Goal: Task Accomplishment & Management: Manage account settings

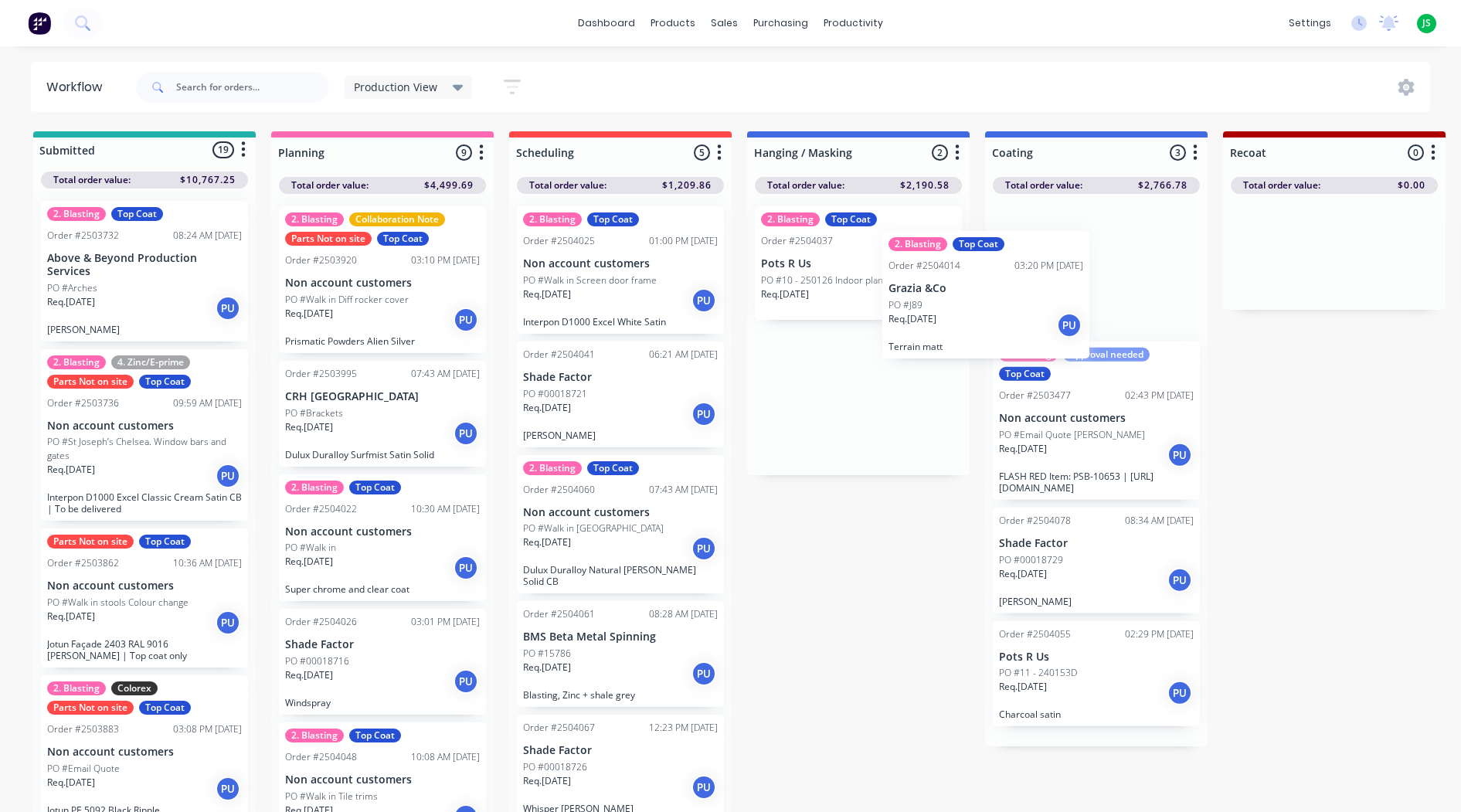
scroll to position [3, 0]
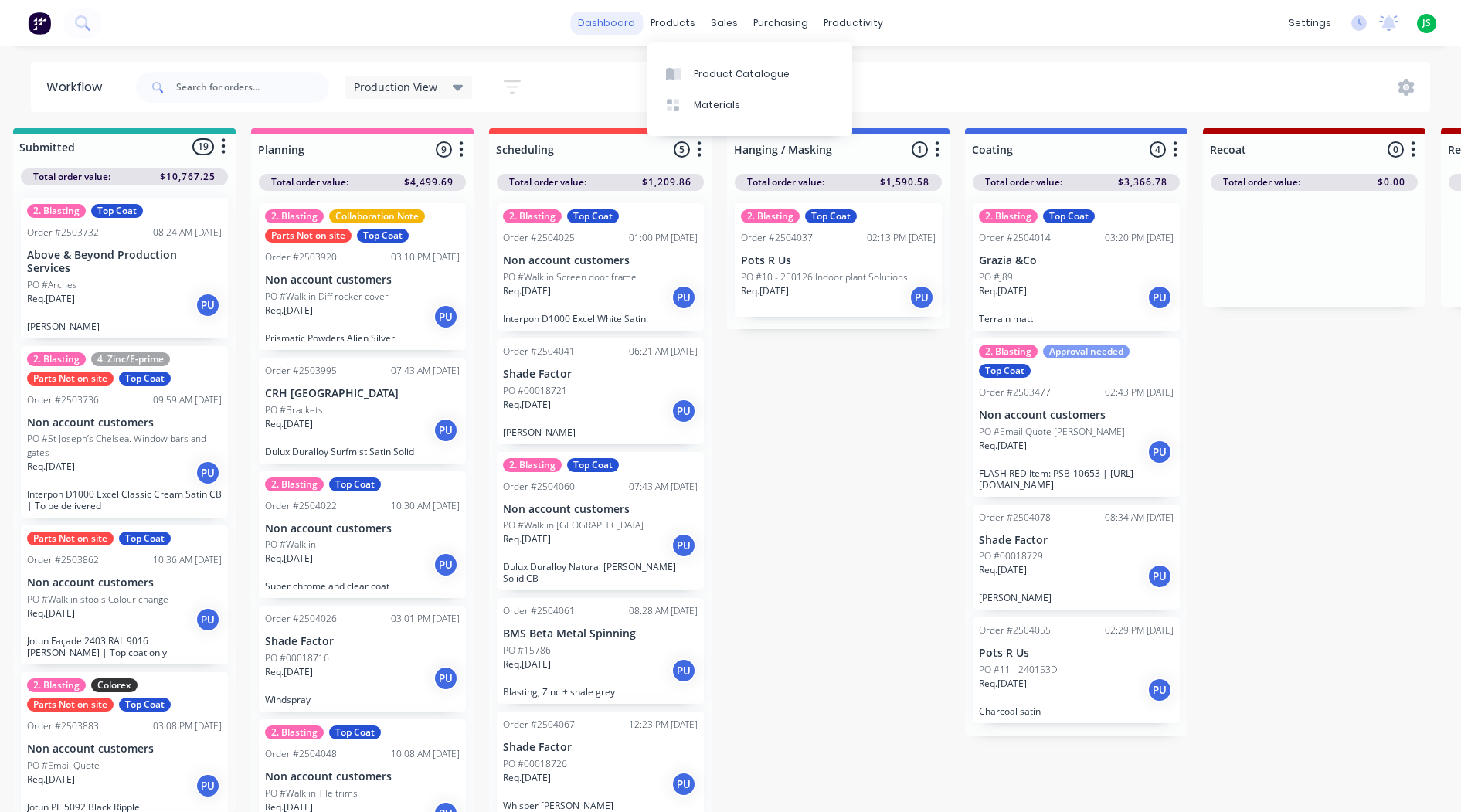
click at [625, 20] on link "dashboard" at bounding box center [606, 23] width 72 height 23
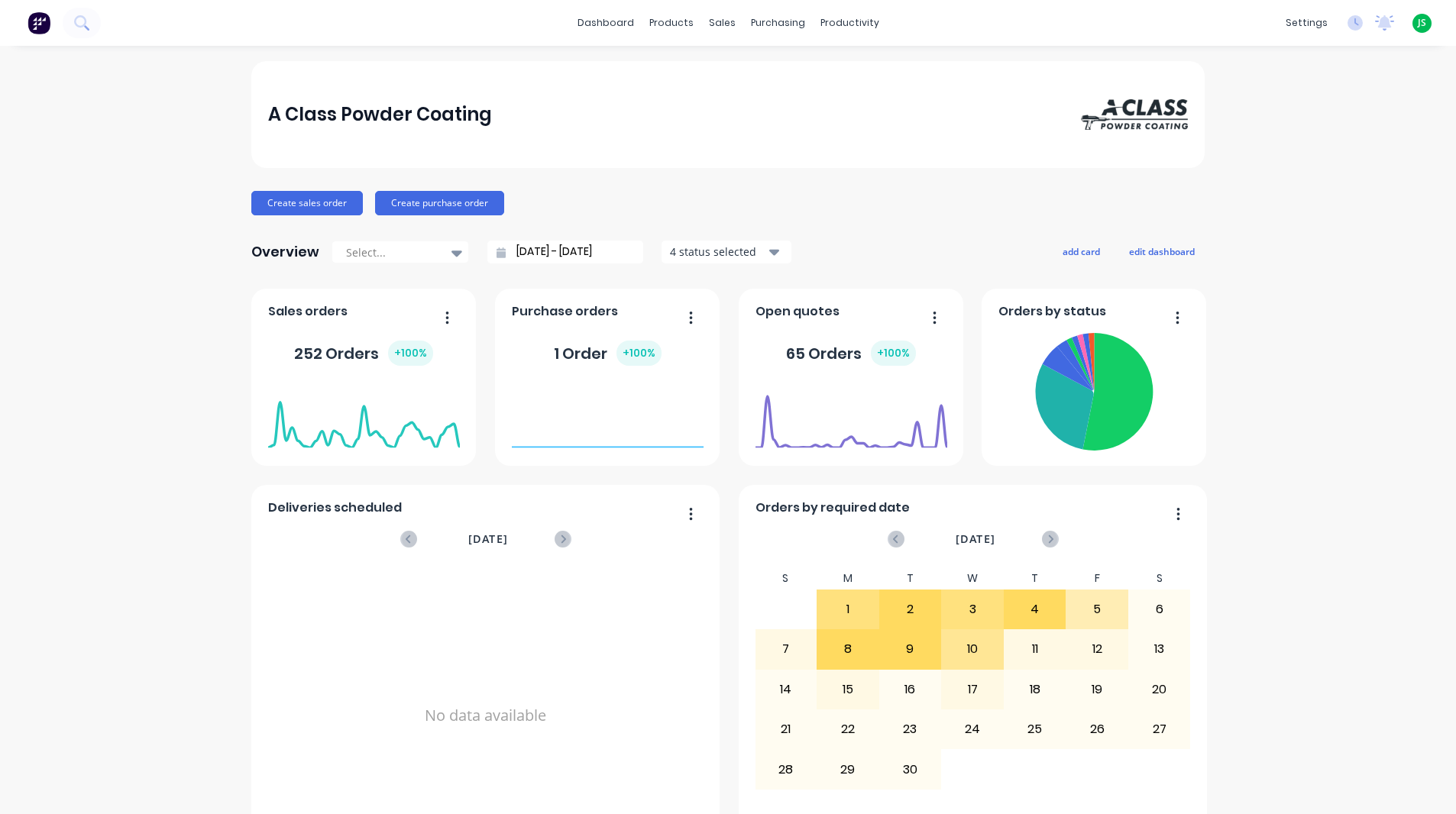
scroll to position [535, 0]
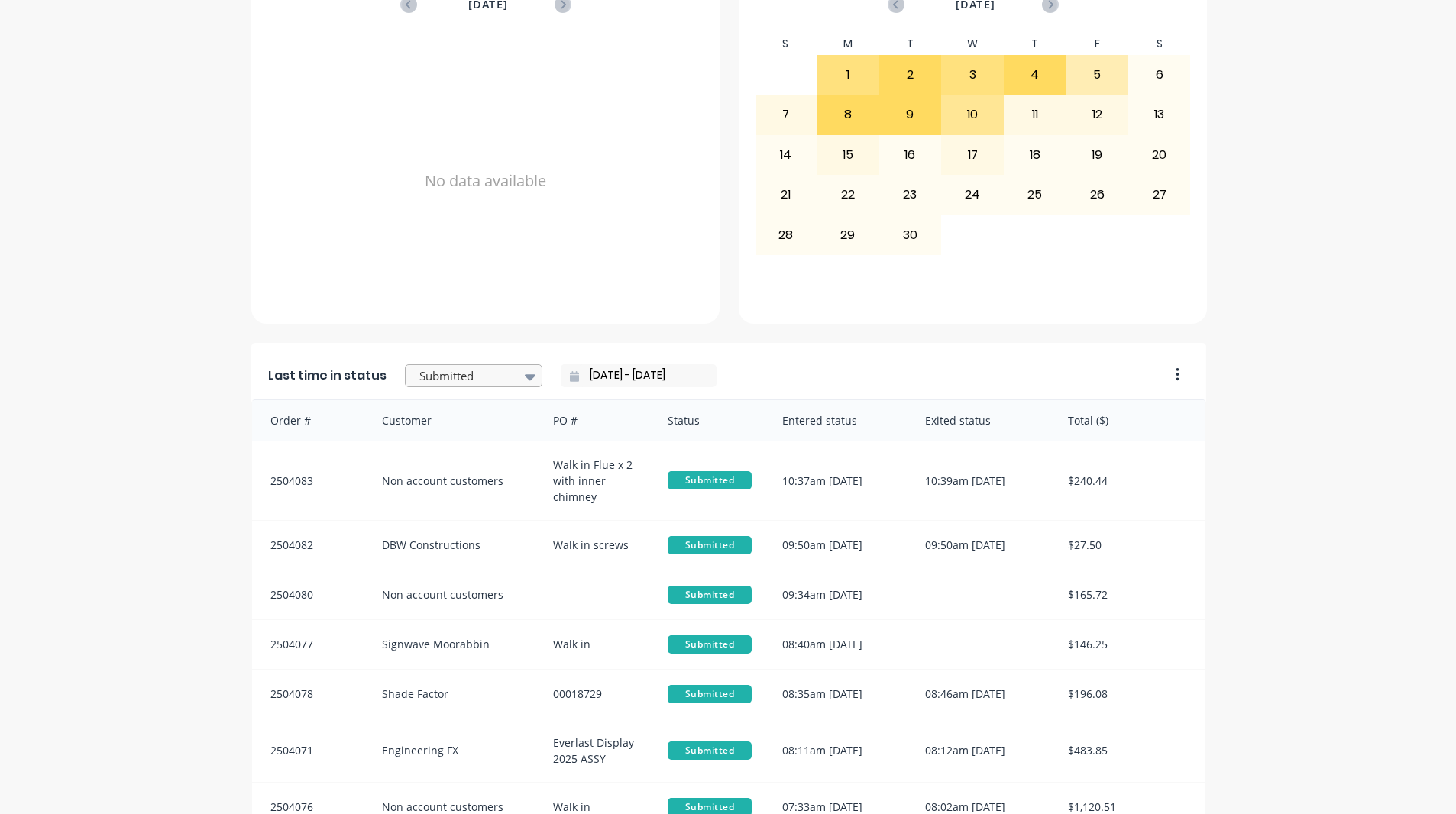
click at [427, 370] on div at bounding box center [466, 375] width 96 height 19
click at [451, 459] on div "Coating" at bounding box center [473, 444] width 138 height 28
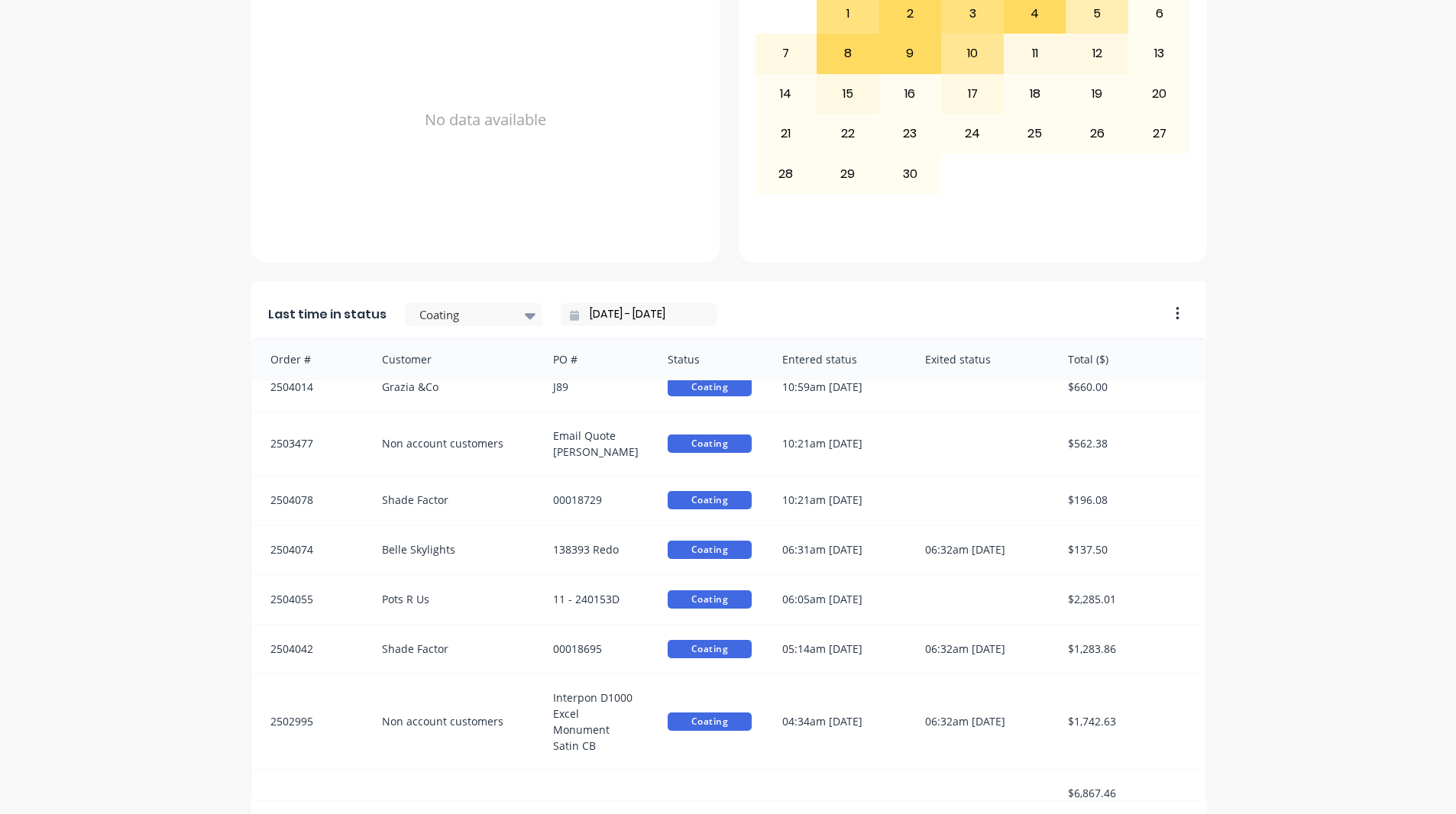
scroll to position [648, 0]
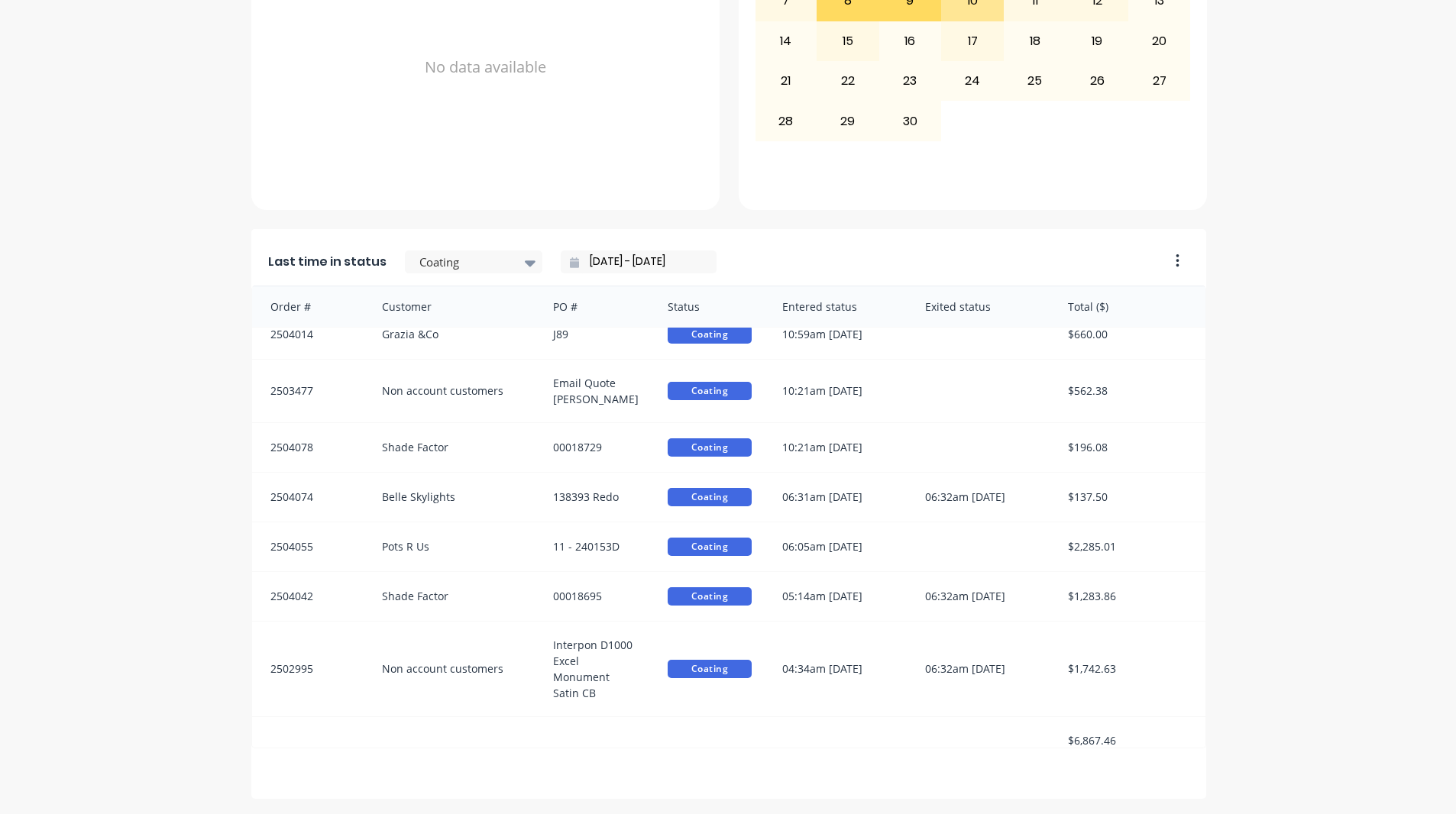
click at [145, 489] on div "A Class Powder Coating Create sales order Create purchase order Overview Select…" at bounding box center [728, 106] width 1456 height 1386
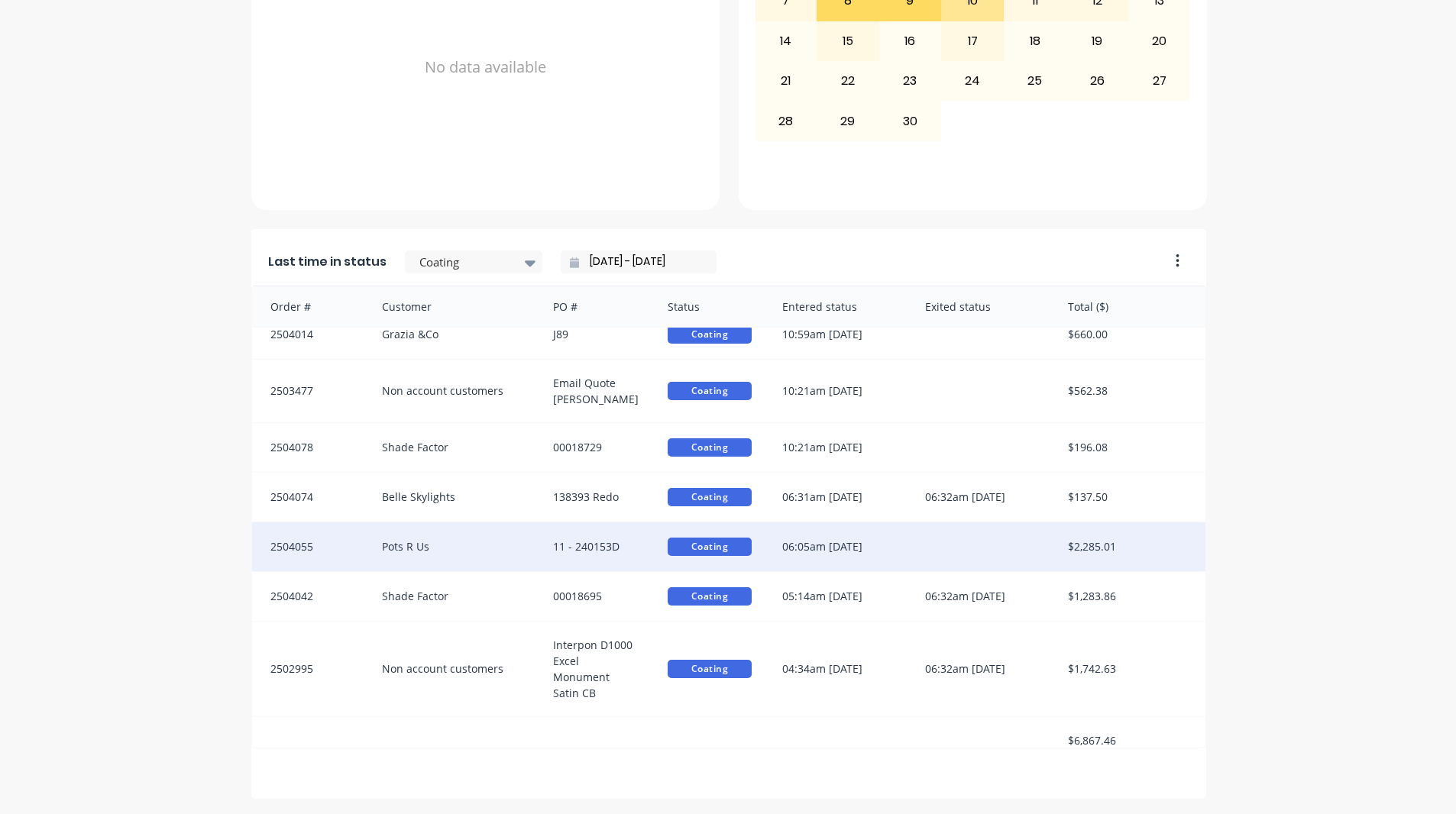
click at [450, 545] on div "Pots R Us" at bounding box center [452, 546] width 172 height 49
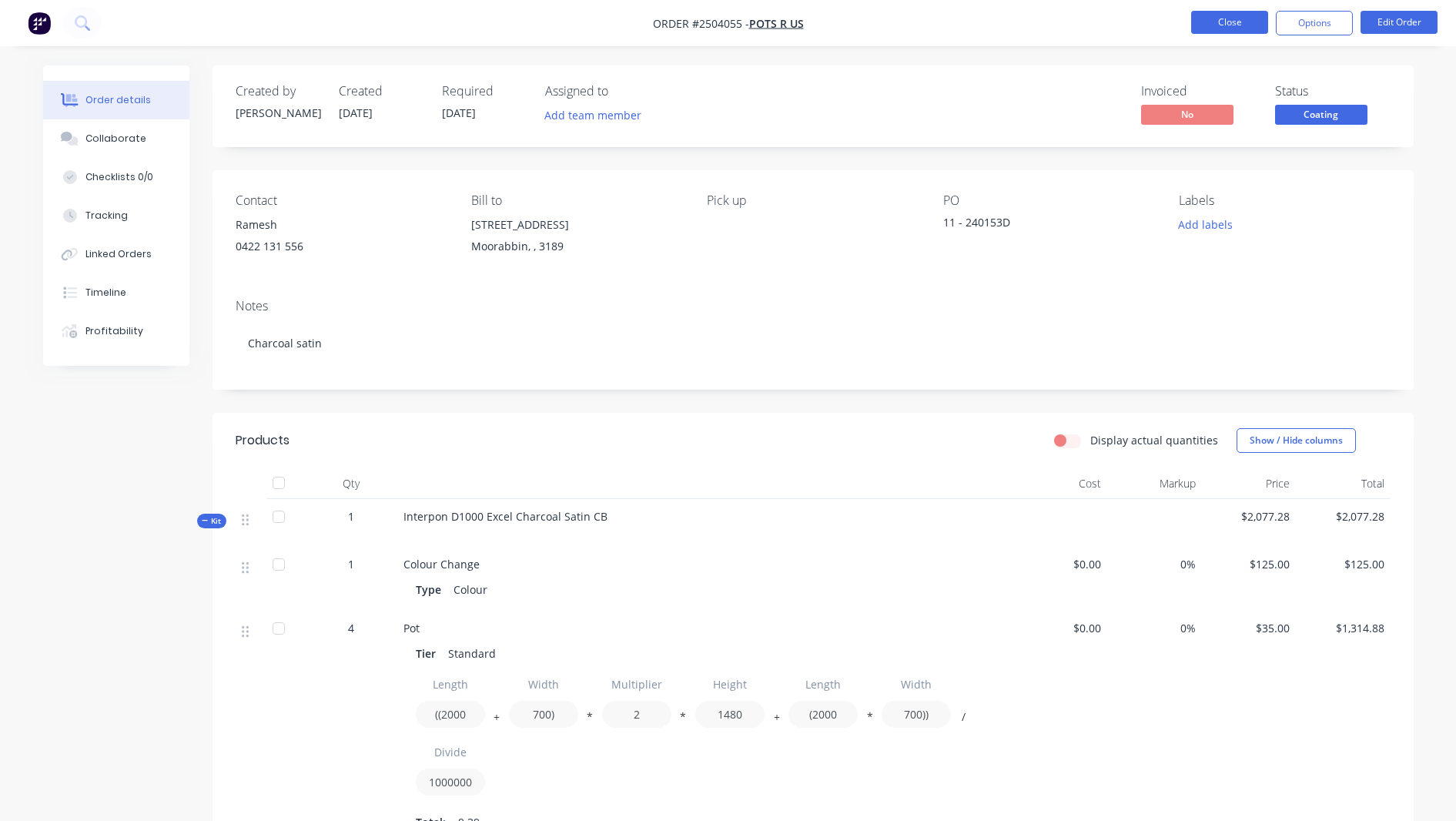
click at [1240, 26] on button "Close" at bounding box center [1230, 22] width 77 height 23
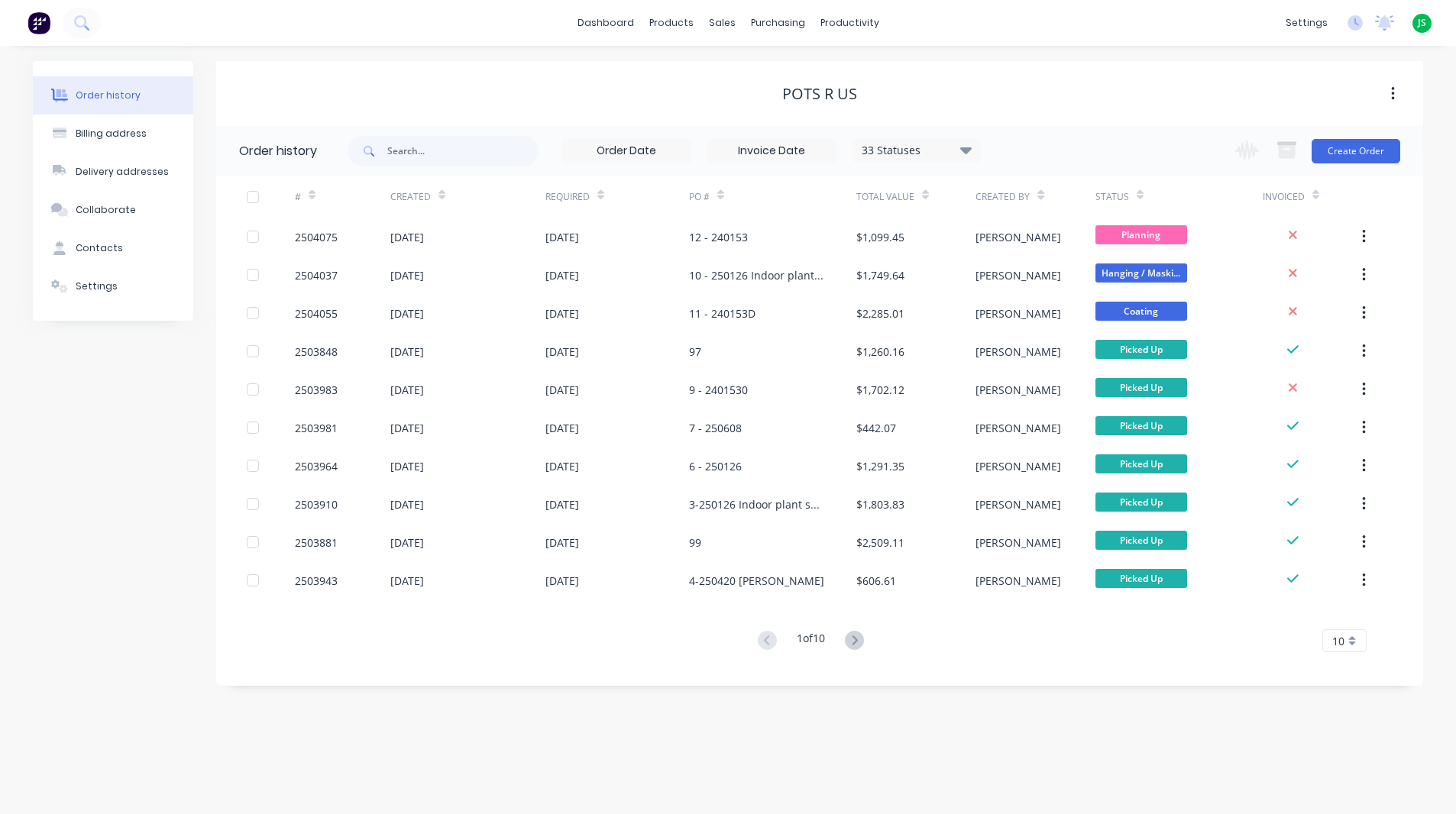
click at [57, 560] on div "Order history Billing address Delivery addresses Collaborate Contacts Settings" at bounding box center [112, 374] width 160 height 625
click at [863, 77] on div "Workflow" at bounding box center [876, 72] width 46 height 14
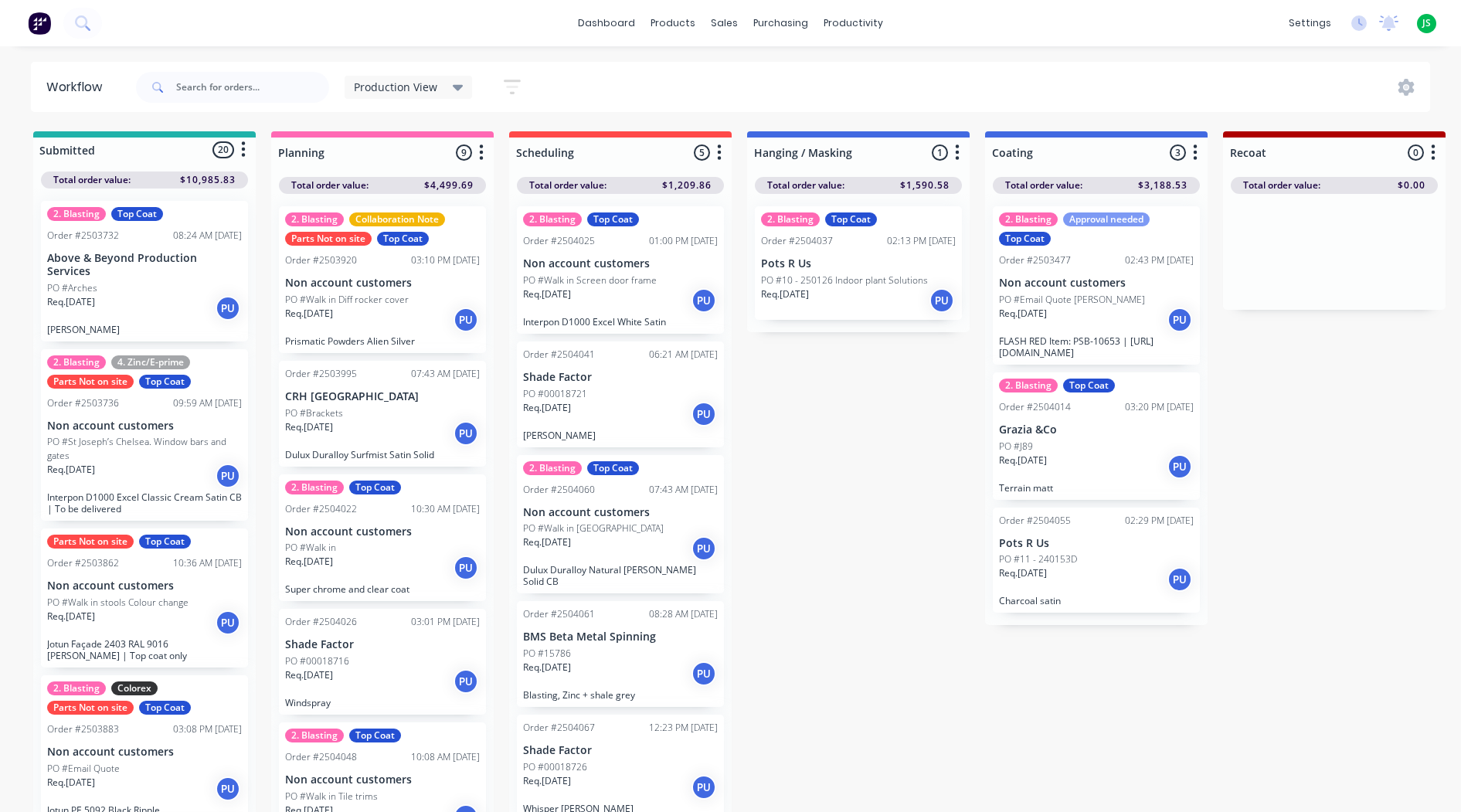
click at [1088, 320] on div "Req. [DATE] PU" at bounding box center [1097, 319] width 195 height 27
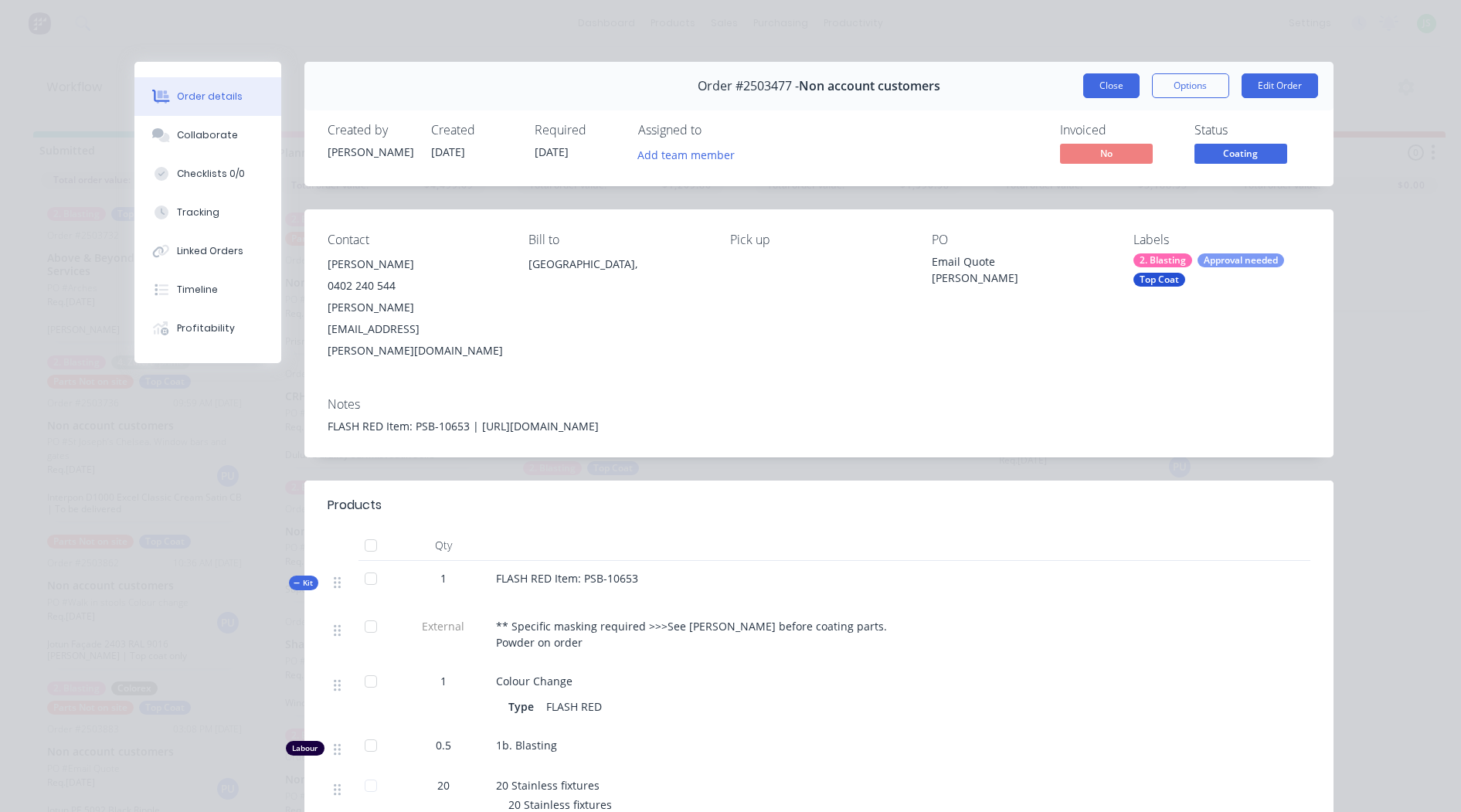
click at [1100, 86] on button "Close" at bounding box center [1112, 85] width 57 height 25
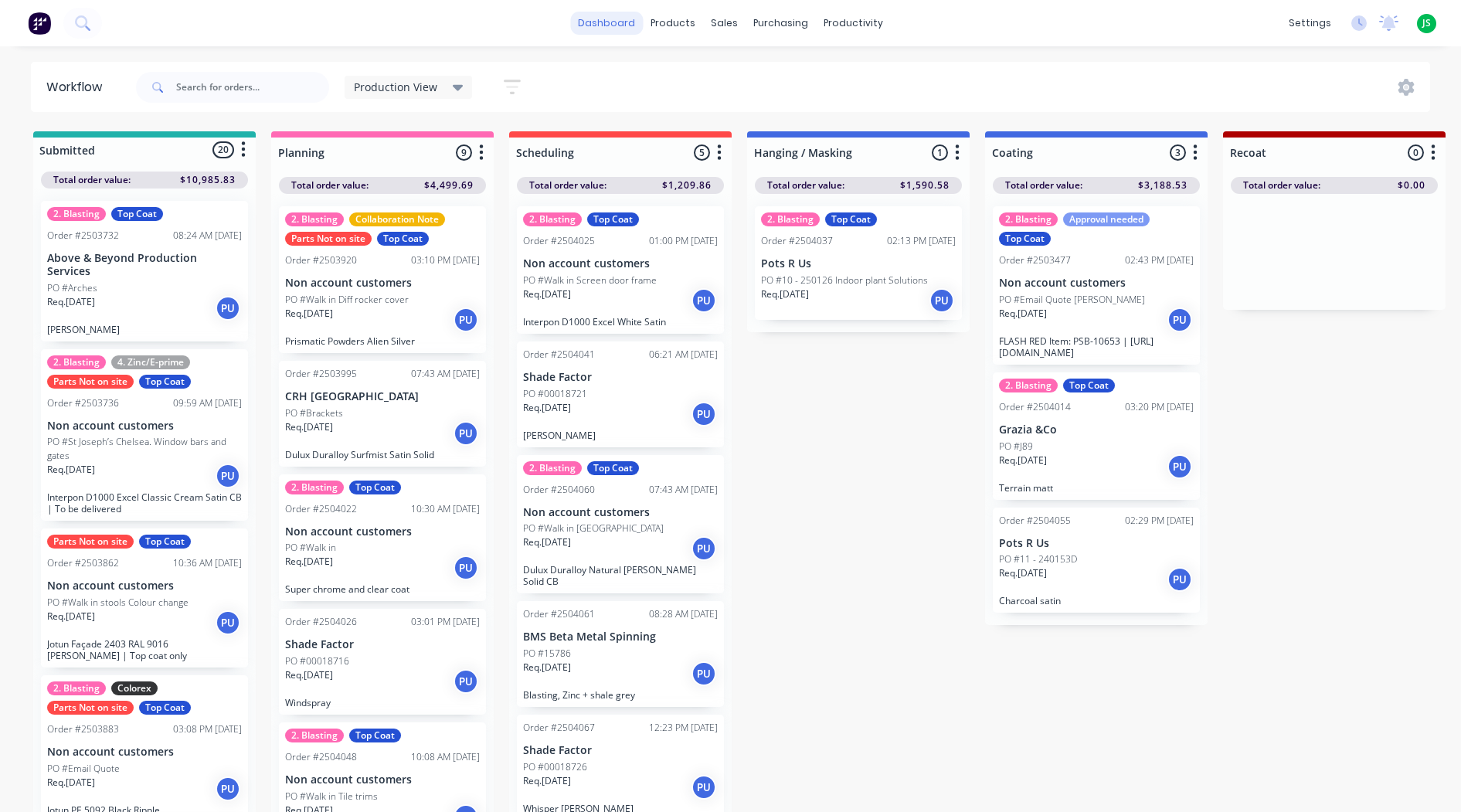
click at [601, 18] on link "dashboard" at bounding box center [606, 23] width 72 height 23
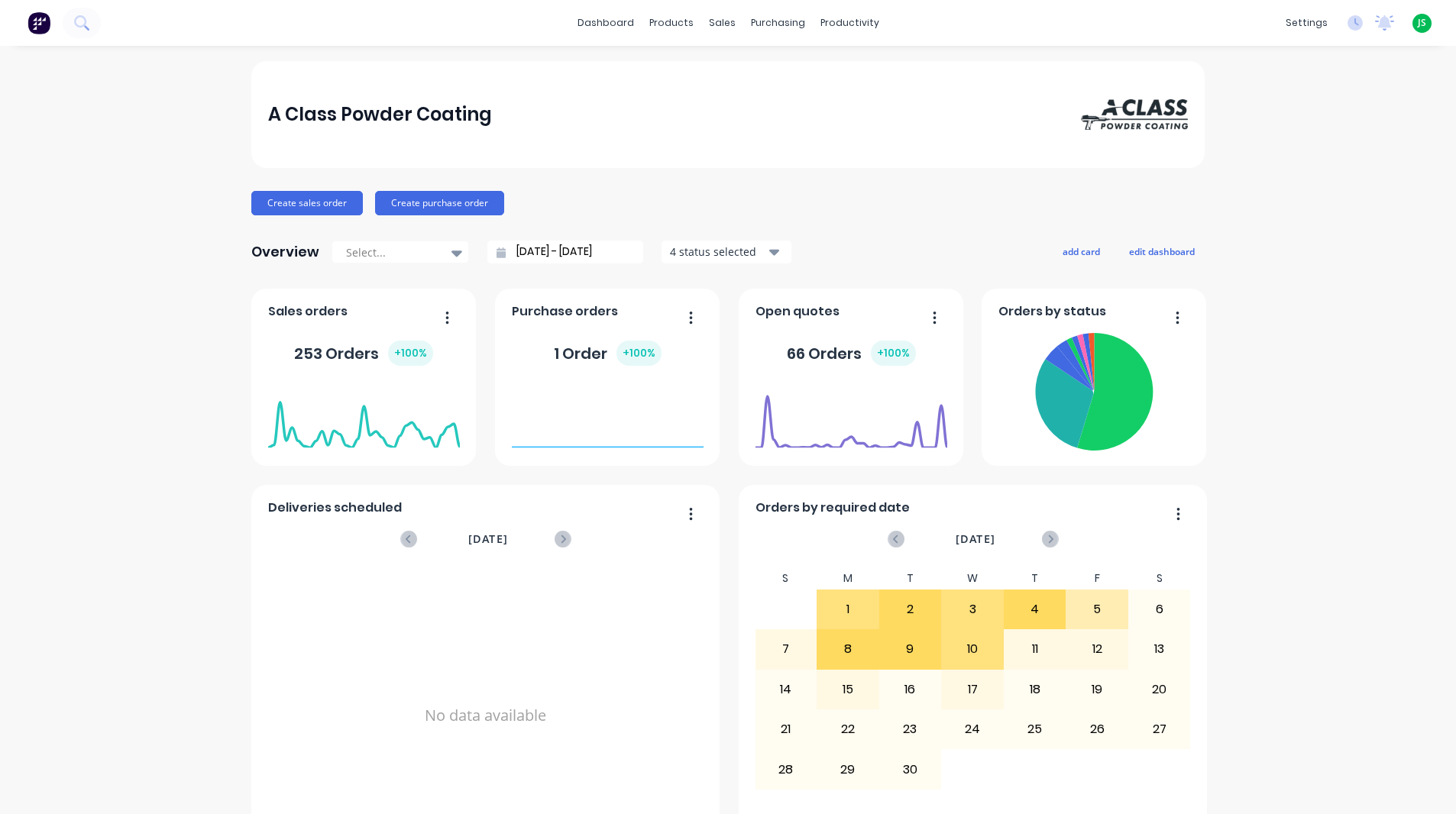
scroll to position [535, 0]
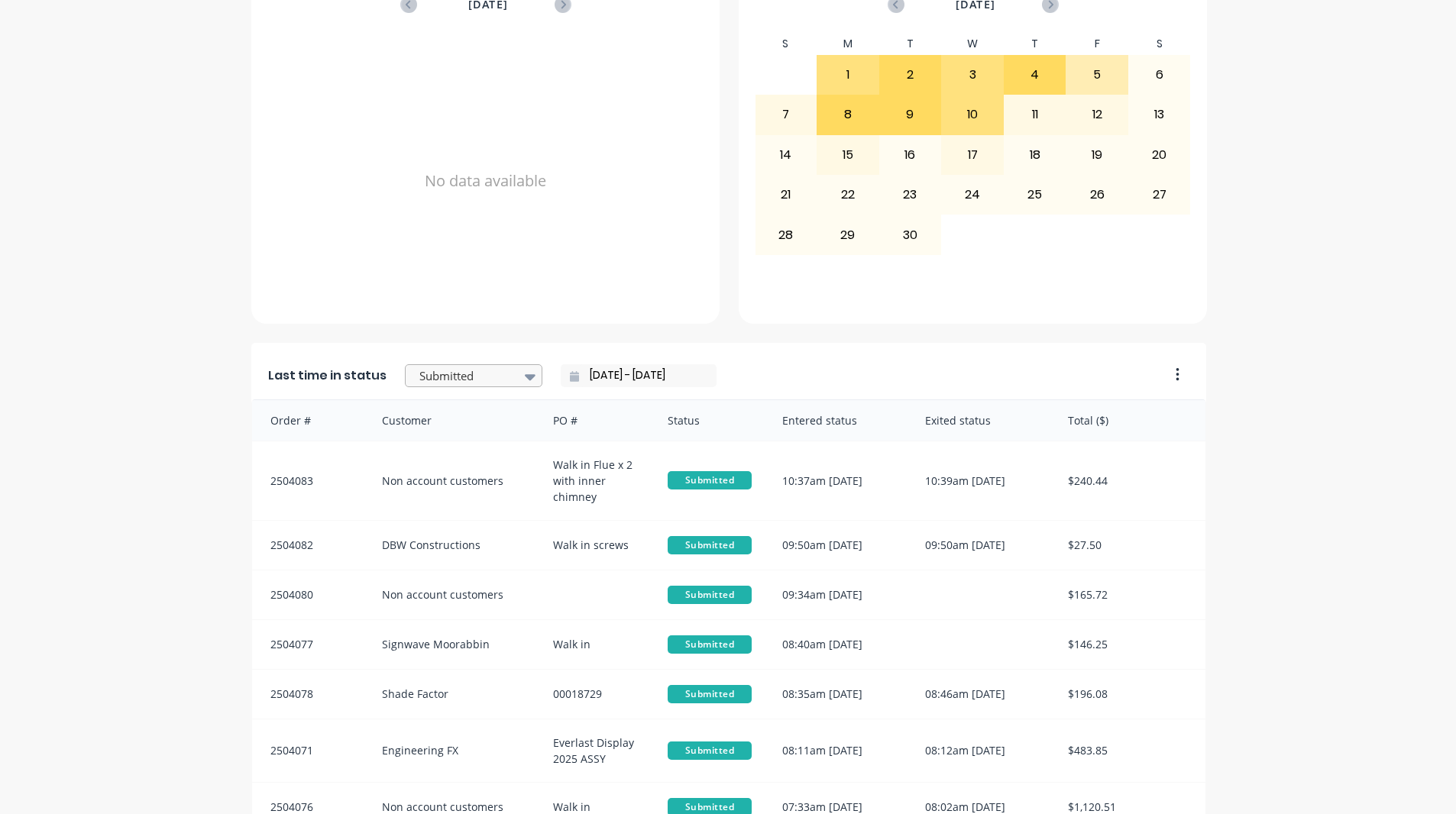
click at [452, 377] on div at bounding box center [466, 375] width 96 height 19
click at [463, 459] on div "Coating" at bounding box center [473, 444] width 138 height 28
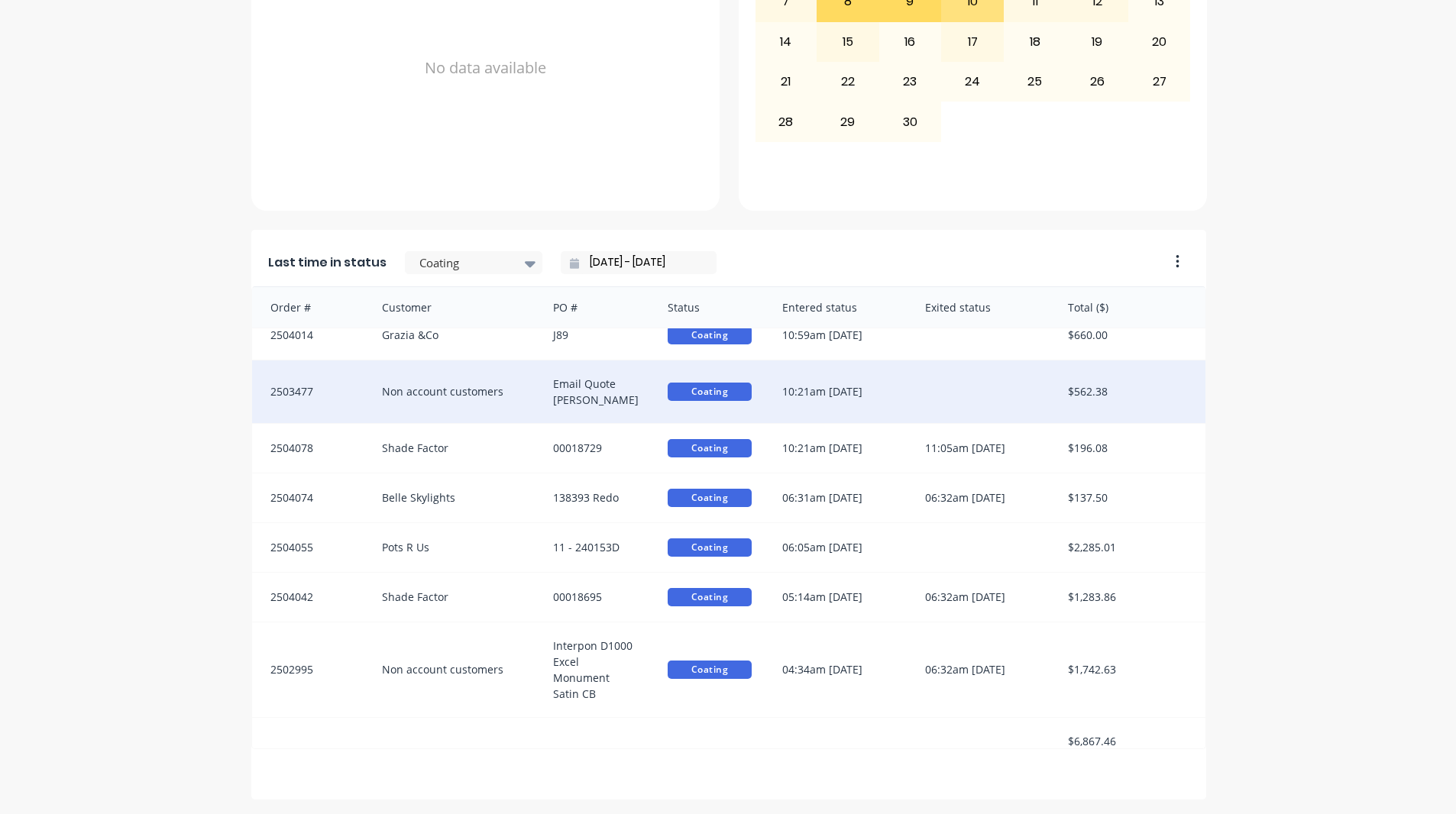
scroll to position [648, 0]
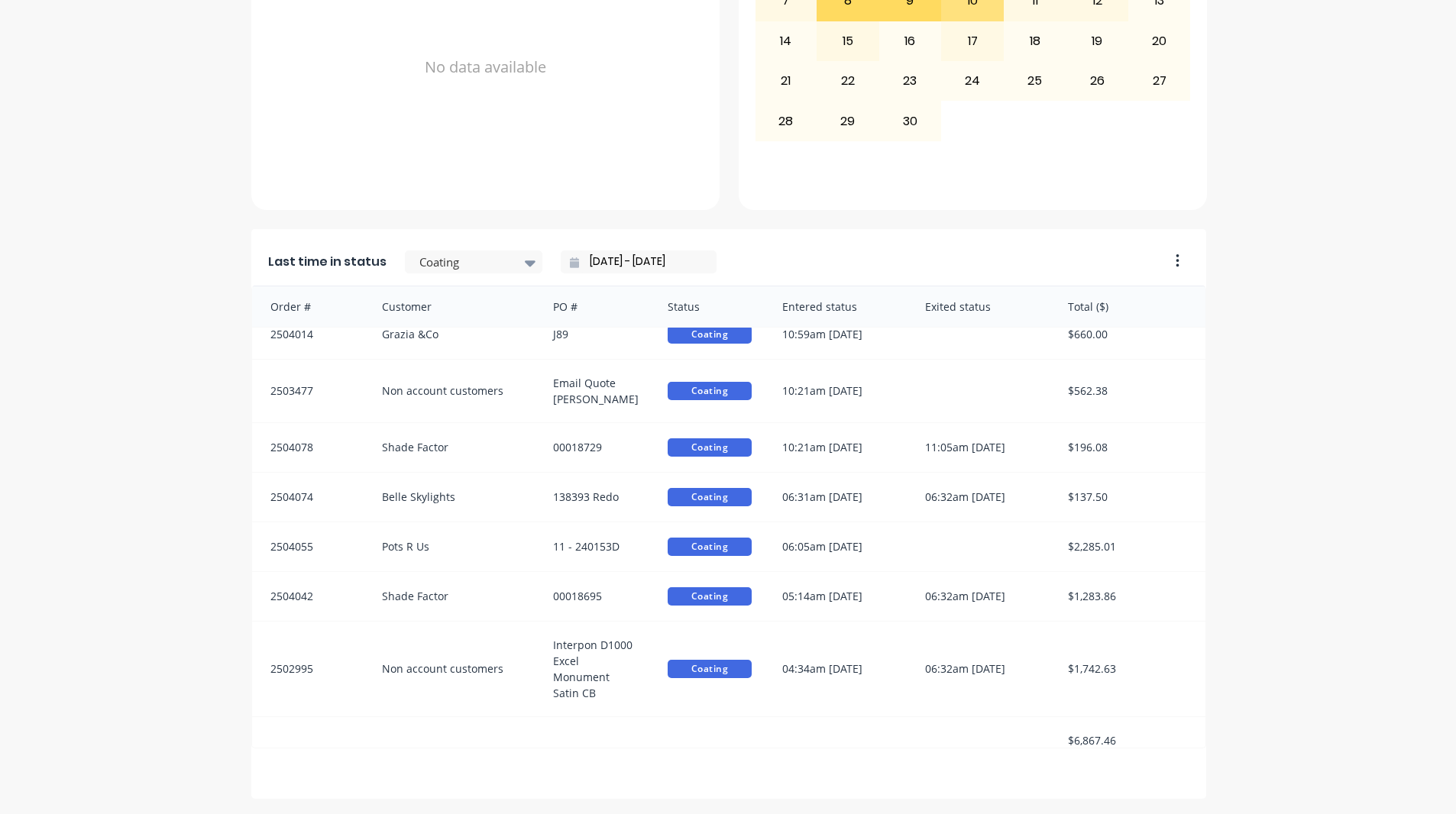
click at [586, 256] on input "[DATE] - [DATE]" at bounding box center [644, 261] width 131 height 23
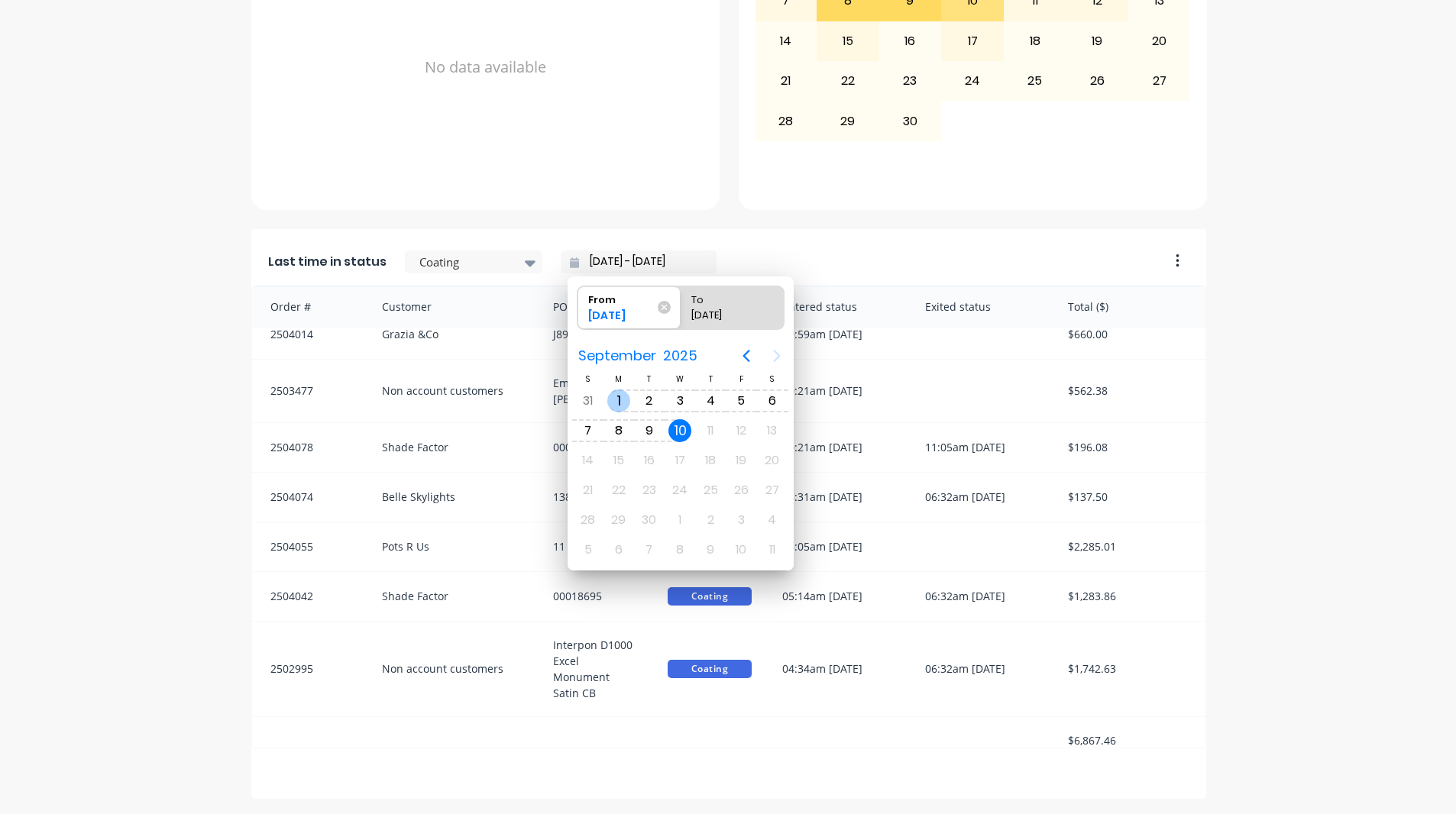
drag, startPoint x: 623, startPoint y: 403, endPoint x: 668, endPoint y: 429, distance: 52.0
click at [625, 403] on div "1" at bounding box center [618, 401] width 23 height 23
type input "[DATE] - [DATE]"
radio input "false"
radio input "true"
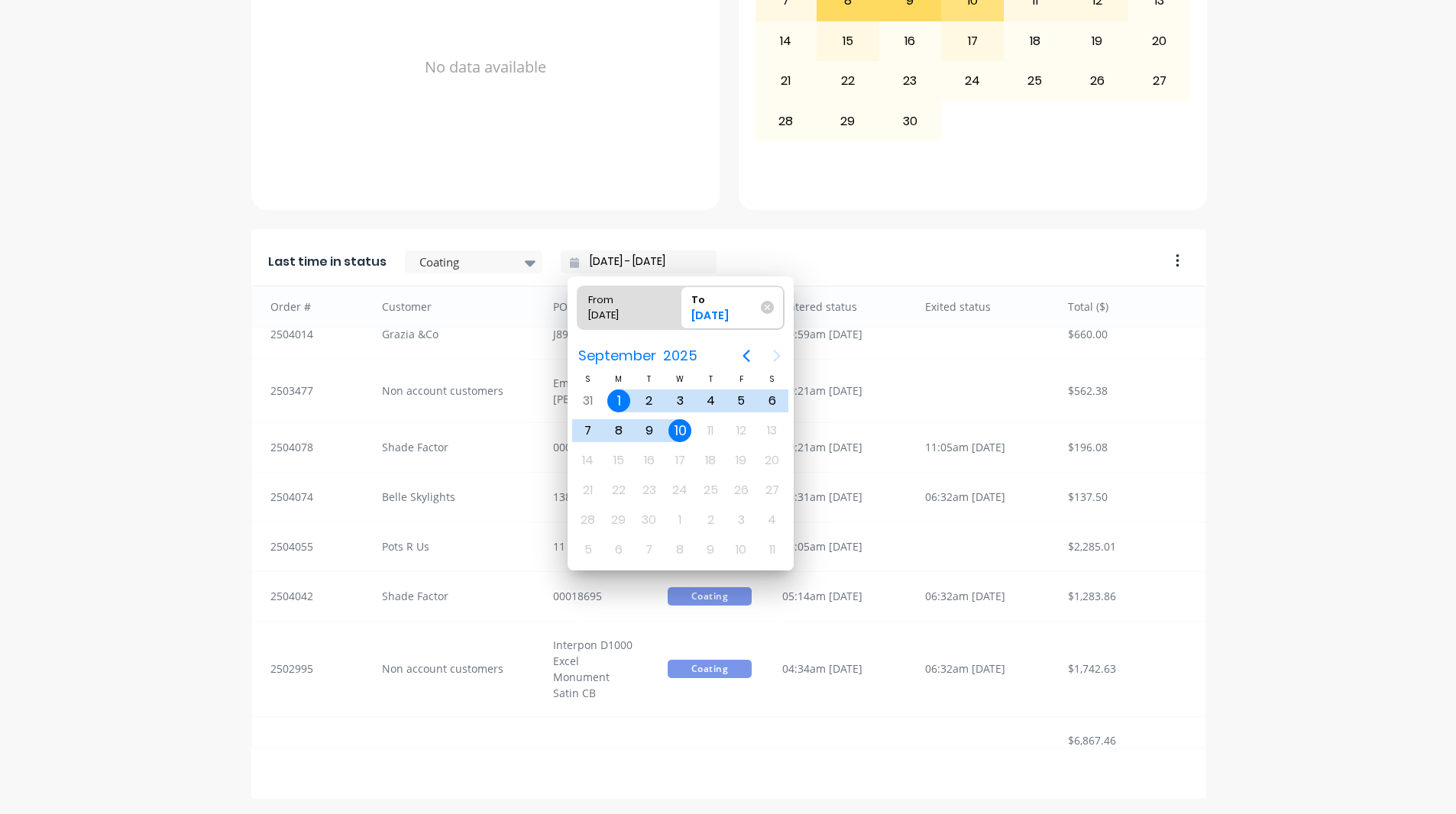
click at [677, 428] on div "10" at bounding box center [680, 430] width 23 height 23
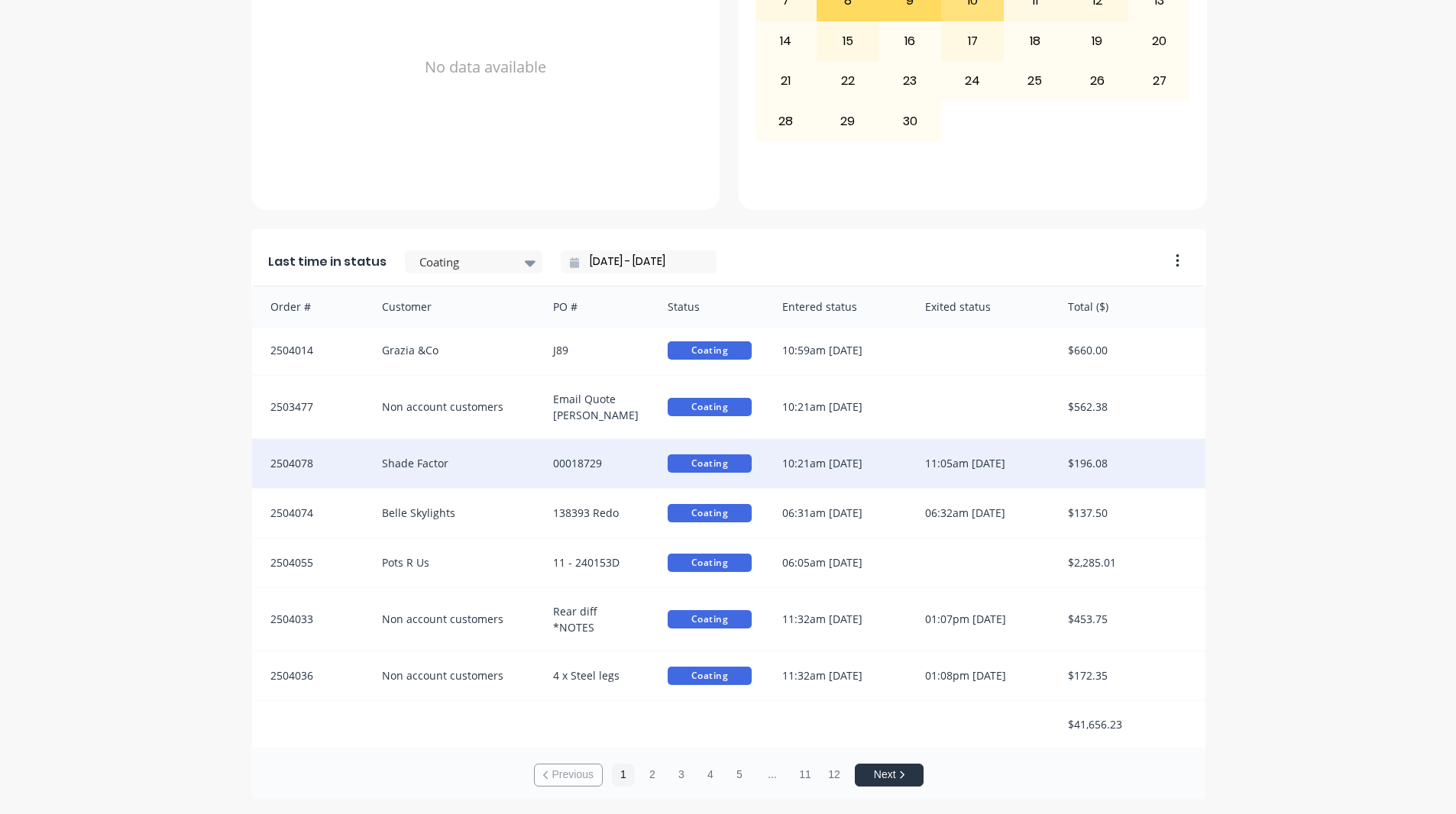
scroll to position [3, 0]
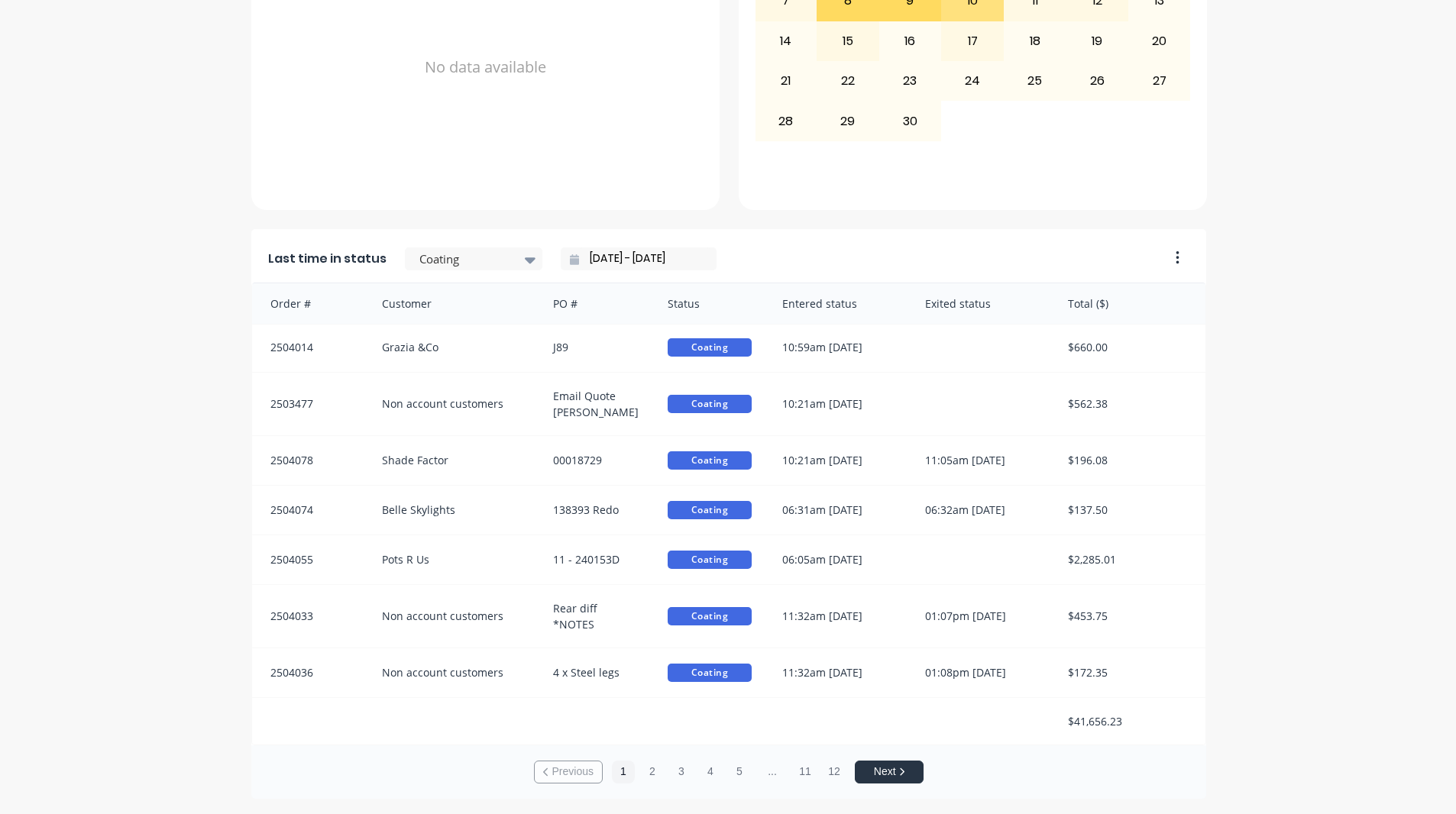
drag, startPoint x: 582, startPoint y: 251, endPoint x: 626, endPoint y: 272, distance: 48.8
click at [583, 251] on input "[DATE] - [DATE]" at bounding box center [644, 259] width 131 height 23
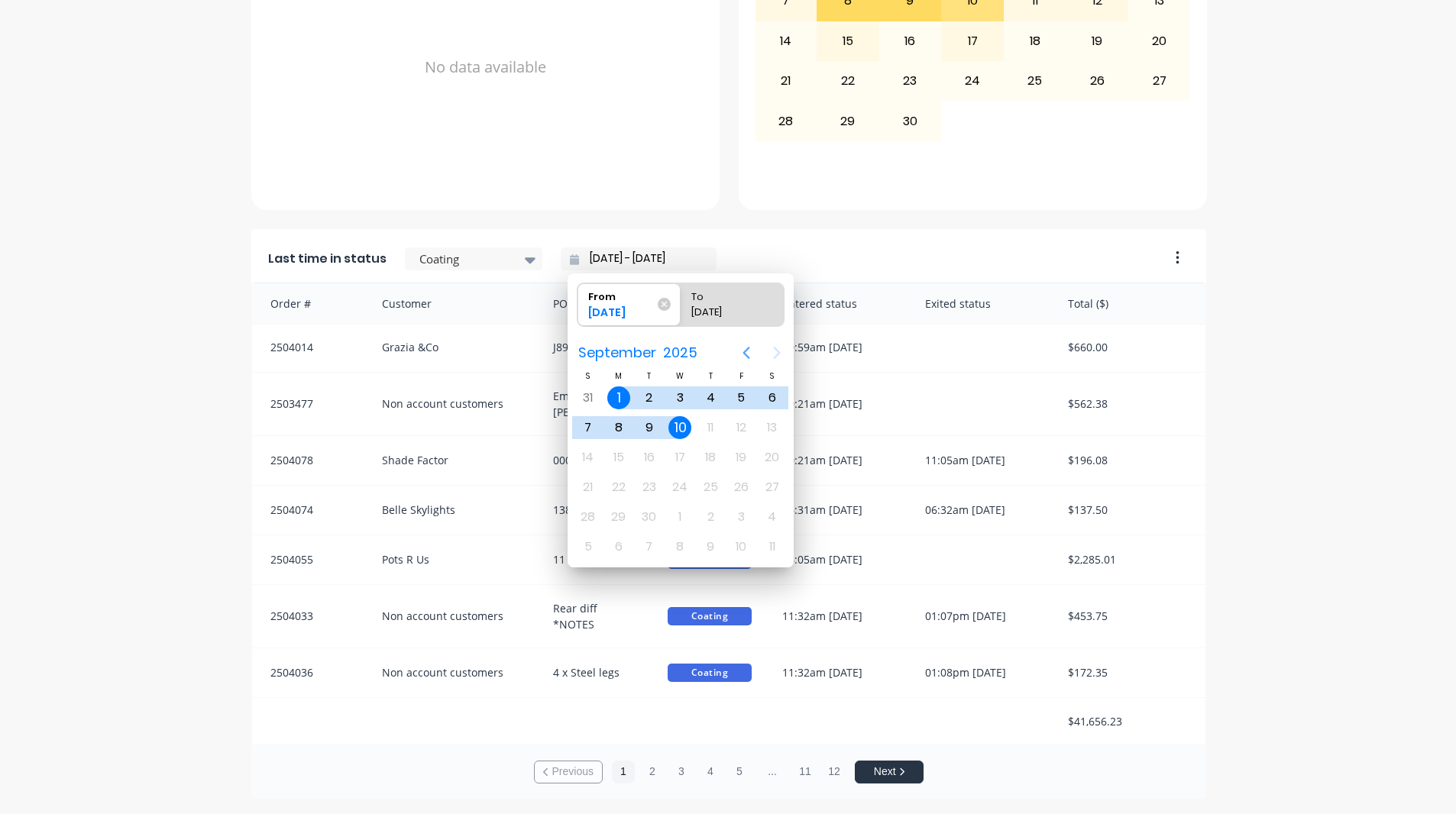
click at [741, 345] on icon "Previous page" at bounding box center [747, 353] width 18 height 18
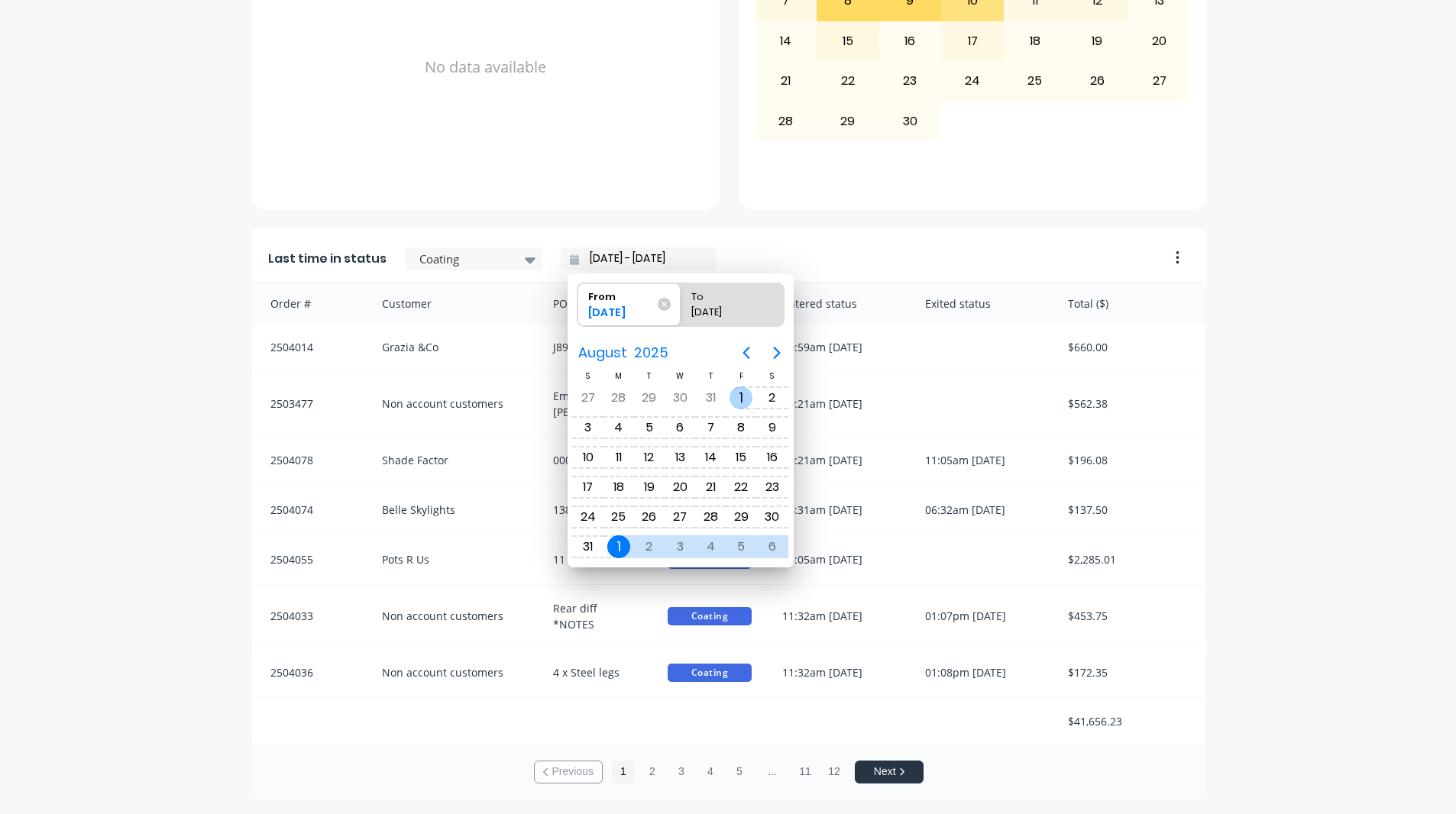
click at [737, 399] on div "1" at bounding box center [740, 397] width 23 height 23
type input "[DATE] - [DATE]"
radio input "false"
radio input "true"
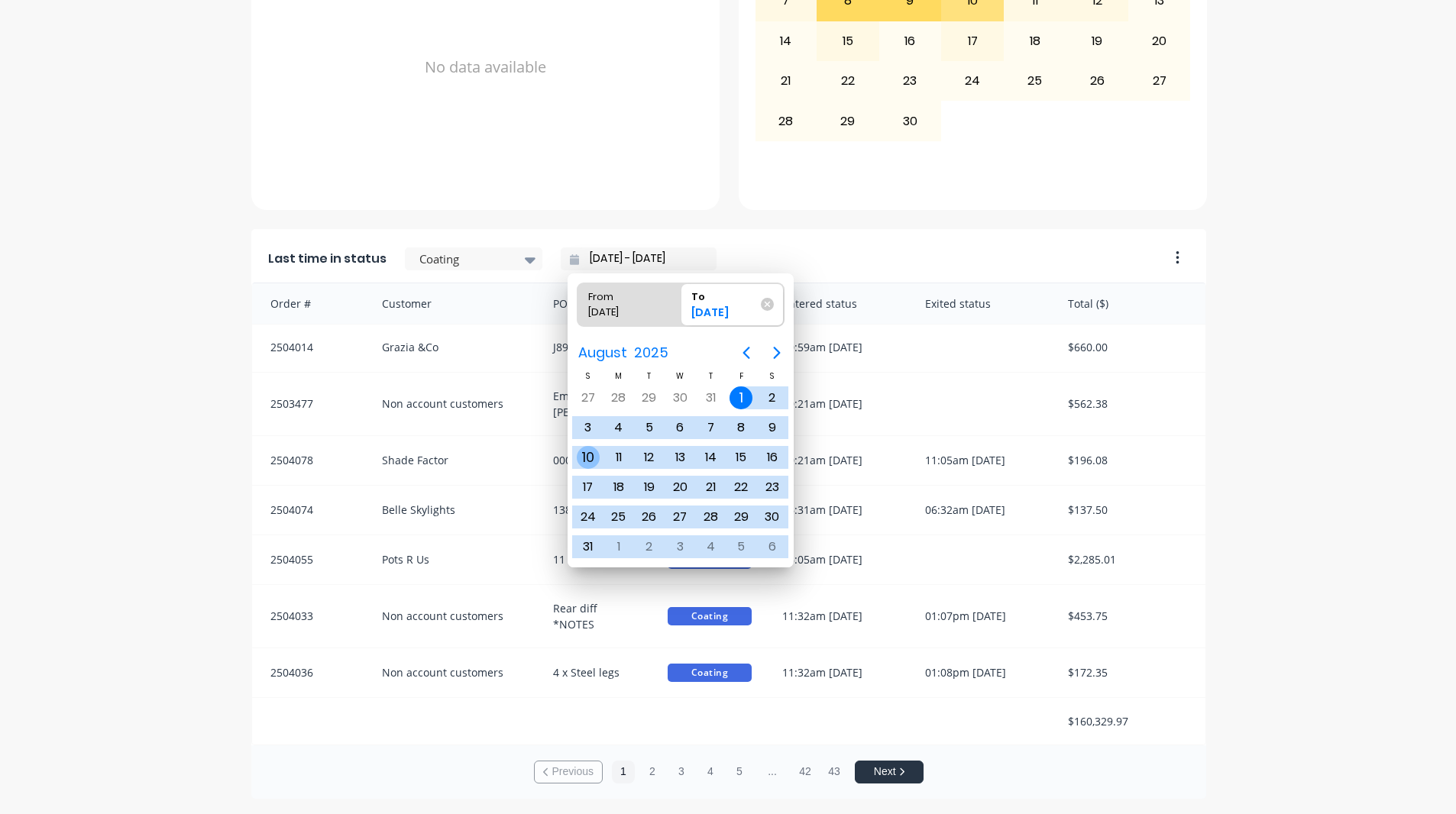
click at [591, 459] on div "10" at bounding box center [587, 457] width 23 height 23
type input "[DATE] - [DATE]"
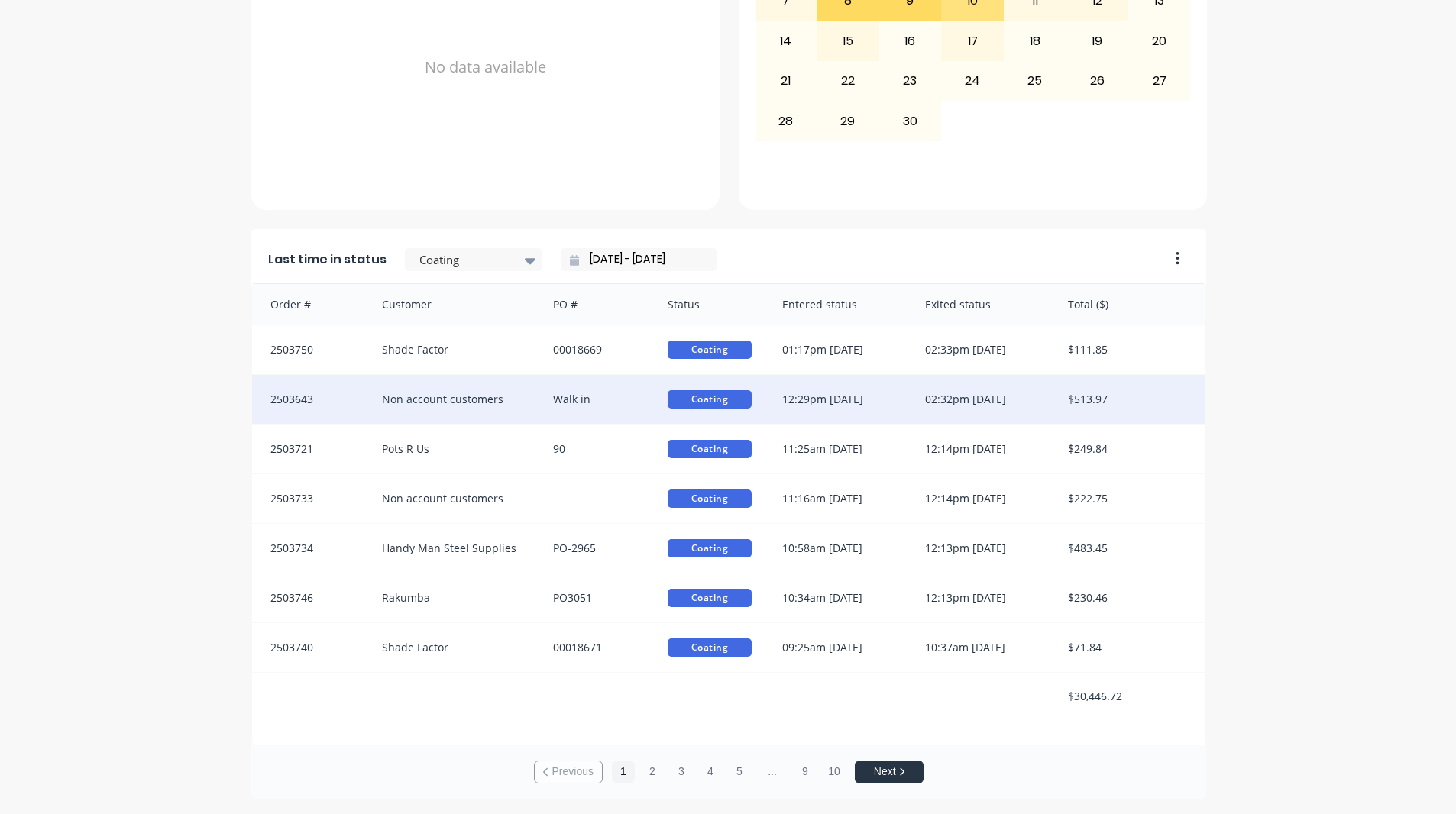
scroll to position [3, 0]
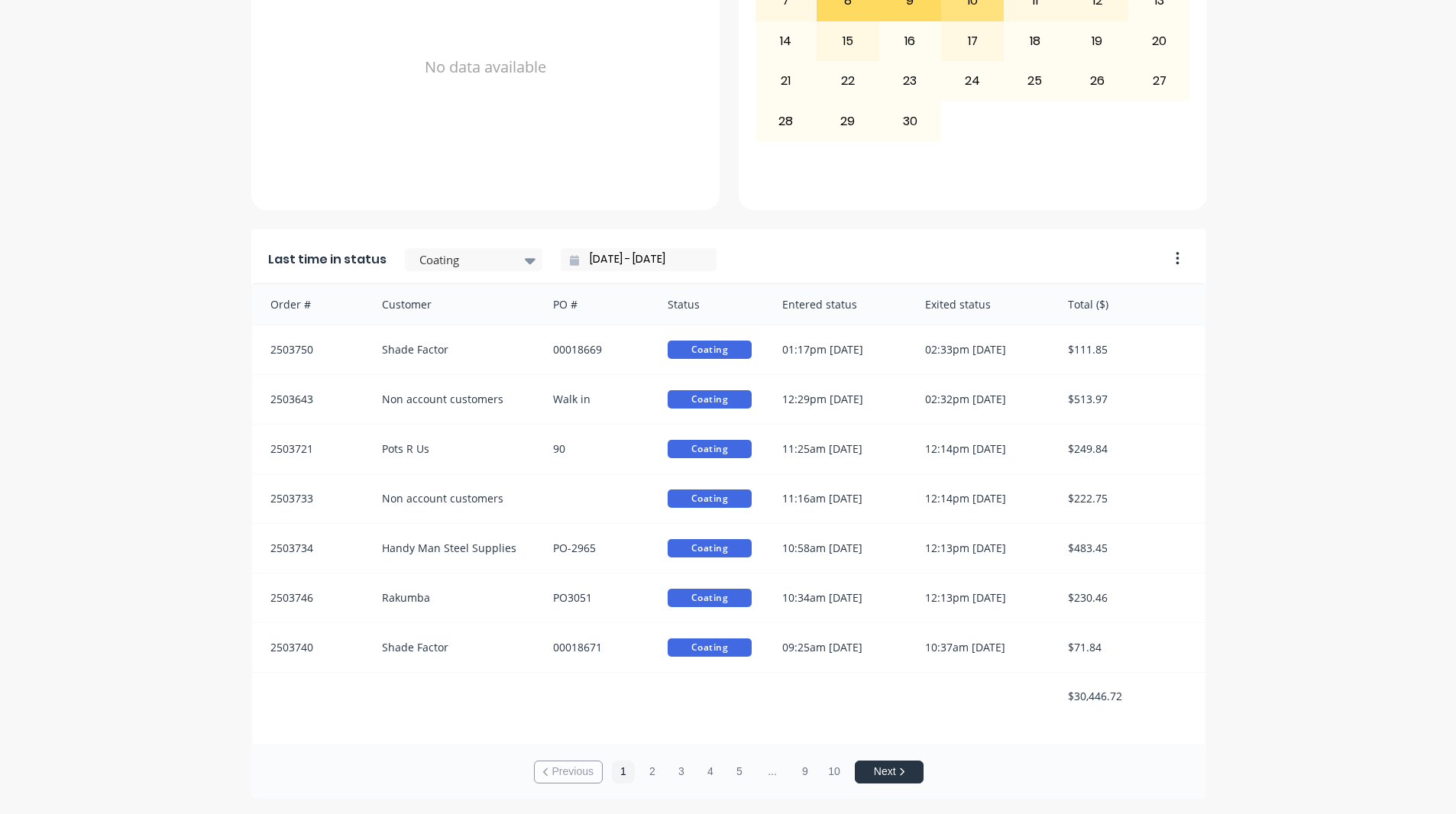
click at [594, 258] on input "[DATE] - [DATE]" at bounding box center [644, 259] width 131 height 23
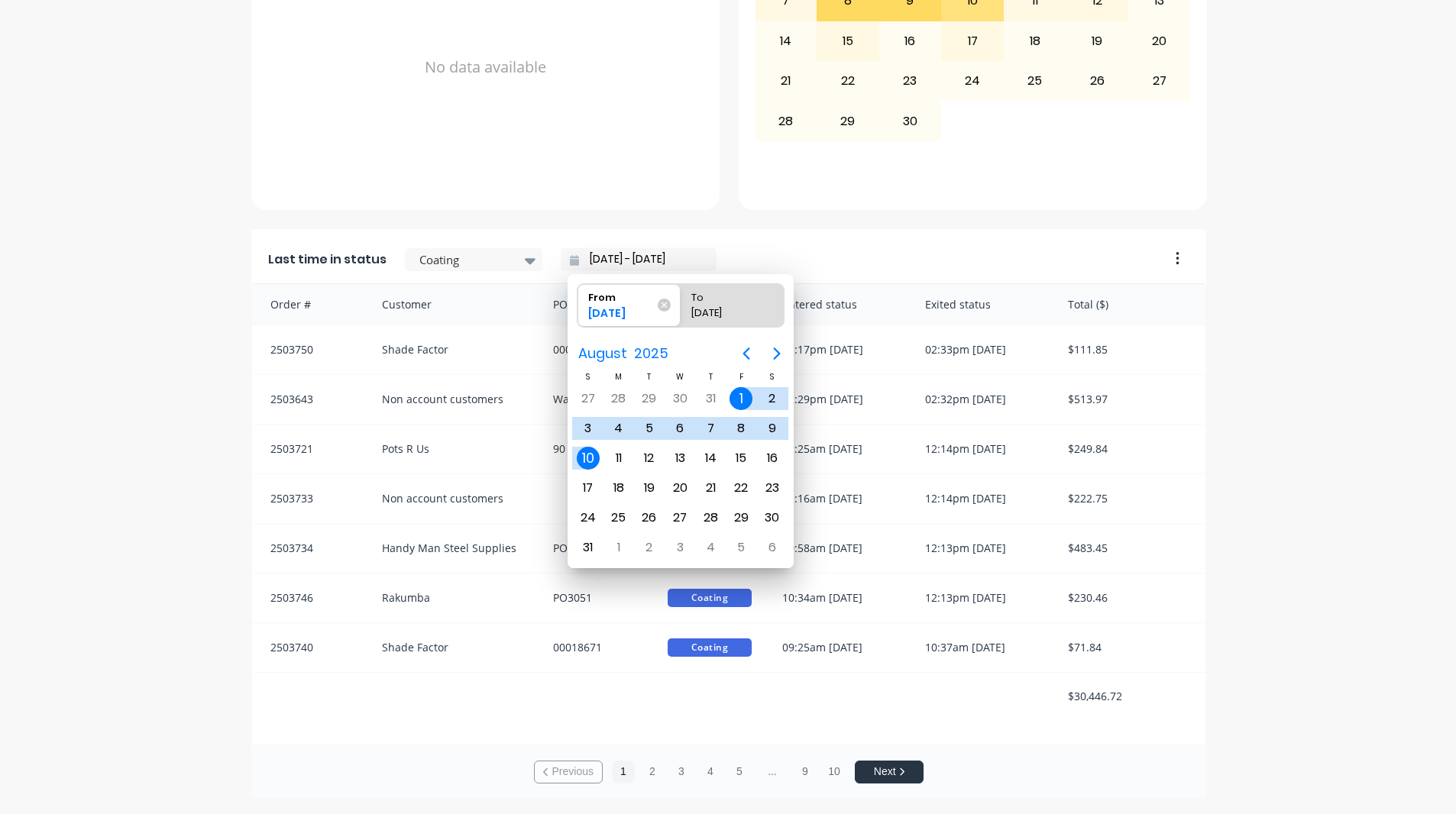
drag, startPoint x: 744, startPoint y: 244, endPoint x: 728, endPoint y: 247, distance: 16.3
click at [743, 244] on div "Last time in status Coating [DATE] - [DATE]" at bounding box center [705, 255] width 908 height 56
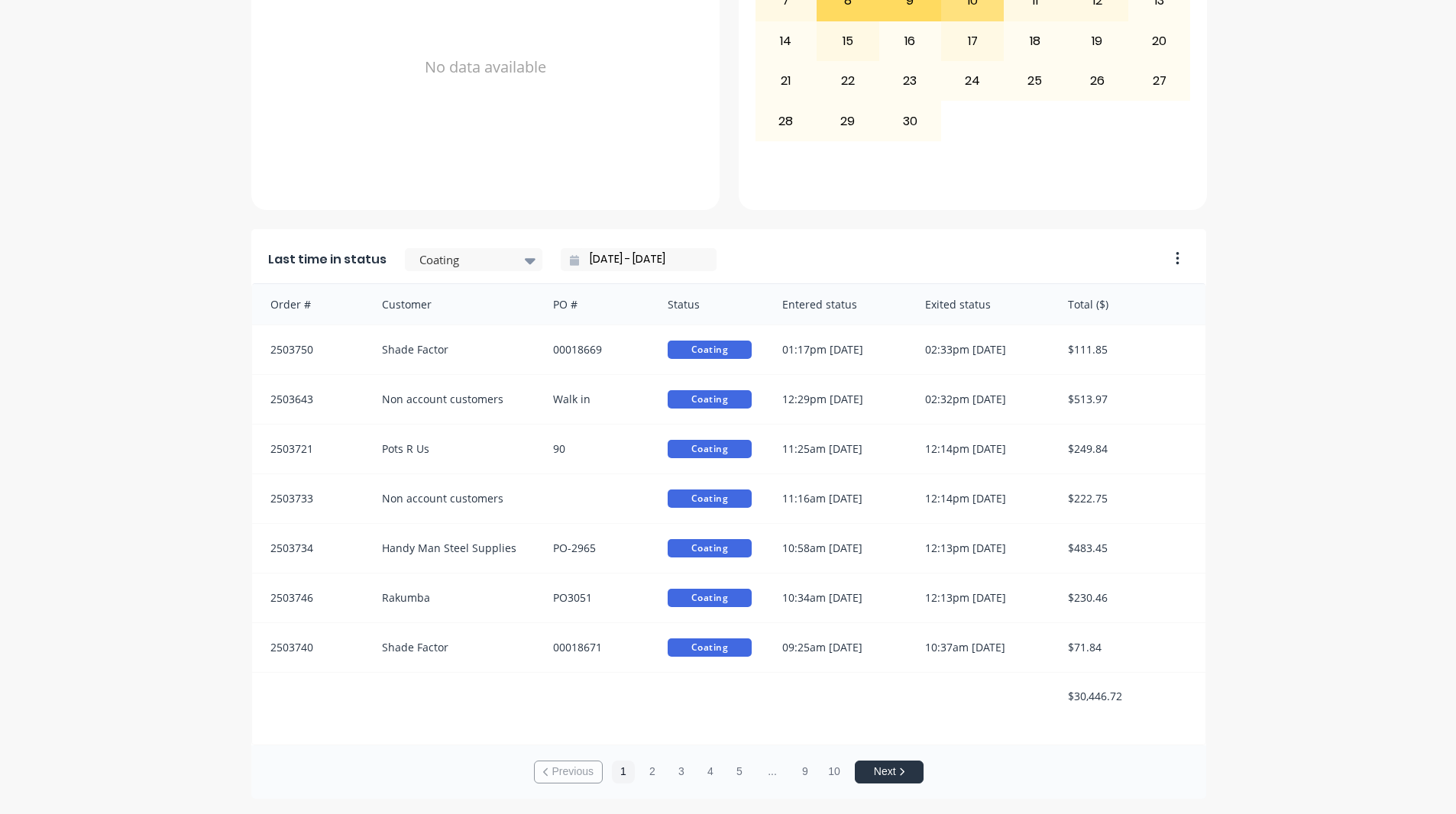
click at [626, 252] on input "[DATE] - [DATE]" at bounding box center [644, 259] width 131 height 23
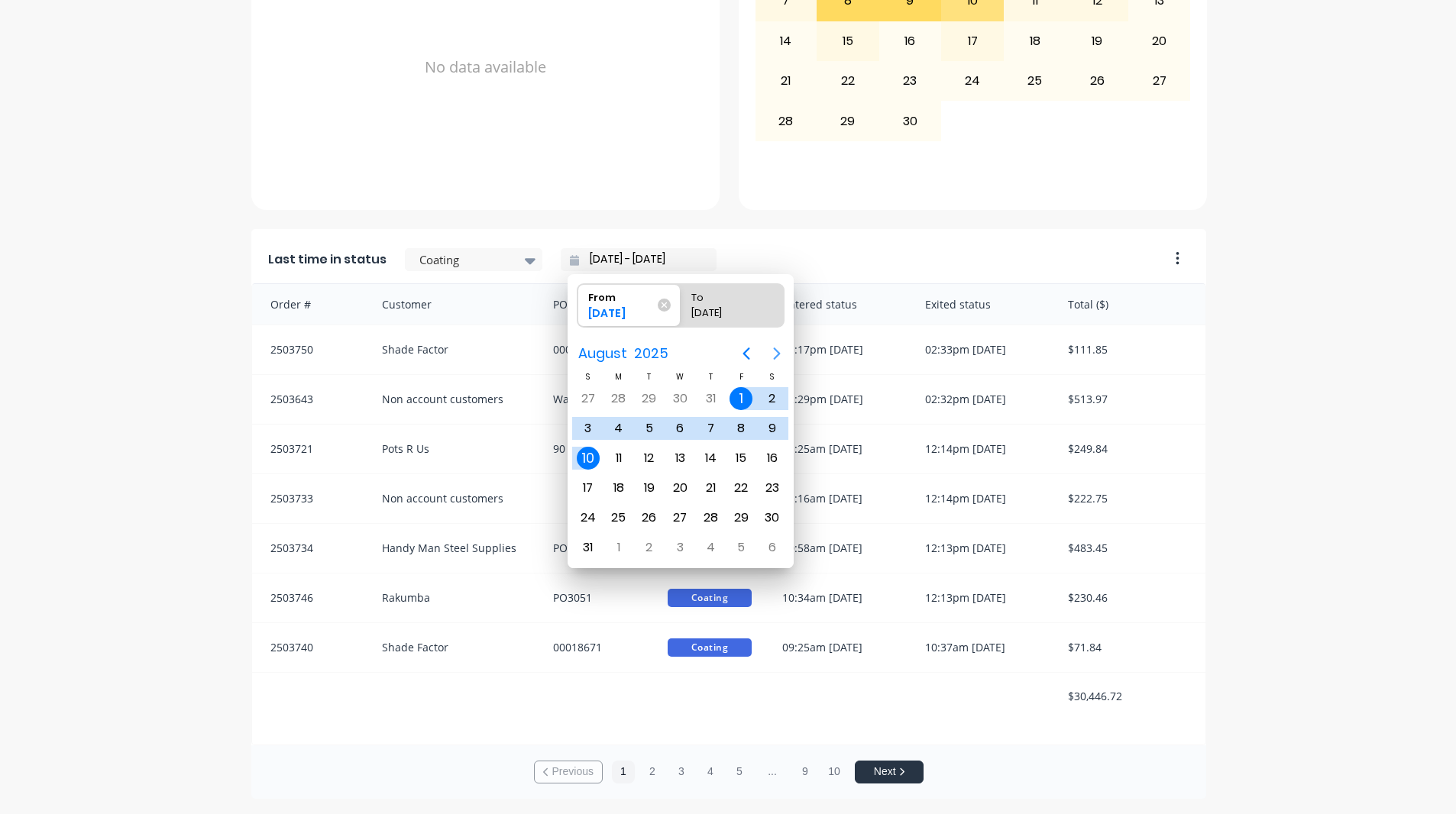
click at [781, 352] on icon "Next page" at bounding box center [776, 354] width 18 height 18
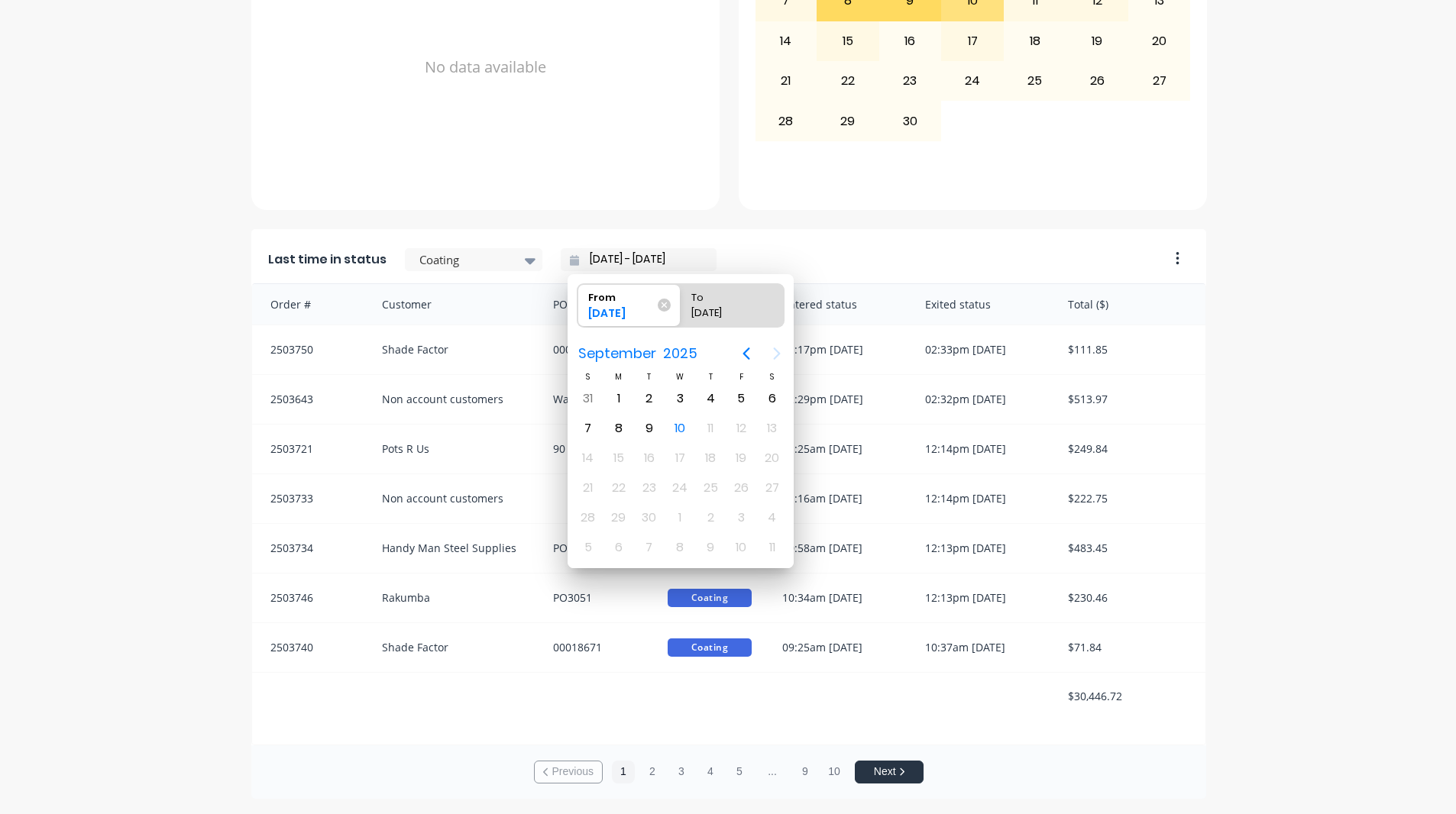
click at [716, 238] on div "Last time in status Coating [DATE] - [DATE]" at bounding box center [705, 255] width 908 height 56
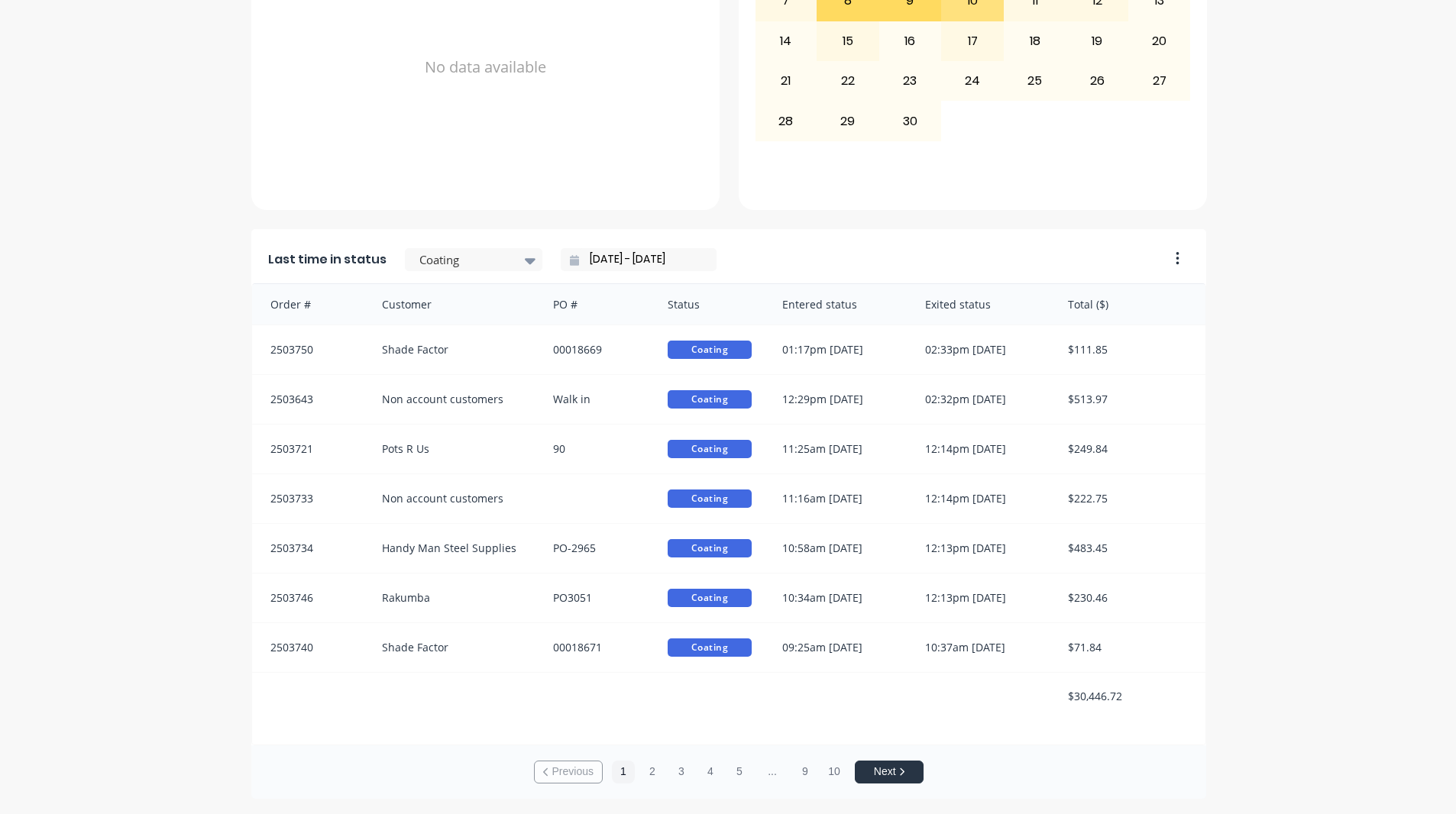
click at [594, 264] on input "[DATE] - [DATE]" at bounding box center [644, 259] width 131 height 23
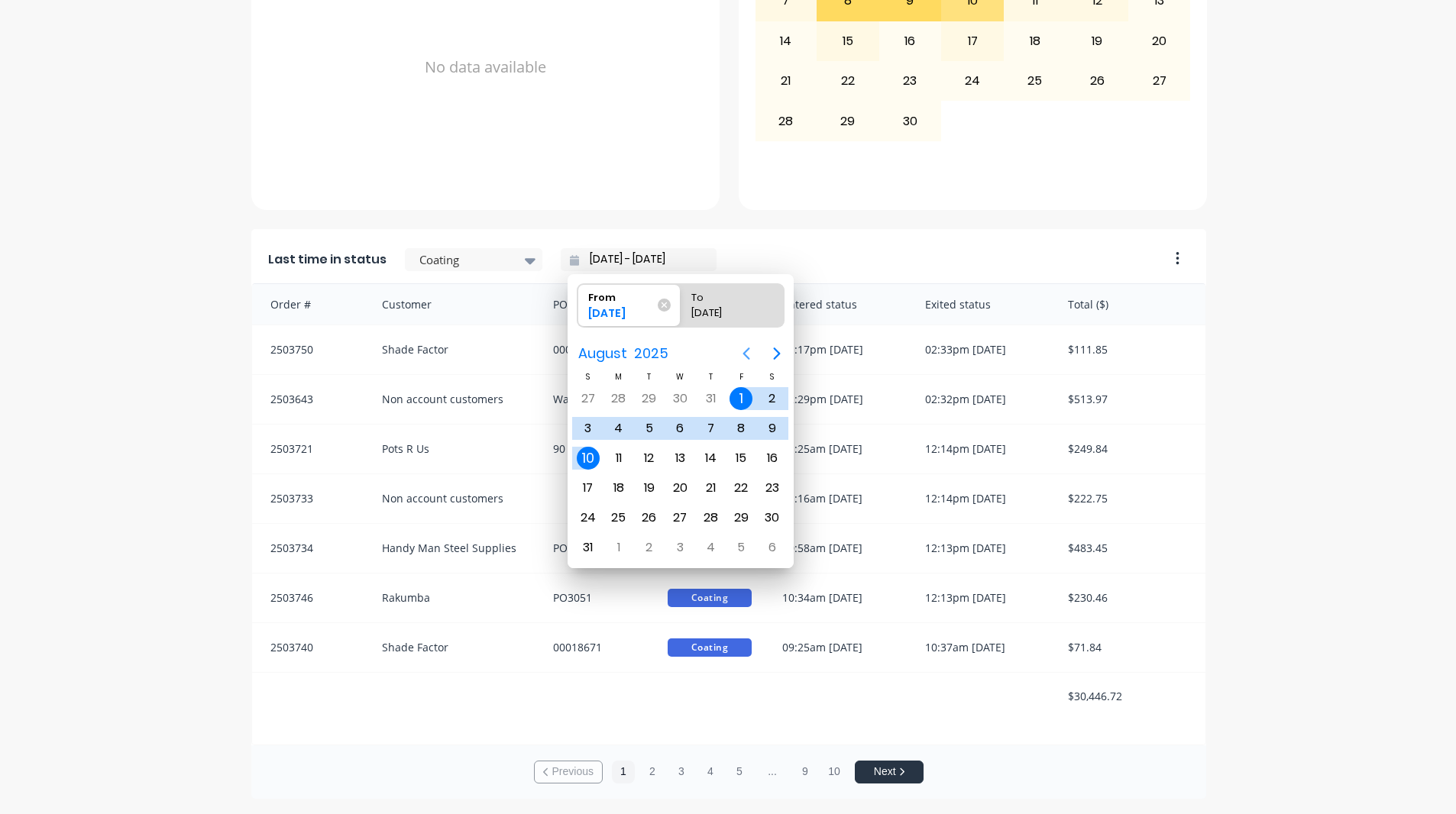
click at [743, 351] on icon "Previous page" at bounding box center [747, 354] width 18 height 18
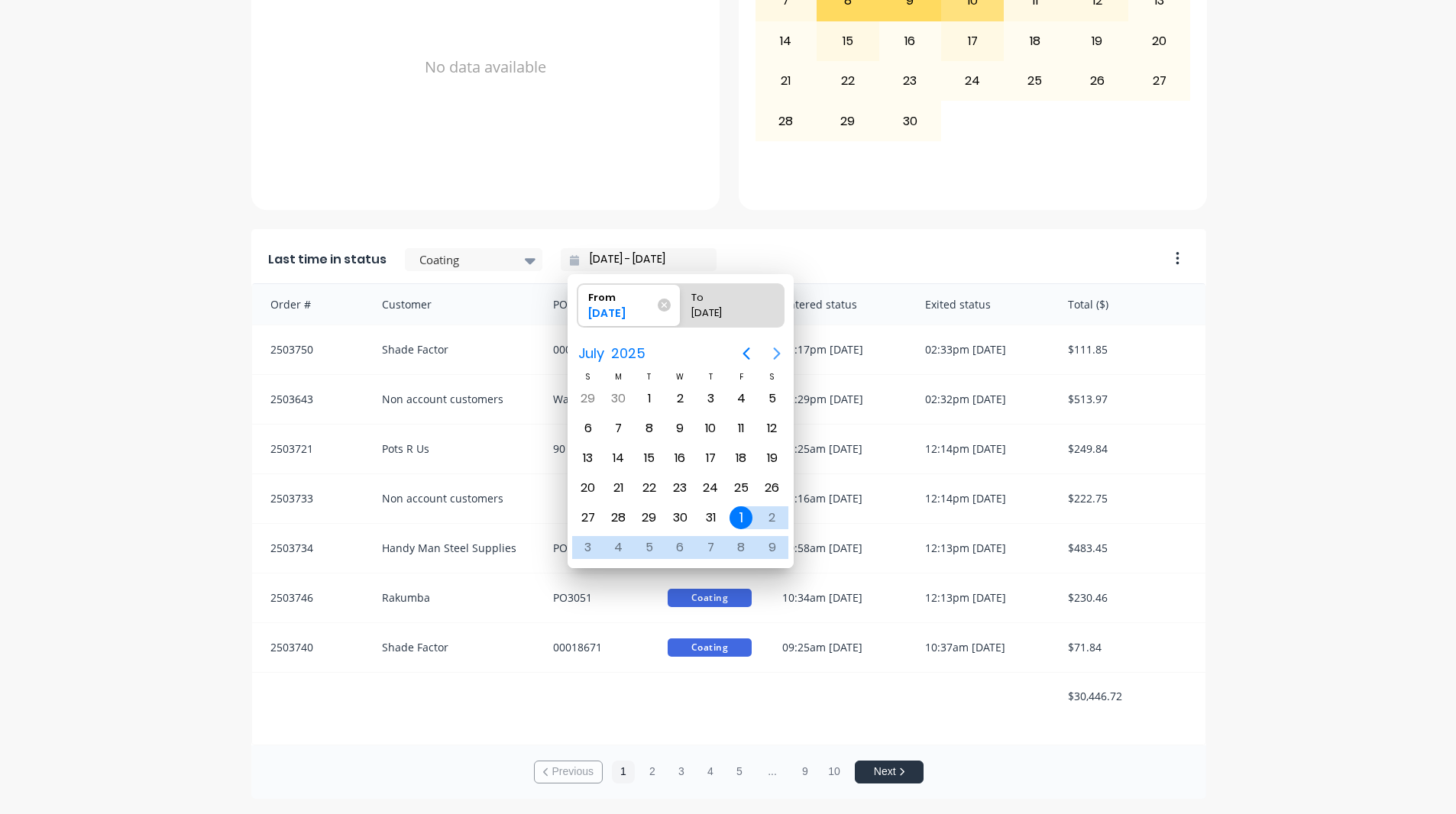
click at [783, 355] on icon "Next page" at bounding box center [776, 354] width 18 height 18
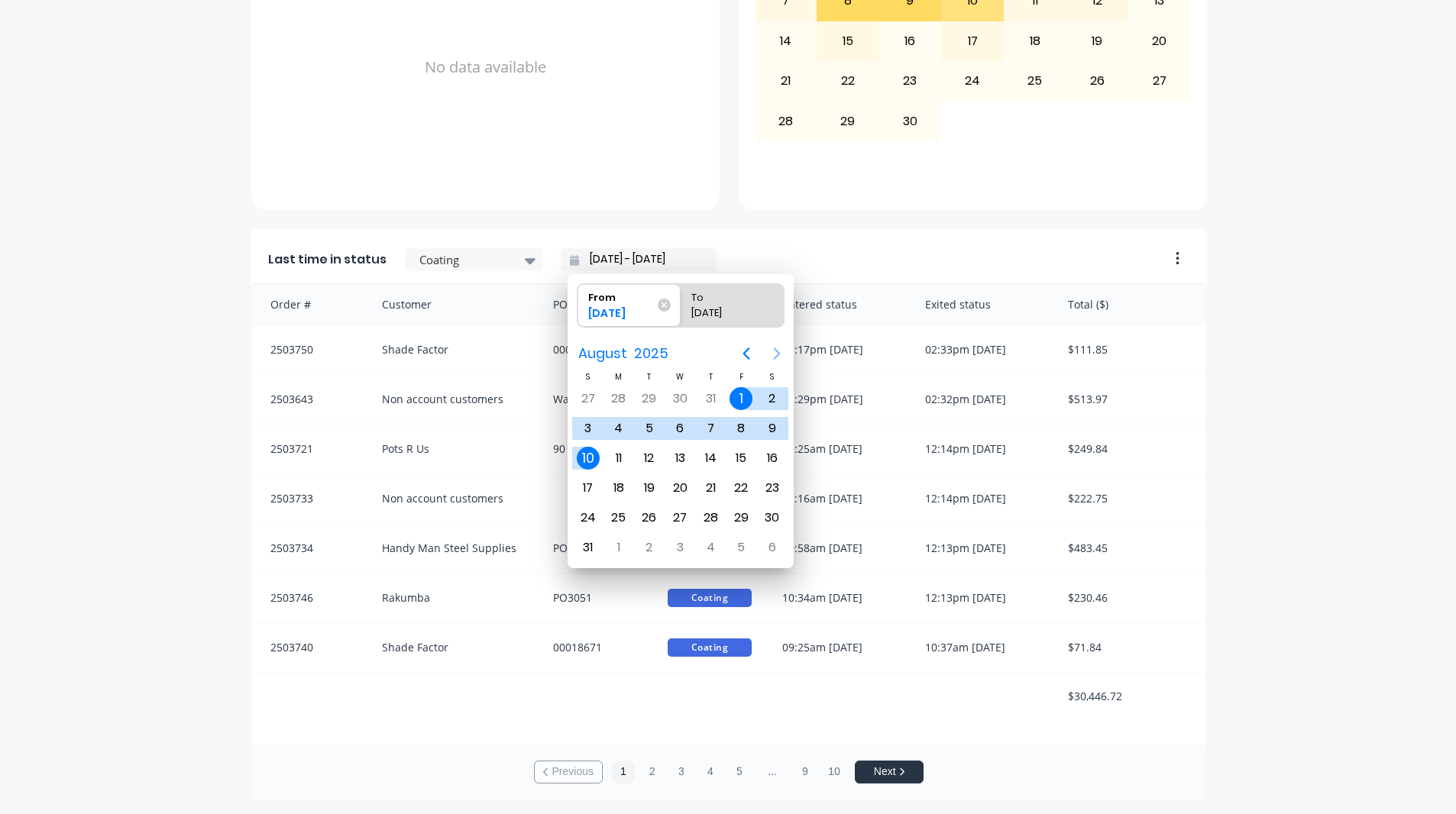
click at [782, 355] on icon "Next page" at bounding box center [776, 354] width 18 height 18
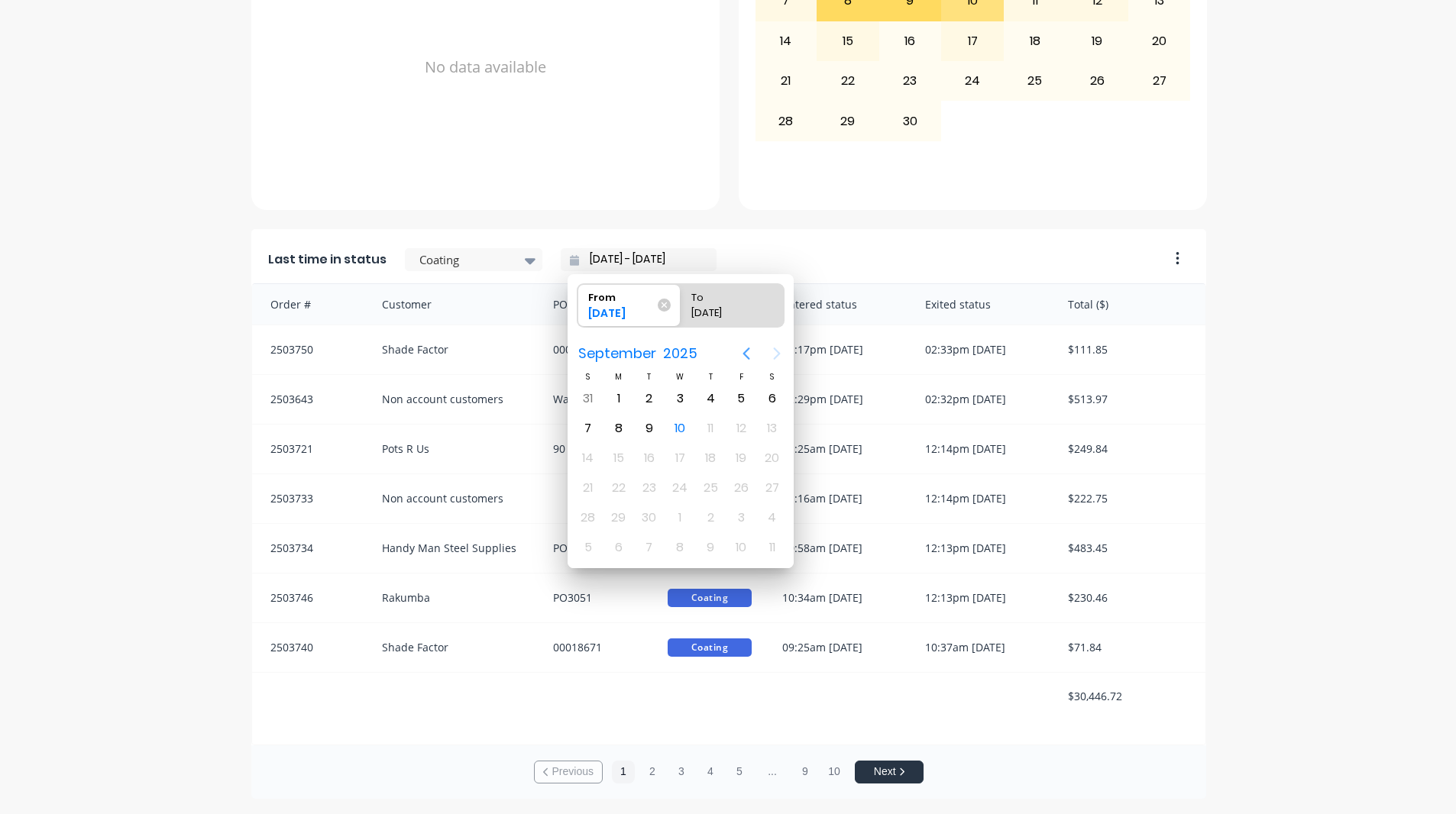
click at [742, 357] on icon "Previous page" at bounding box center [747, 354] width 18 height 18
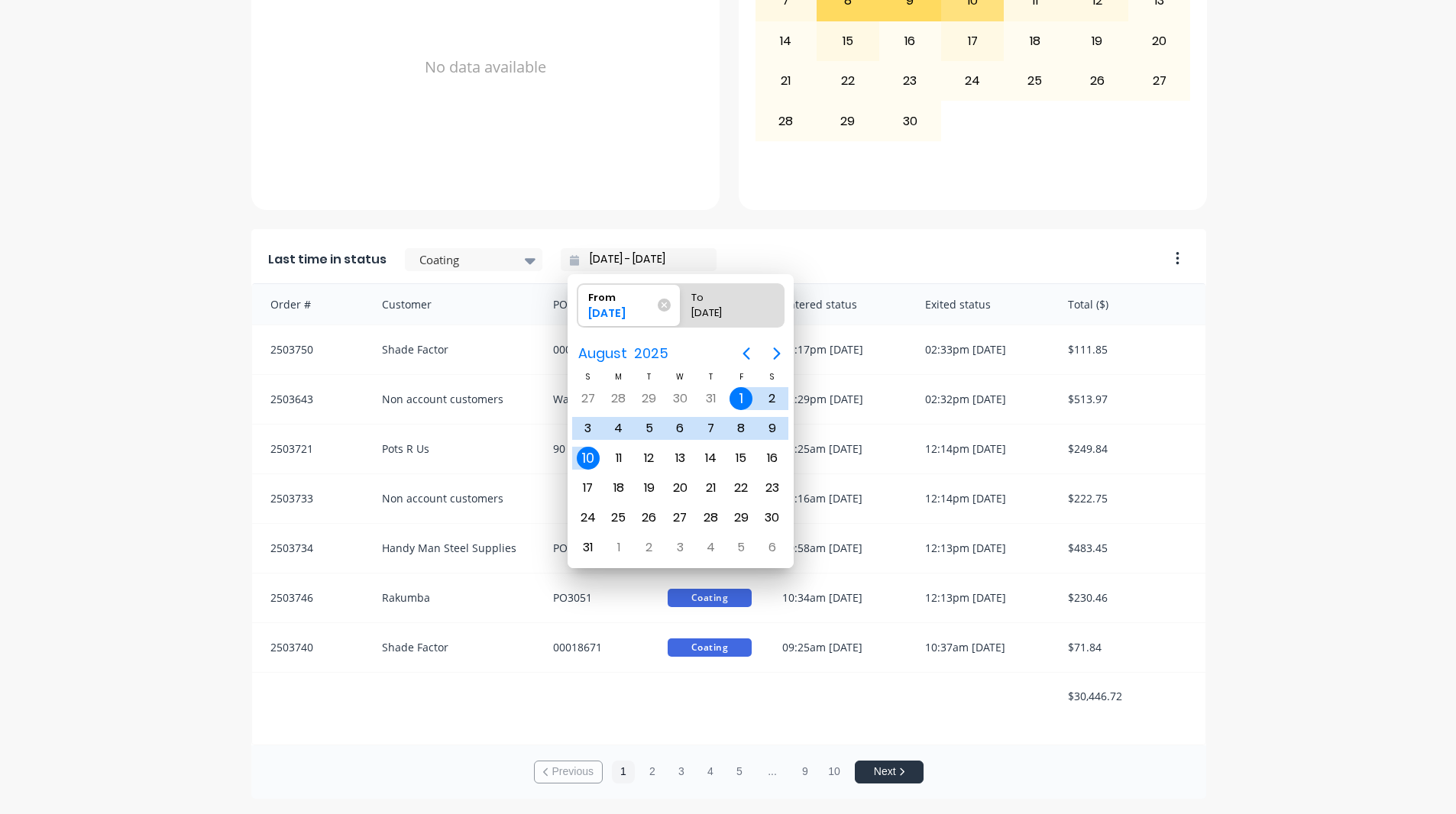
drag, startPoint x: 738, startPoint y: 395, endPoint x: 733, endPoint y: 402, distance: 8.6
click at [739, 396] on div "1" at bounding box center [740, 398] width 23 height 23
radio input "false"
radio input "true"
click at [650, 457] on div "12" at bounding box center [649, 458] width 23 height 23
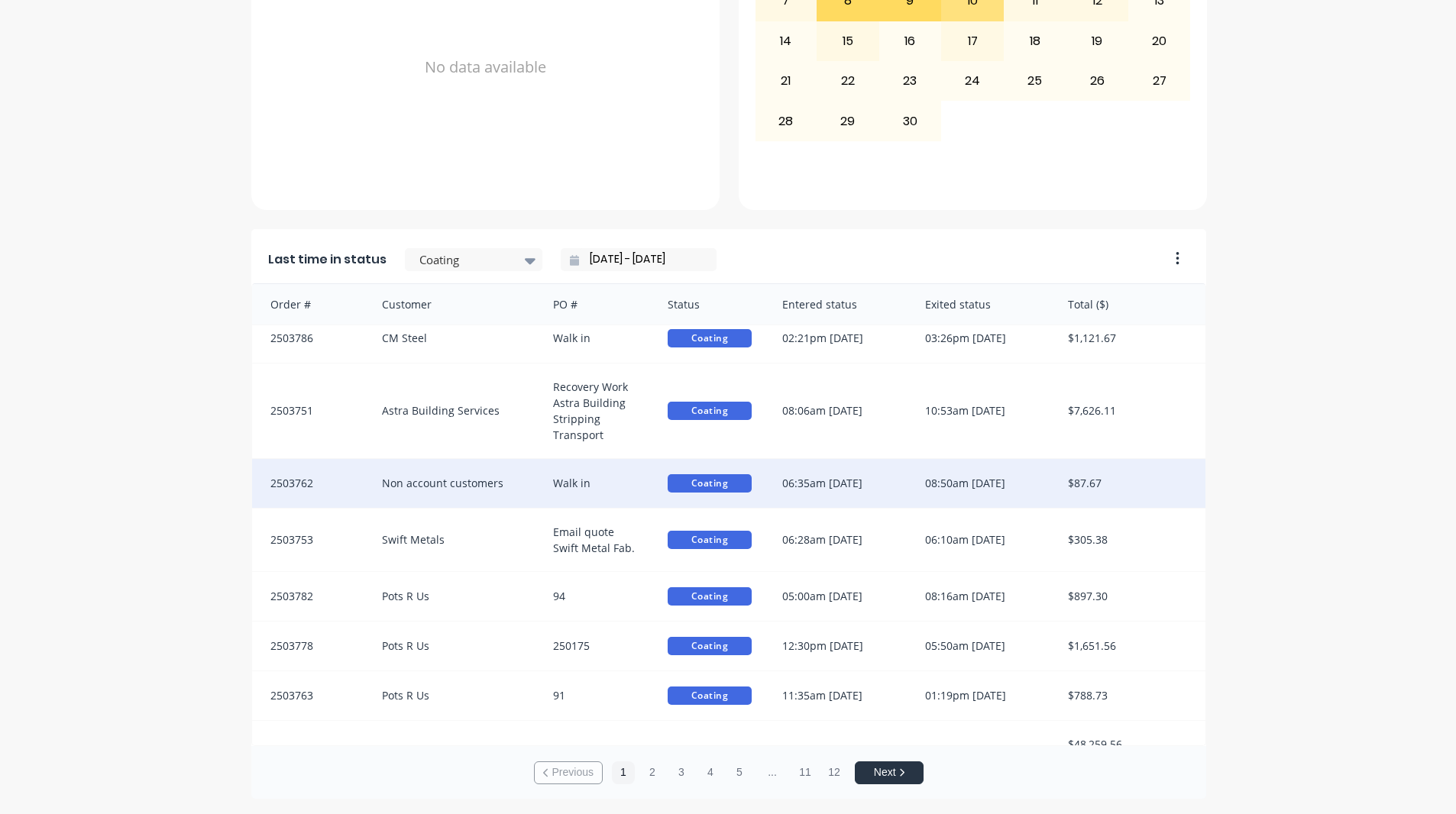
scroll to position [0, 0]
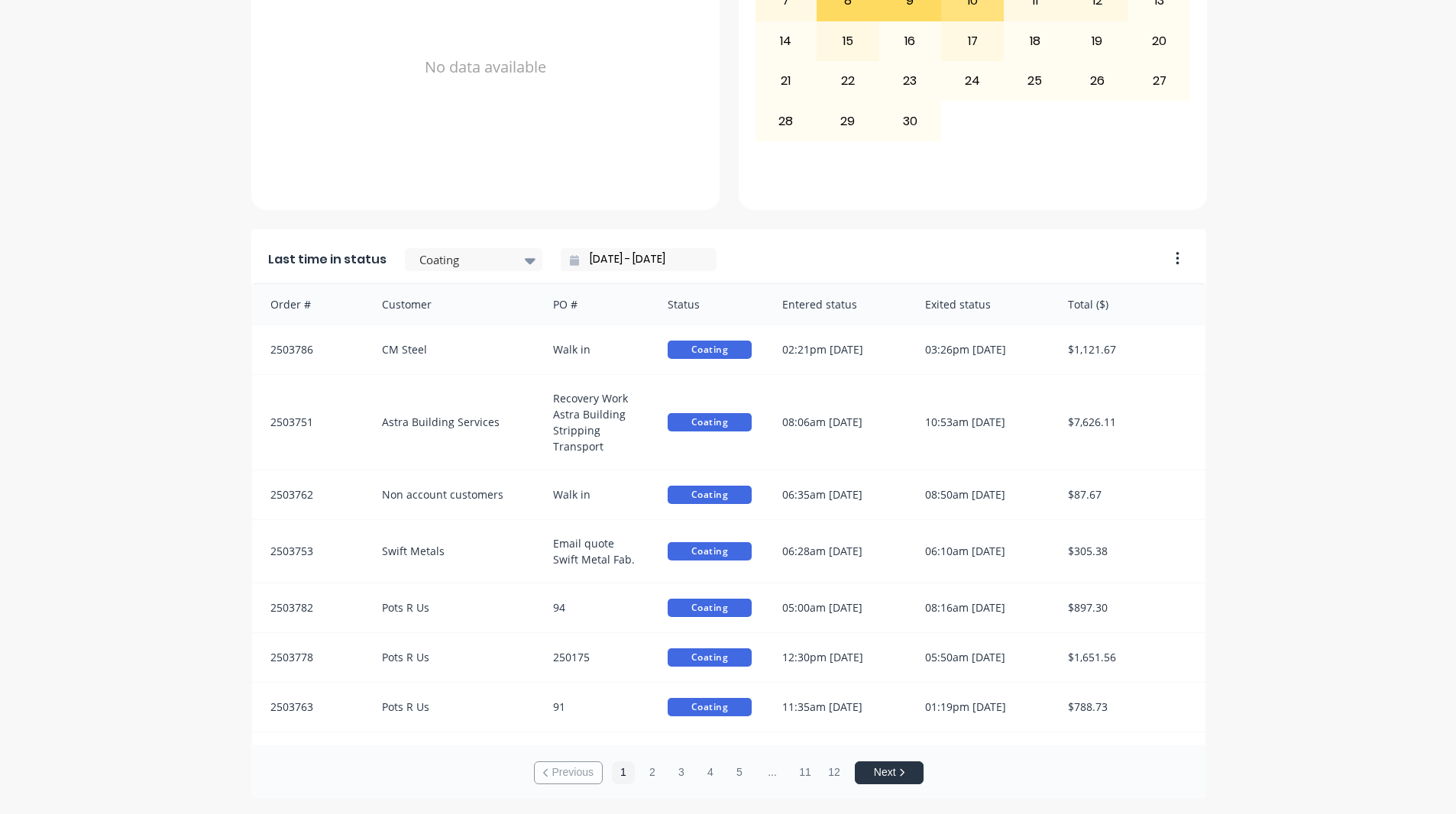
click at [639, 260] on input "[DATE] - [DATE]" at bounding box center [644, 259] width 131 height 23
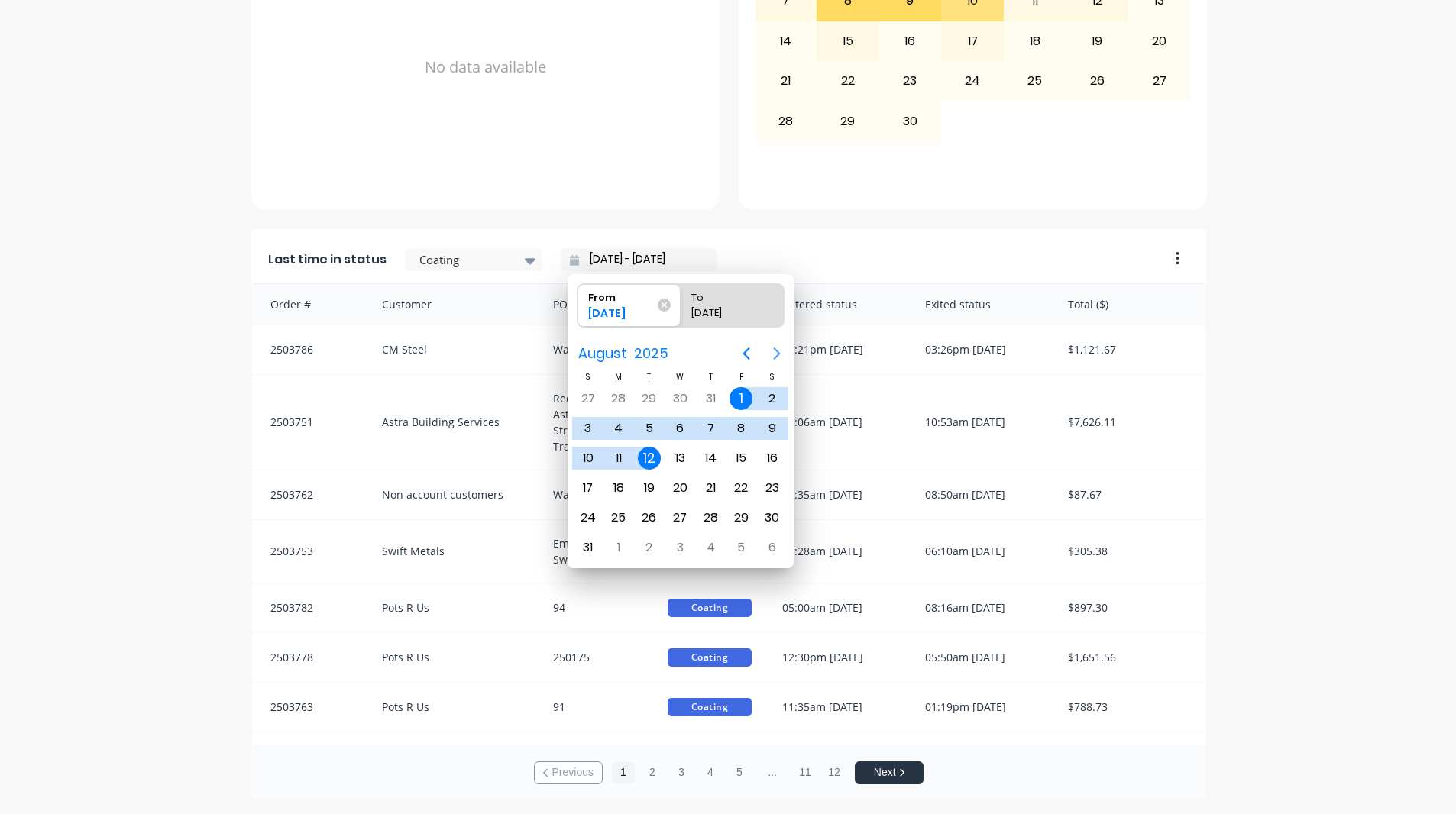
click at [776, 346] on icon "Next page" at bounding box center [776, 354] width 18 height 18
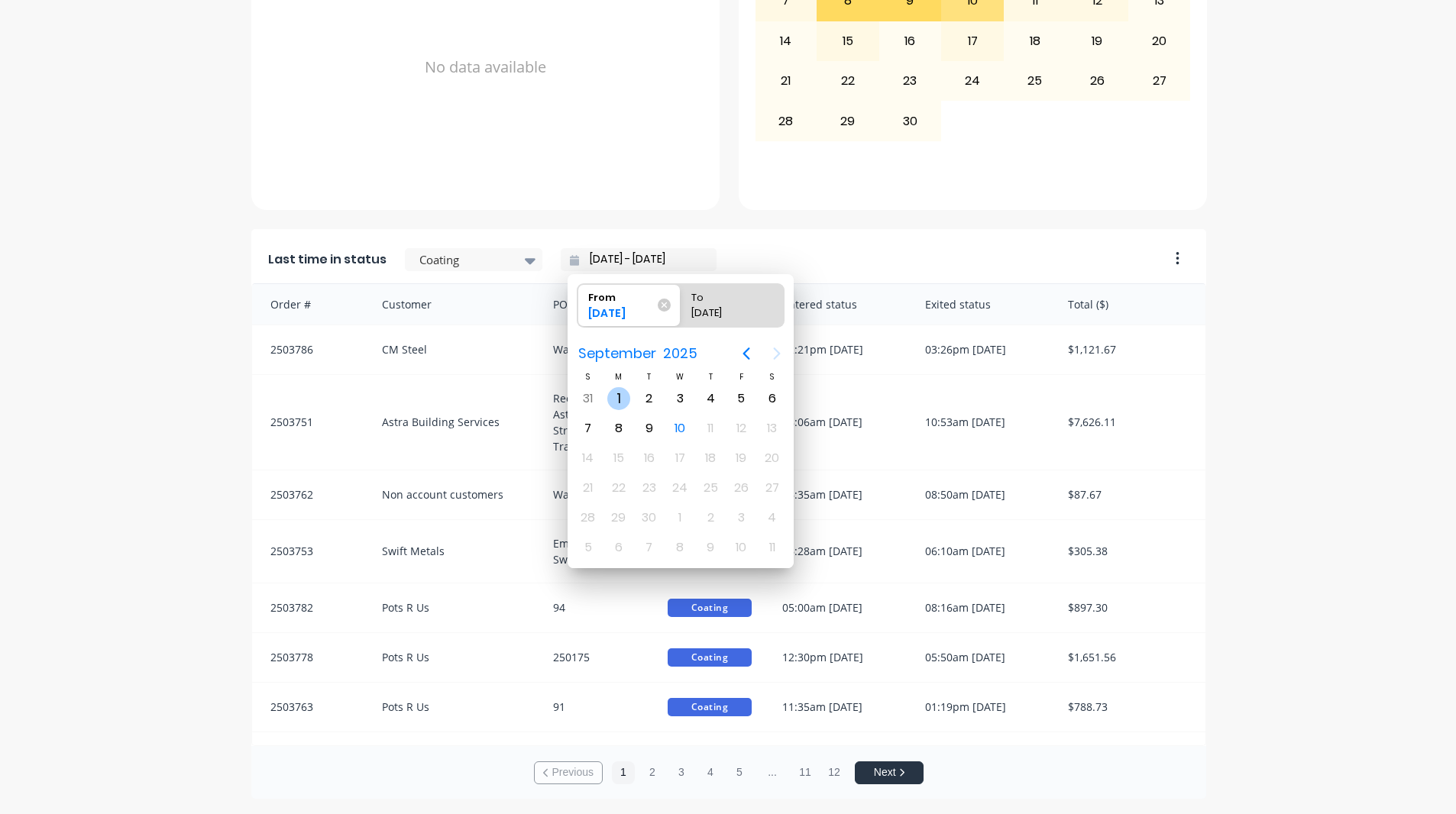
click at [618, 400] on div "1" at bounding box center [618, 398] width 23 height 23
type input "[DATE] - [DATE]"
radio input "false"
radio input "true"
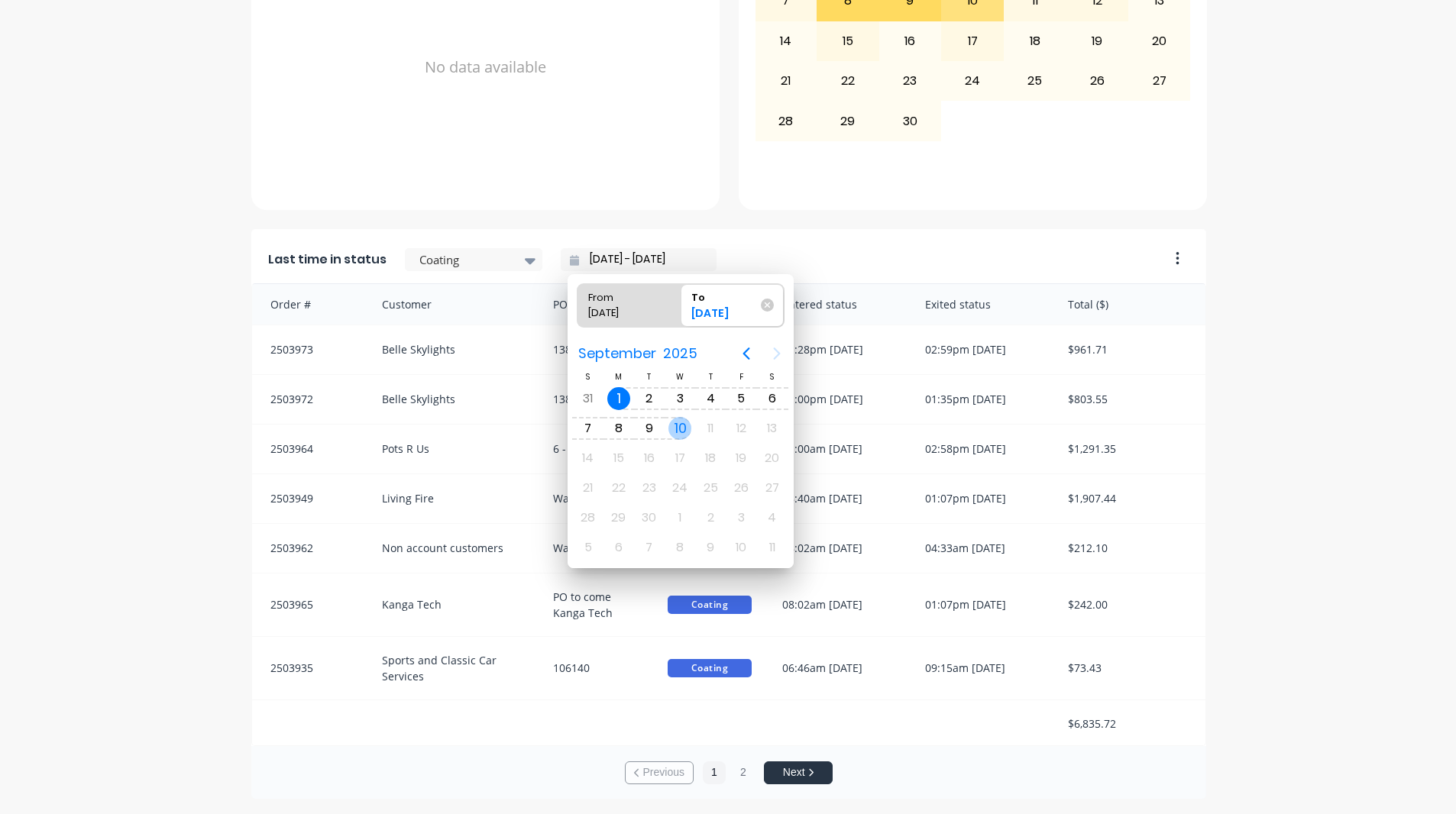
click at [688, 435] on div "10" at bounding box center [680, 428] width 23 height 23
type input "[DATE] - [DATE]"
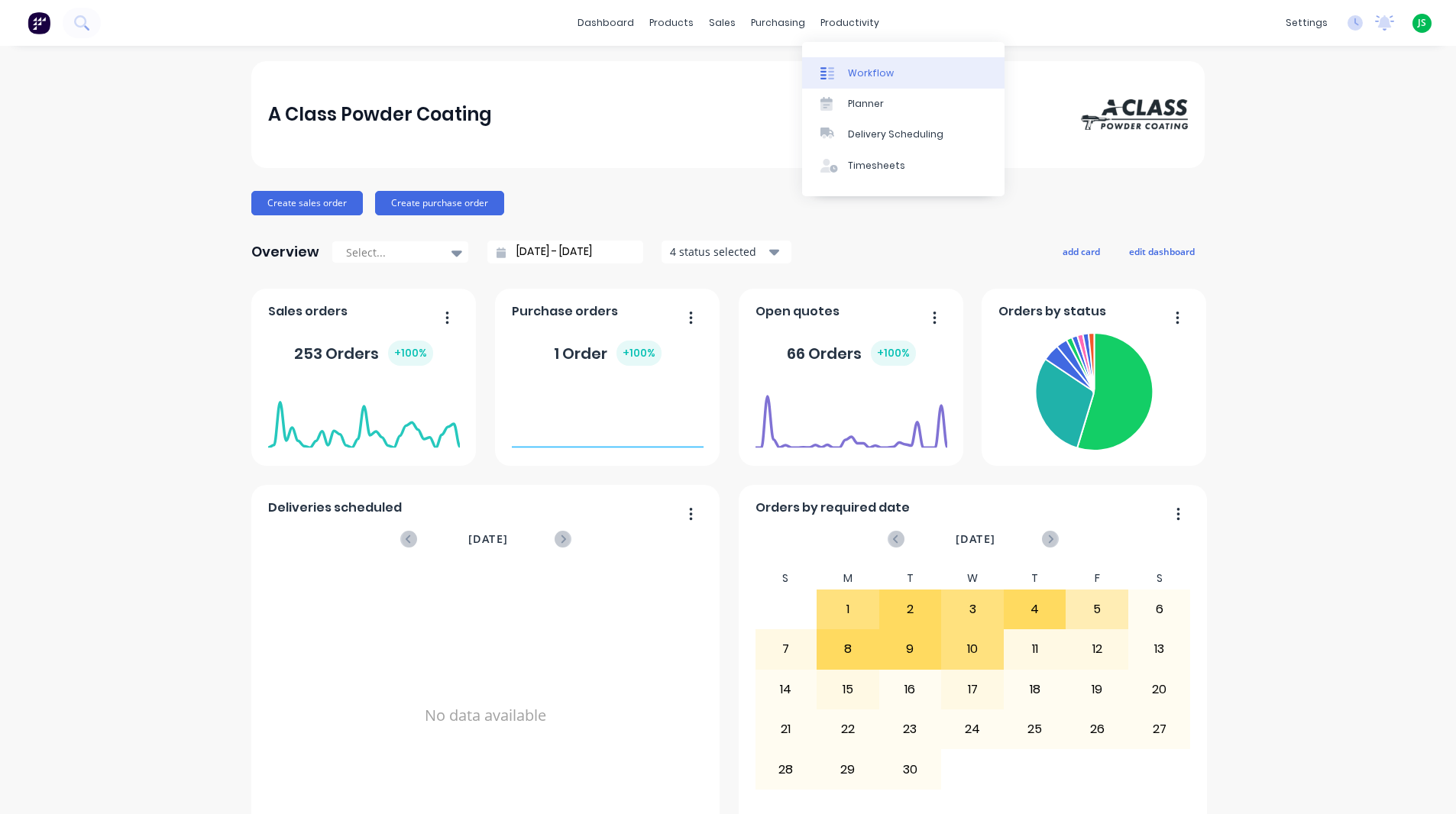
click at [858, 67] on div "Workflow" at bounding box center [871, 72] width 46 height 14
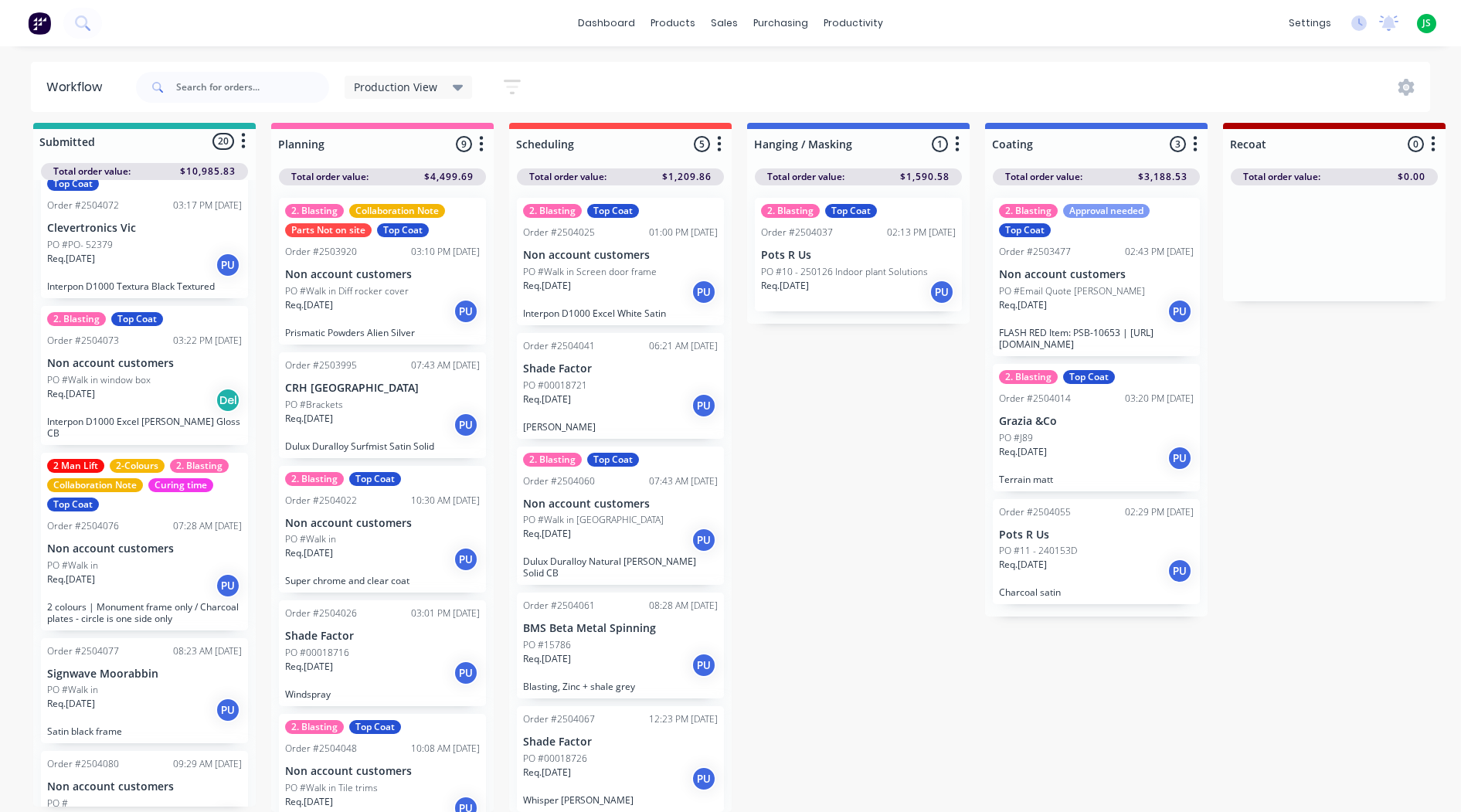
scroll to position [1827, 0]
click at [195, 558] on div "PO #Walk in" at bounding box center [144, 565] width 195 height 14
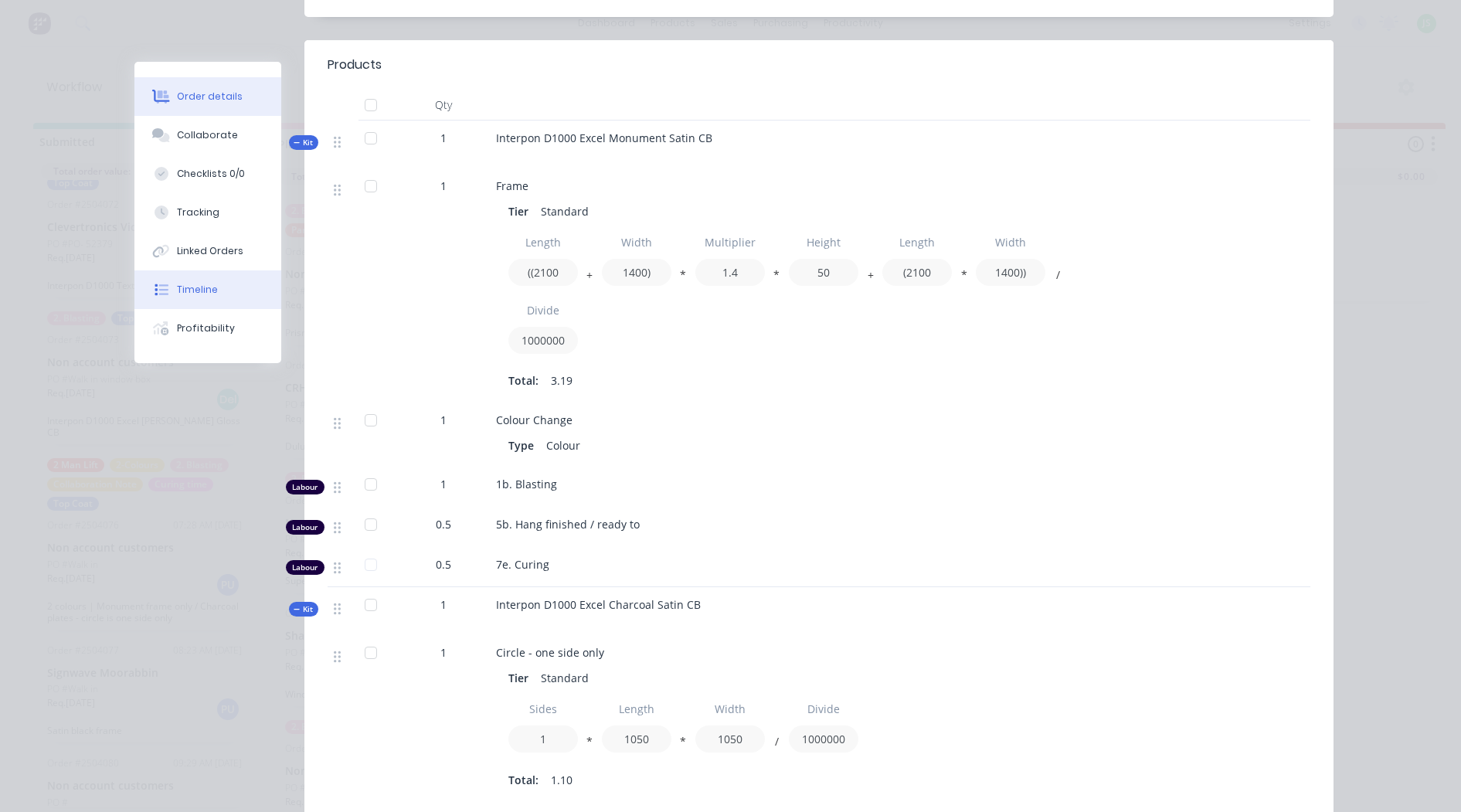
scroll to position [125, 0]
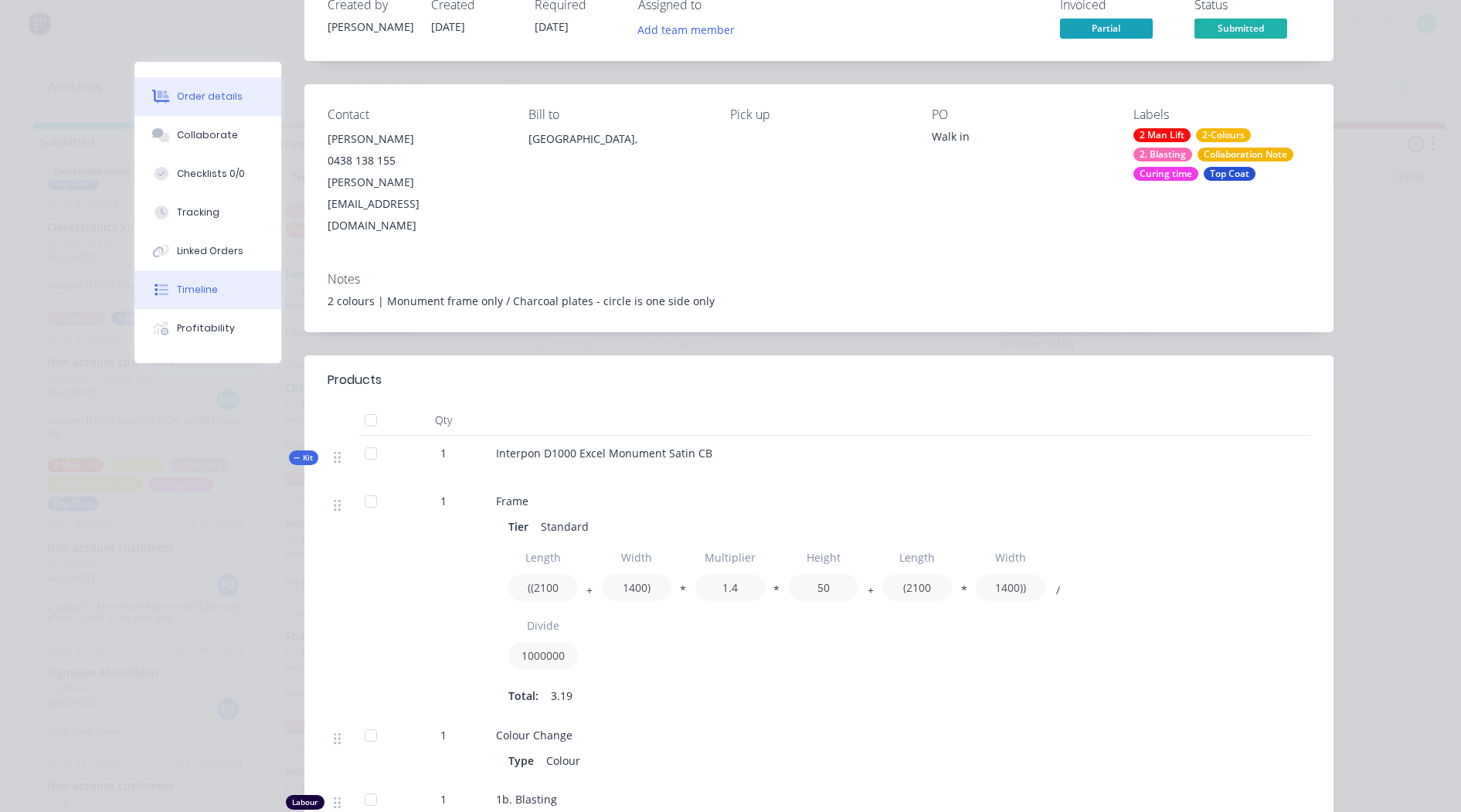
click at [219, 300] on button "Timeline" at bounding box center [208, 289] width 146 height 38
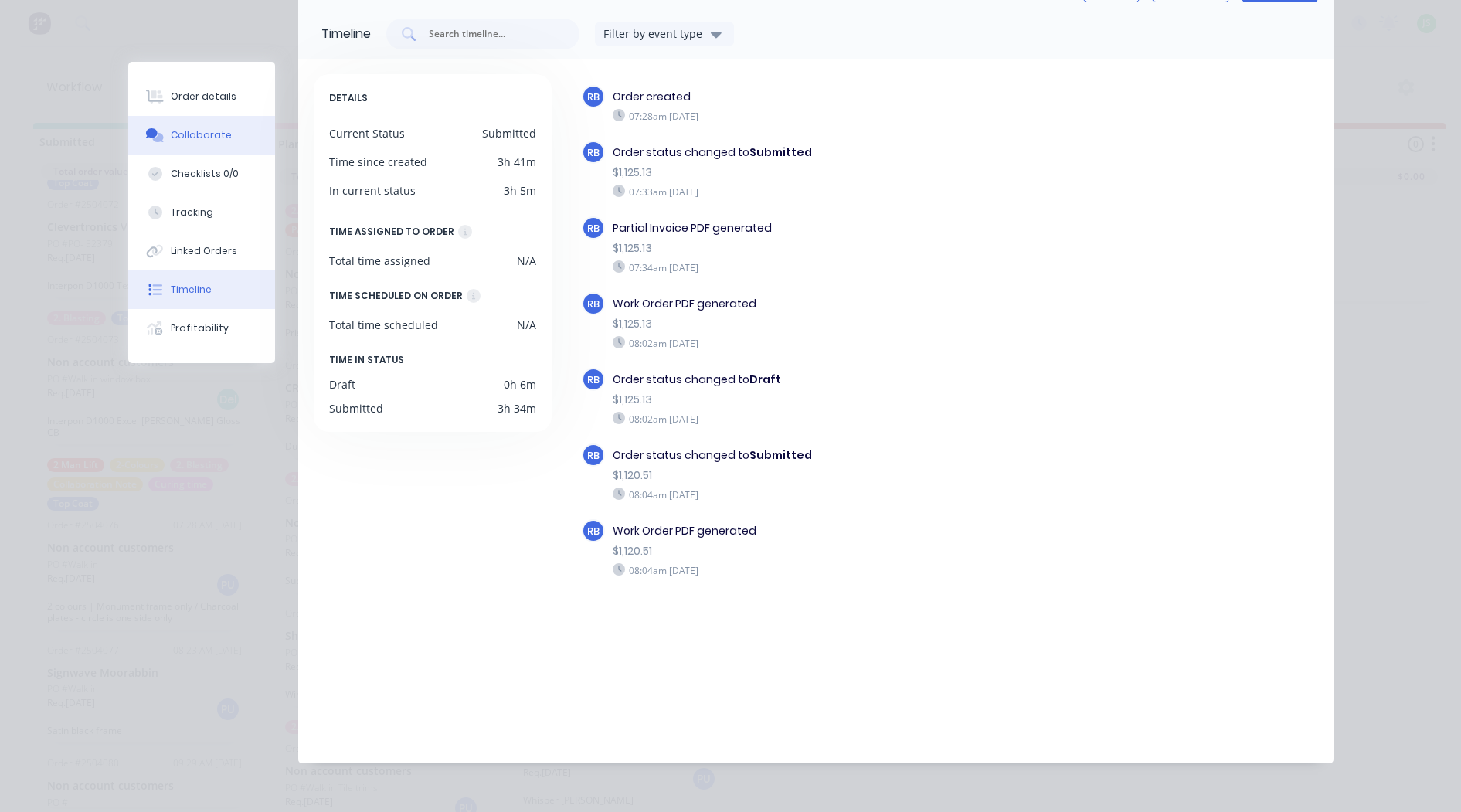
click at [236, 141] on button "Collaborate" at bounding box center [201, 135] width 146 height 38
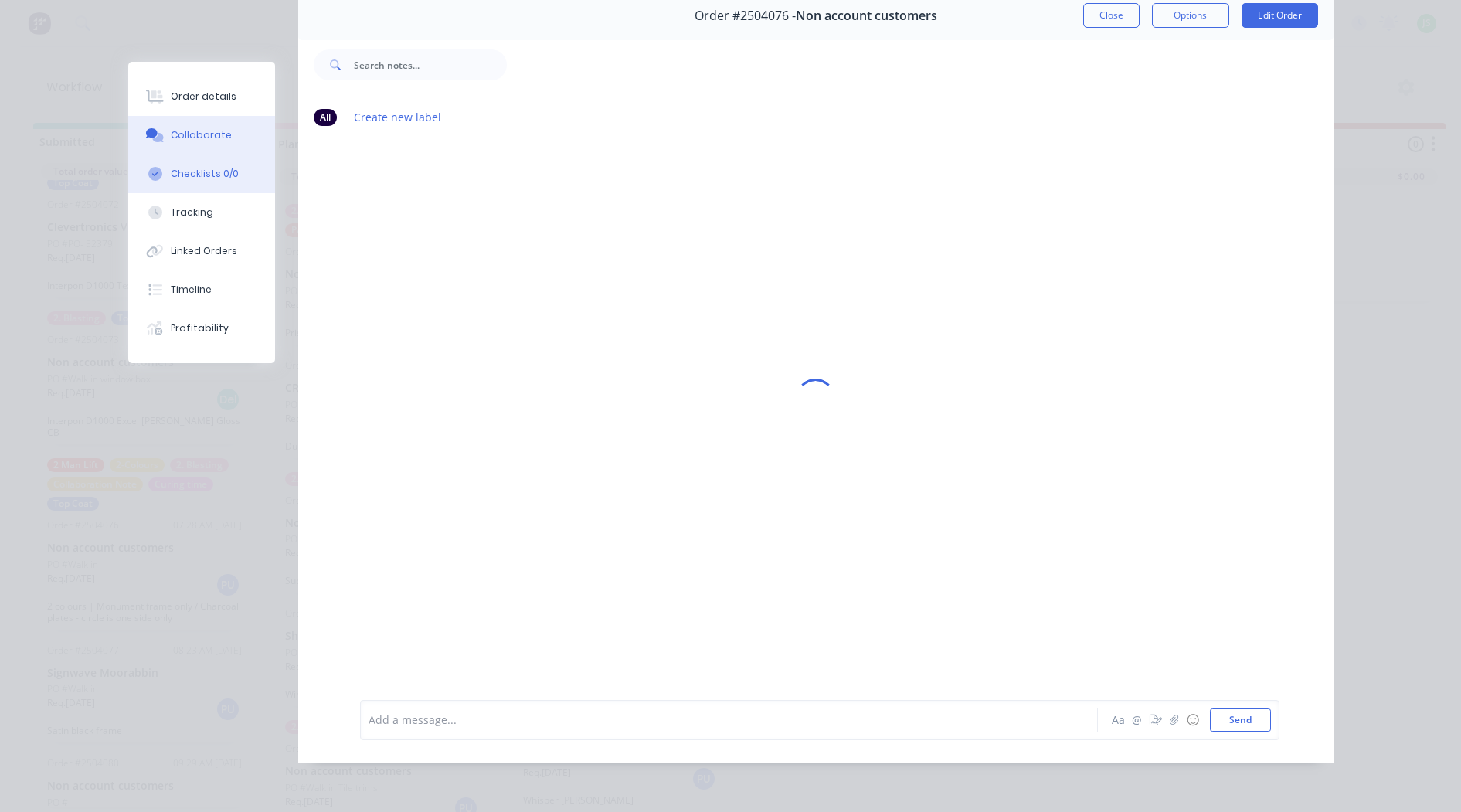
scroll to position [0, 0]
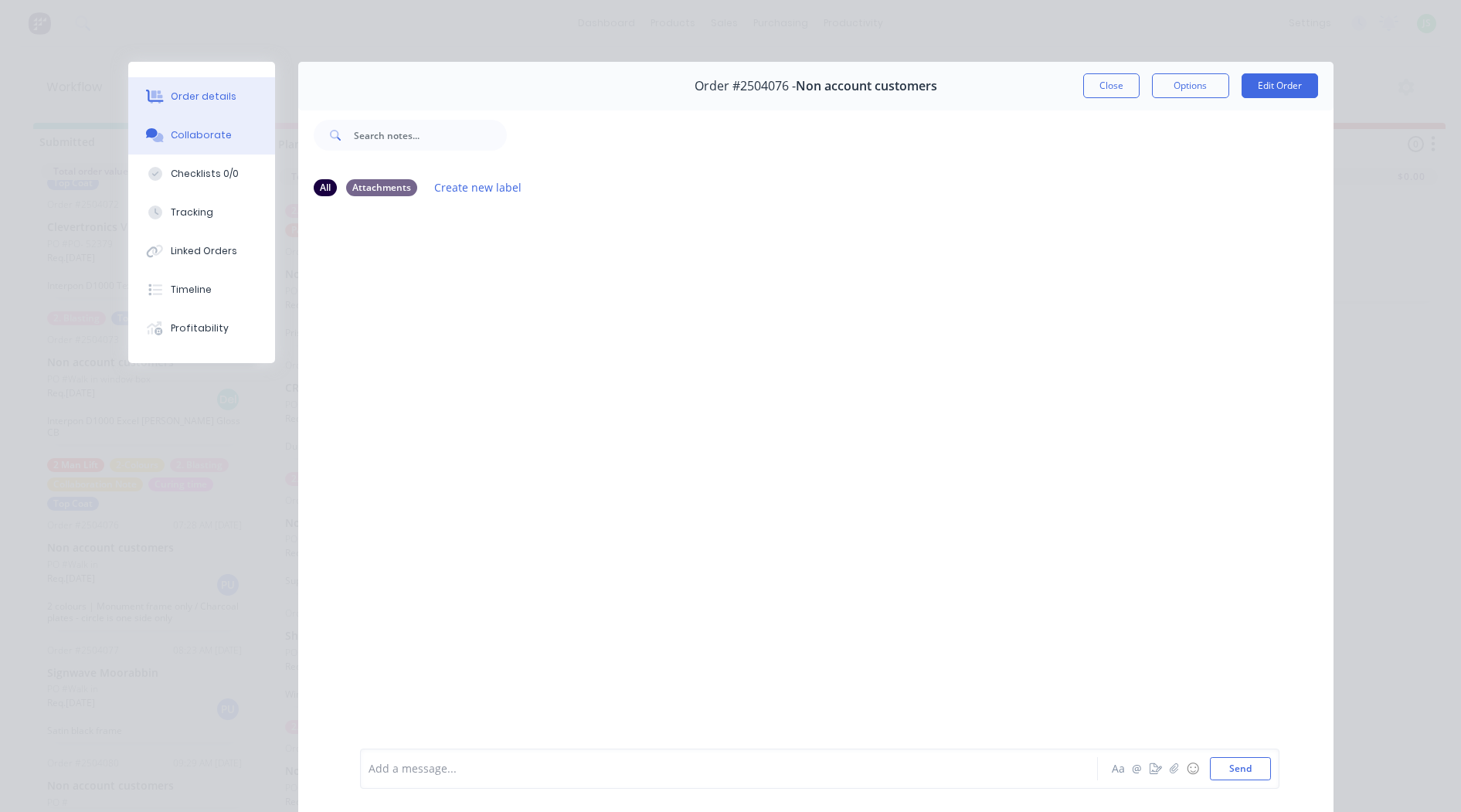
click at [216, 85] on button "Order details" at bounding box center [201, 96] width 146 height 38
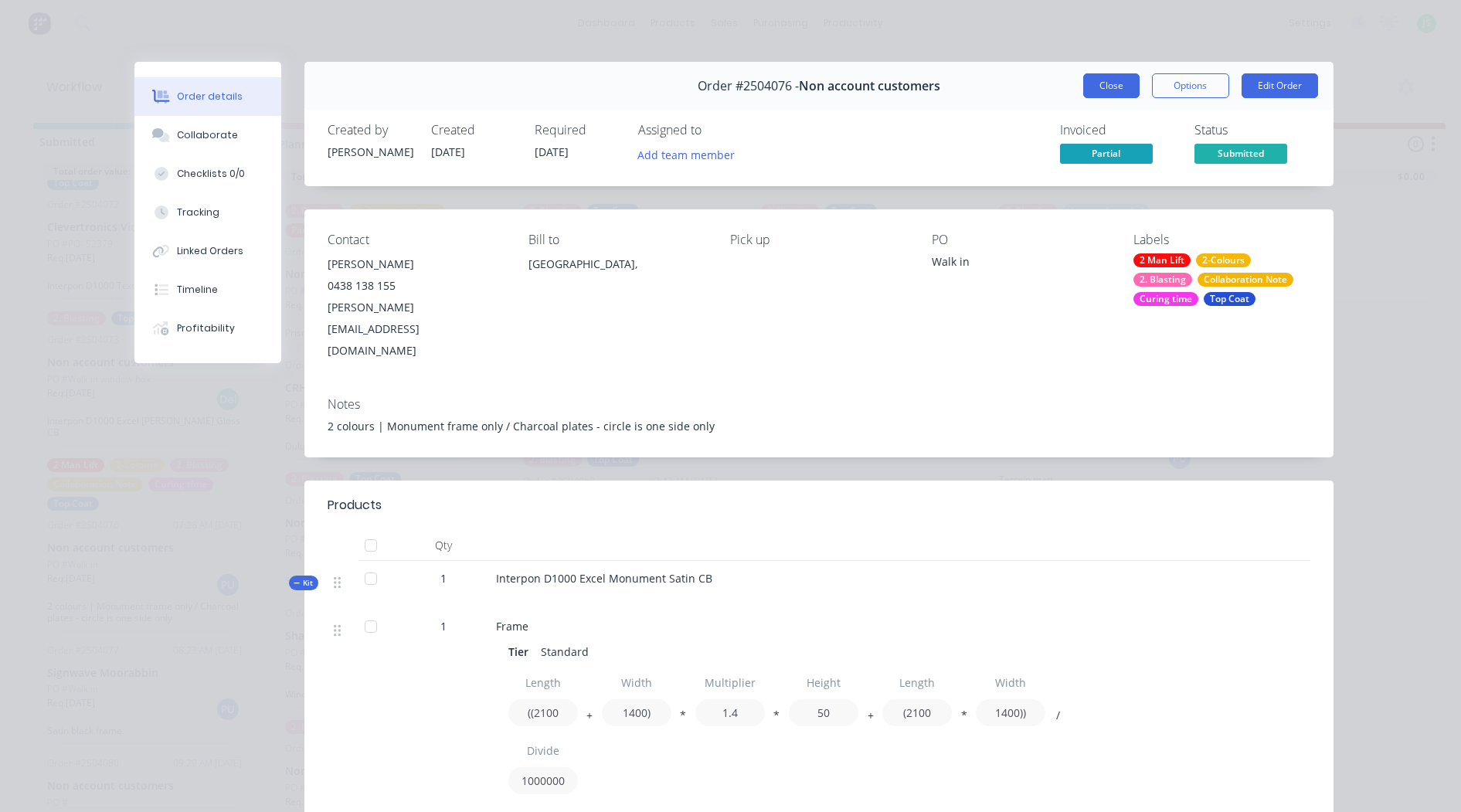
click at [1119, 88] on button "Close" at bounding box center [1112, 85] width 57 height 25
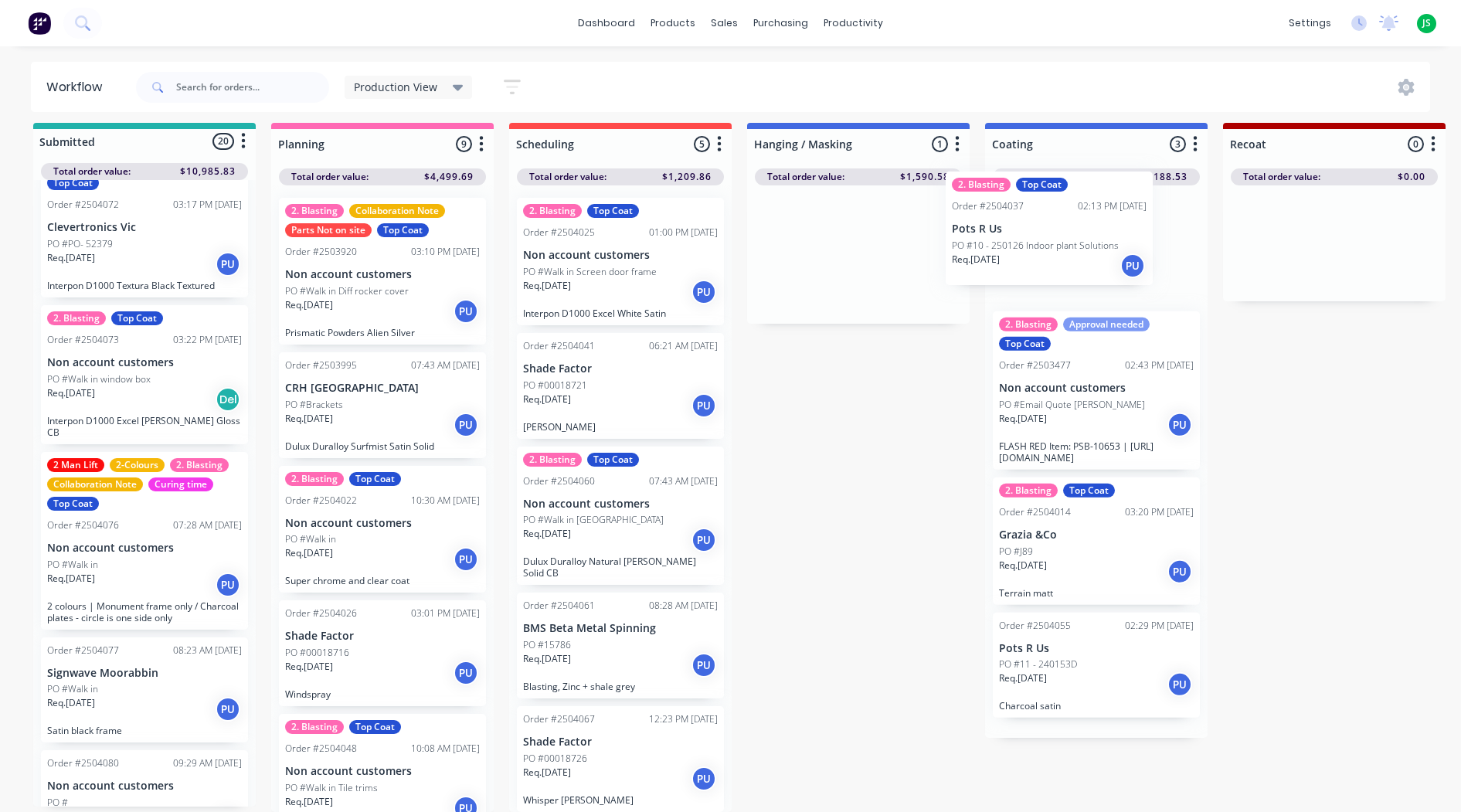
drag, startPoint x: 860, startPoint y: 275, endPoint x: 1074, endPoint y: 257, distance: 214.8
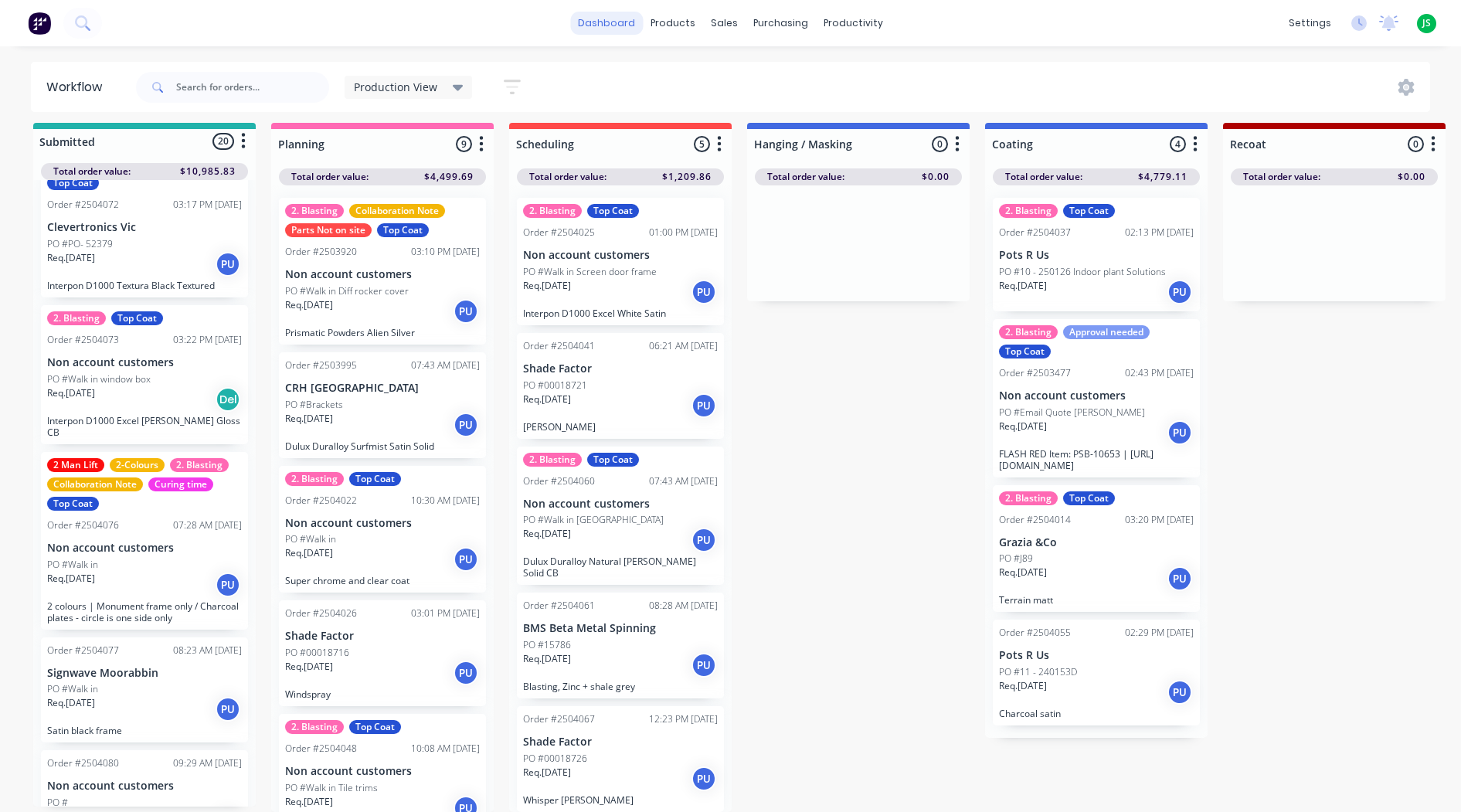
click at [638, 22] on link "dashboard" at bounding box center [606, 23] width 72 height 23
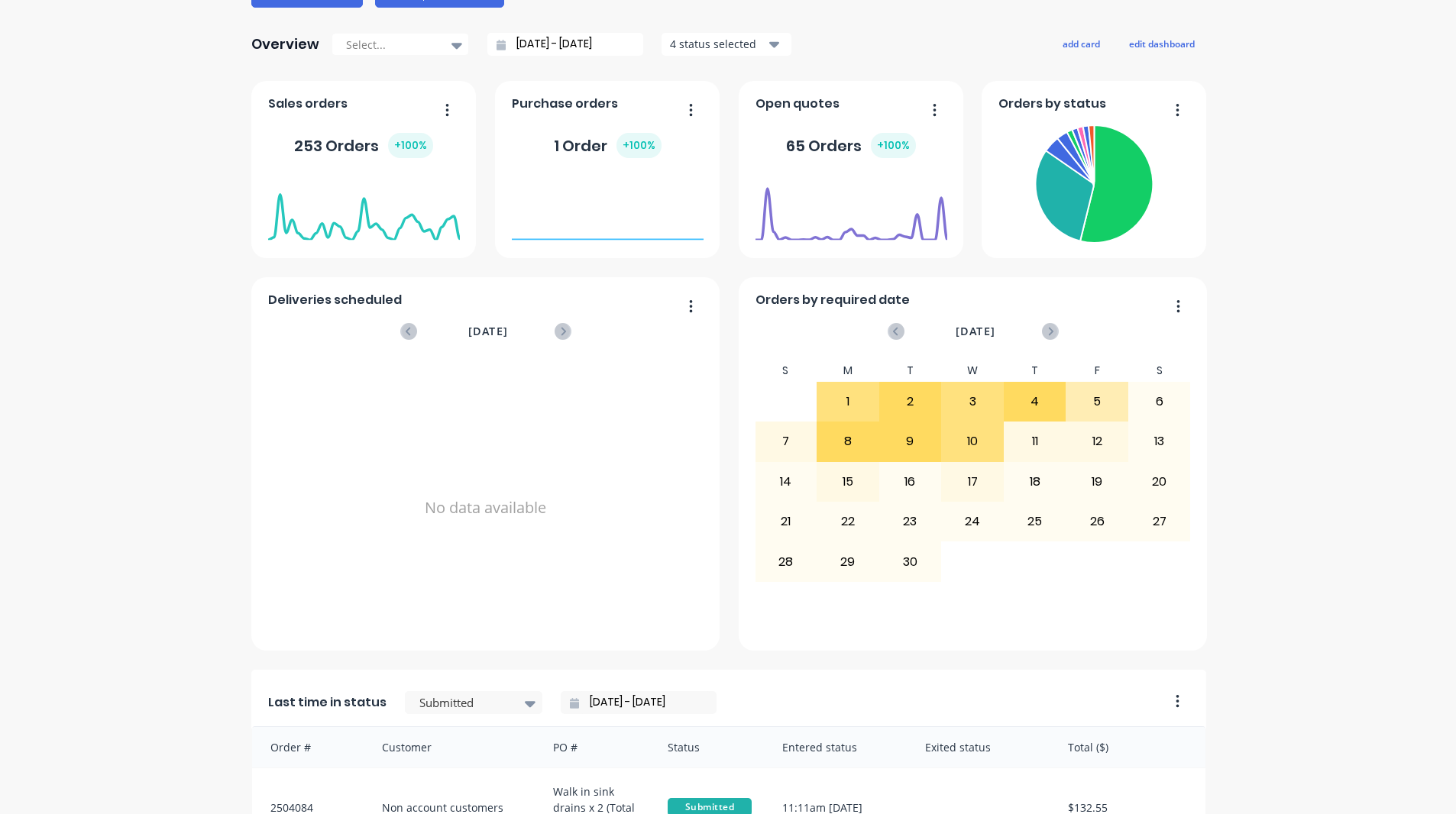
scroll to position [459, 0]
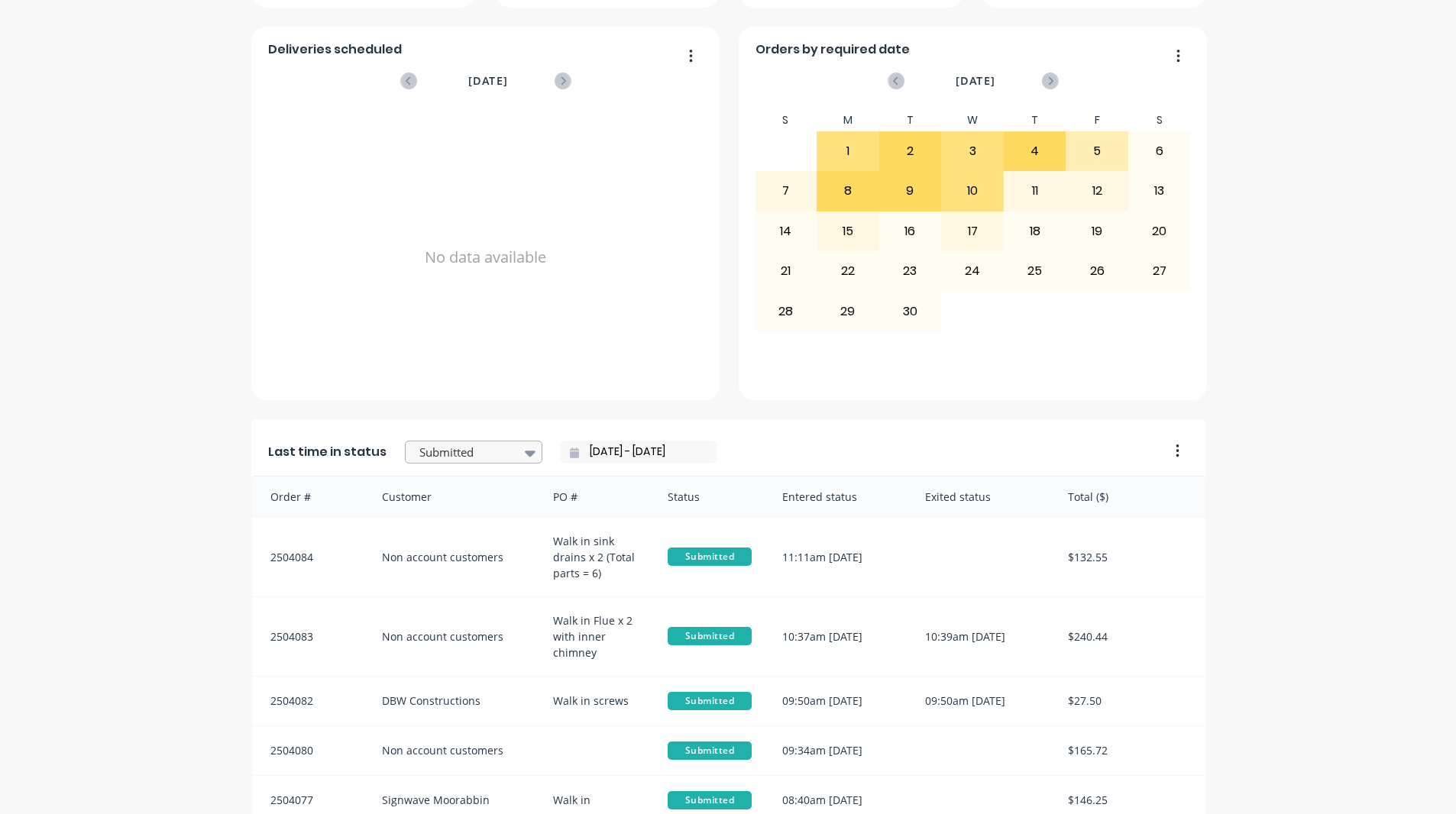
click at [497, 460] on div at bounding box center [466, 452] width 96 height 19
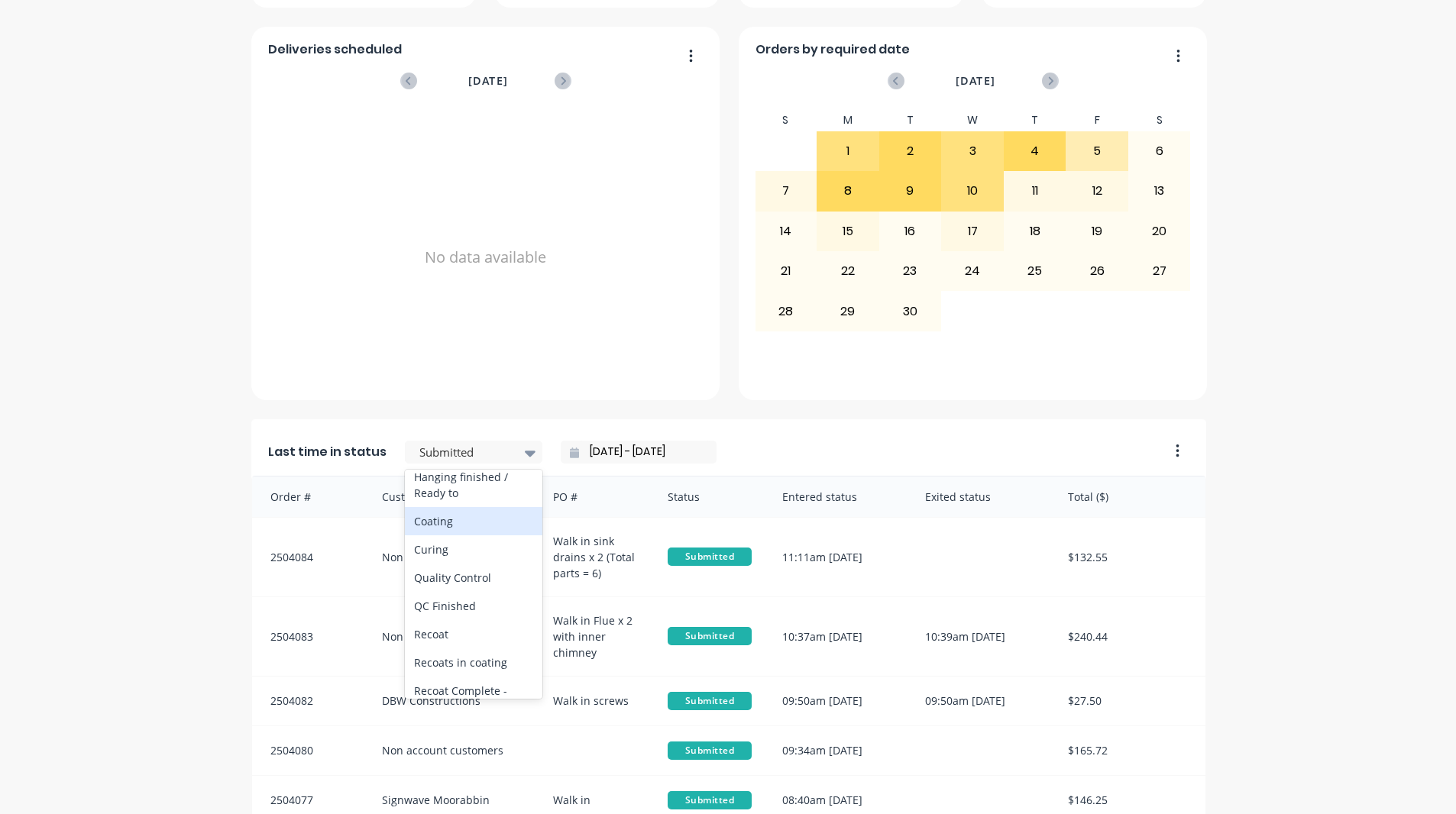
click at [462, 535] on div "Coating" at bounding box center [473, 521] width 138 height 28
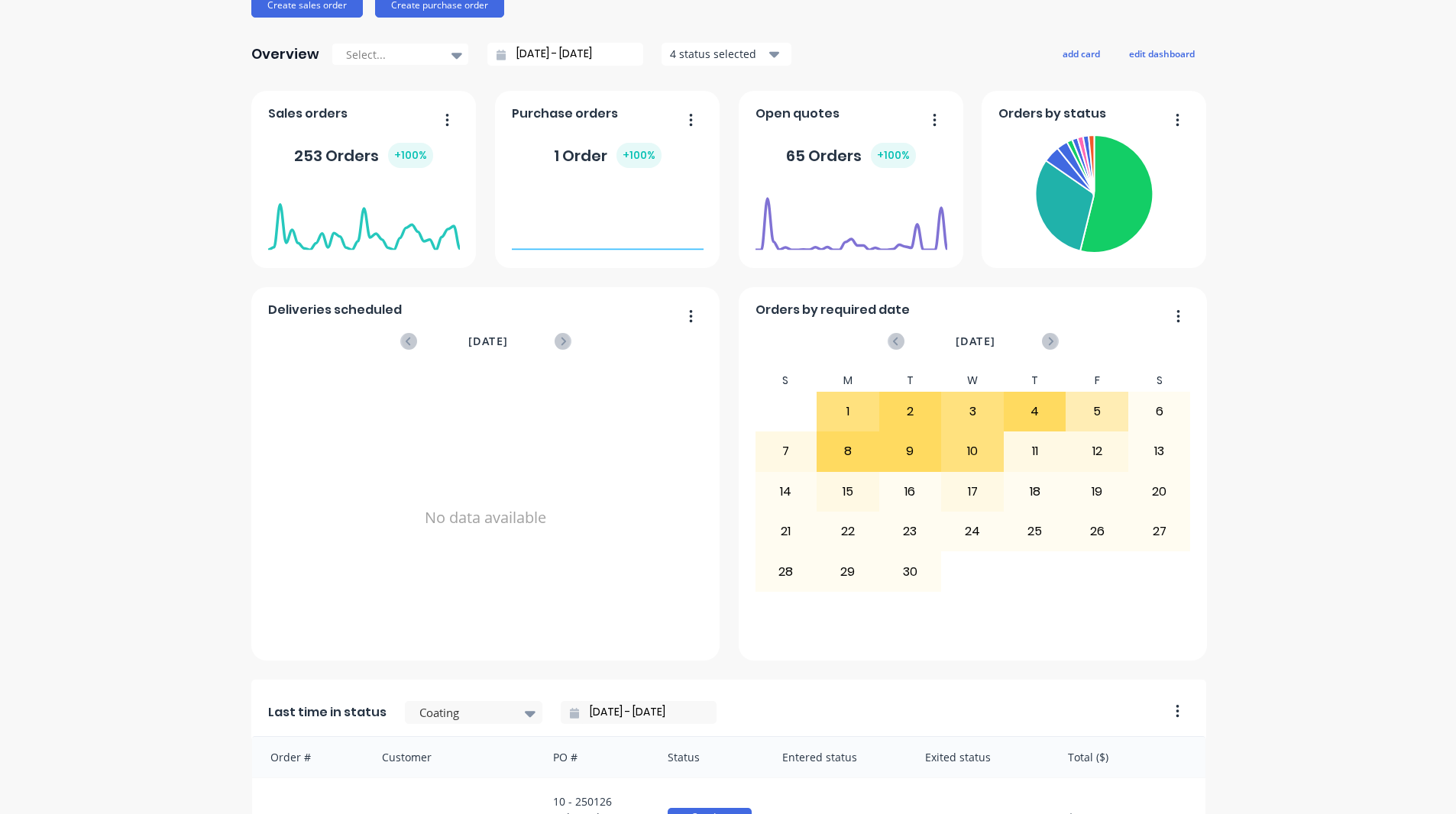
scroll to position [382, 0]
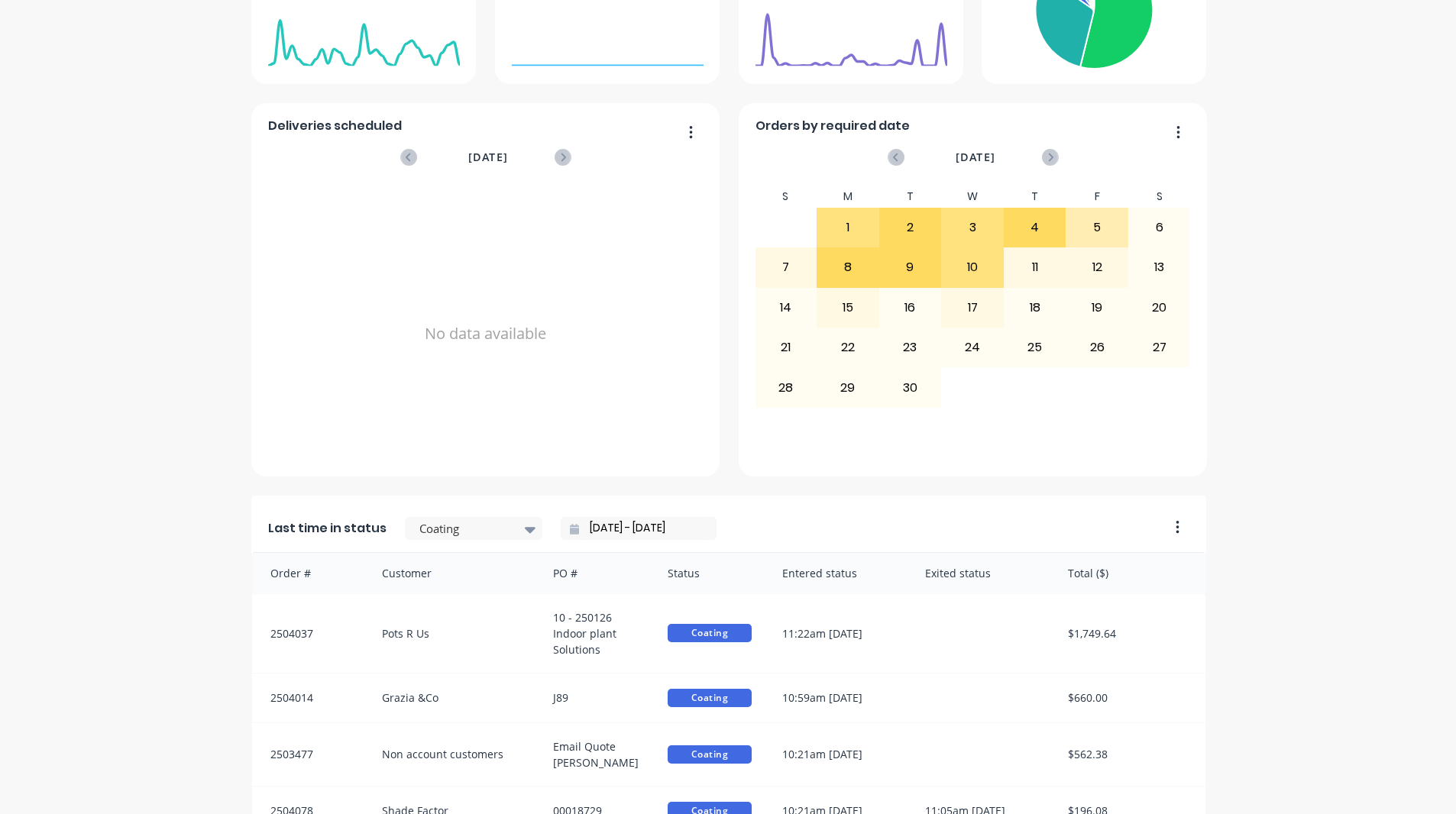
click at [643, 525] on input "[DATE] - [DATE]" at bounding box center [644, 528] width 131 height 23
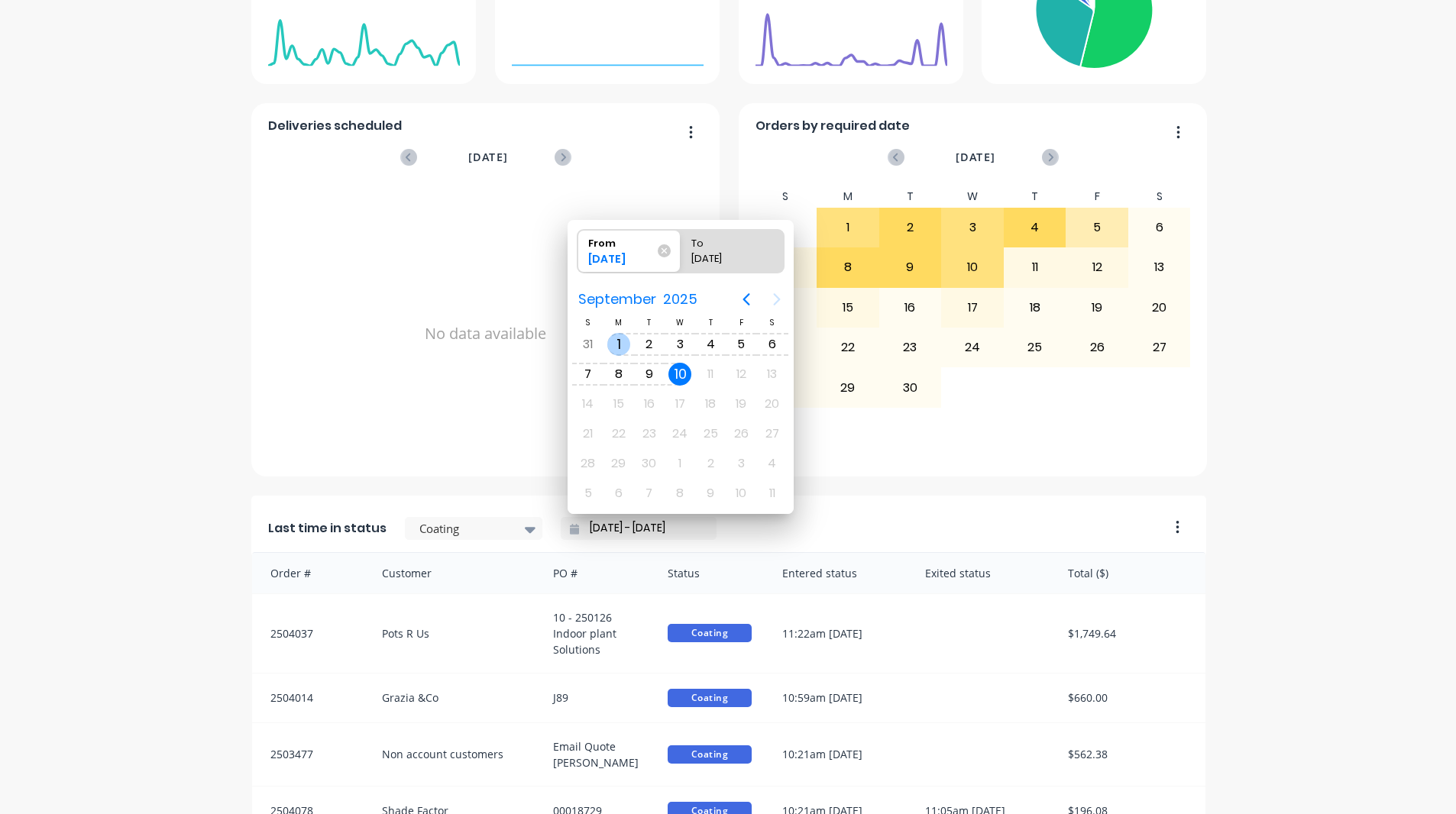
click at [614, 342] on div "1" at bounding box center [618, 344] width 23 height 23
type input "[DATE] - [DATE]"
radio input "false"
radio input "true"
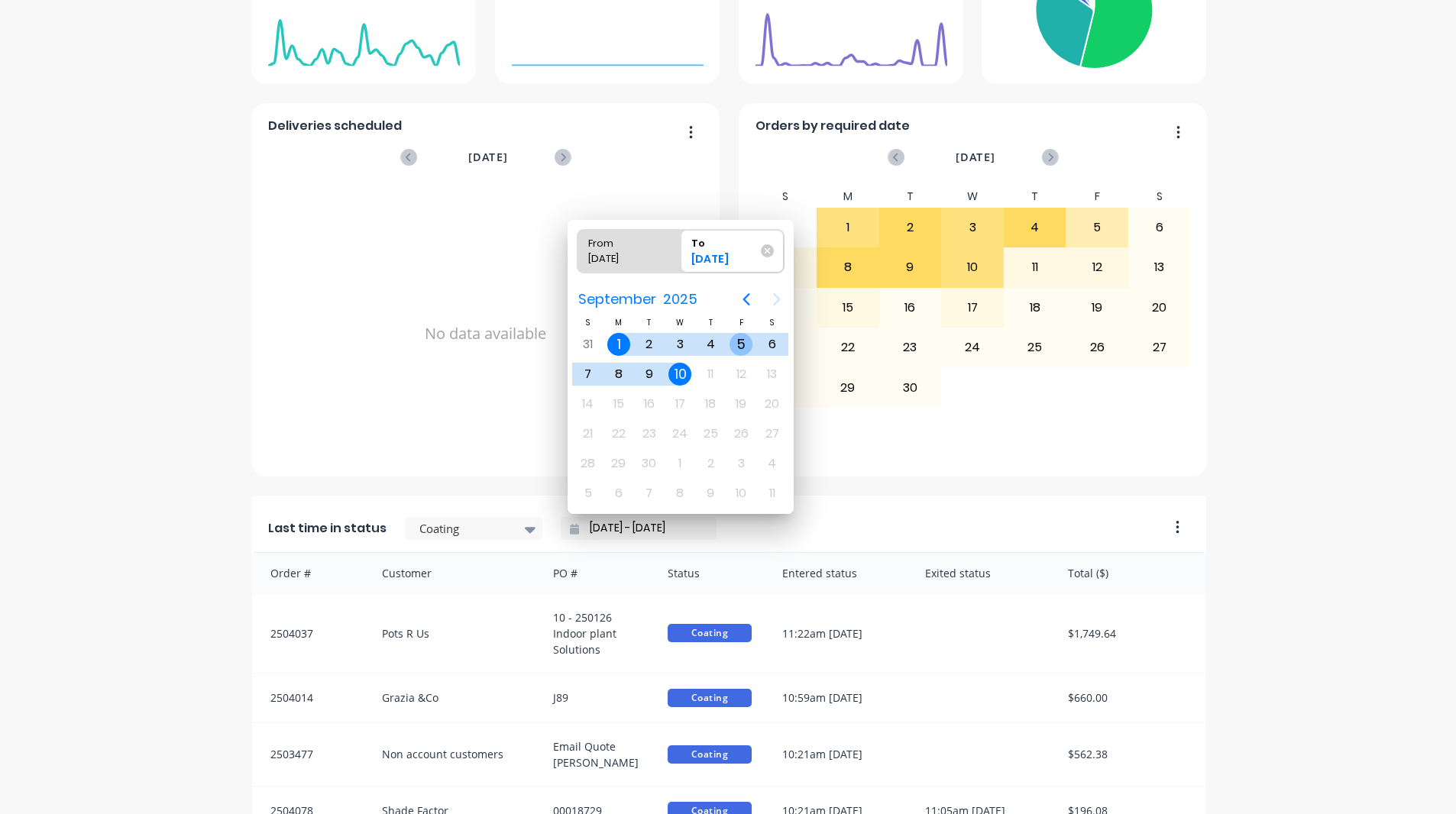
click at [738, 345] on div "5" at bounding box center [740, 344] width 23 height 23
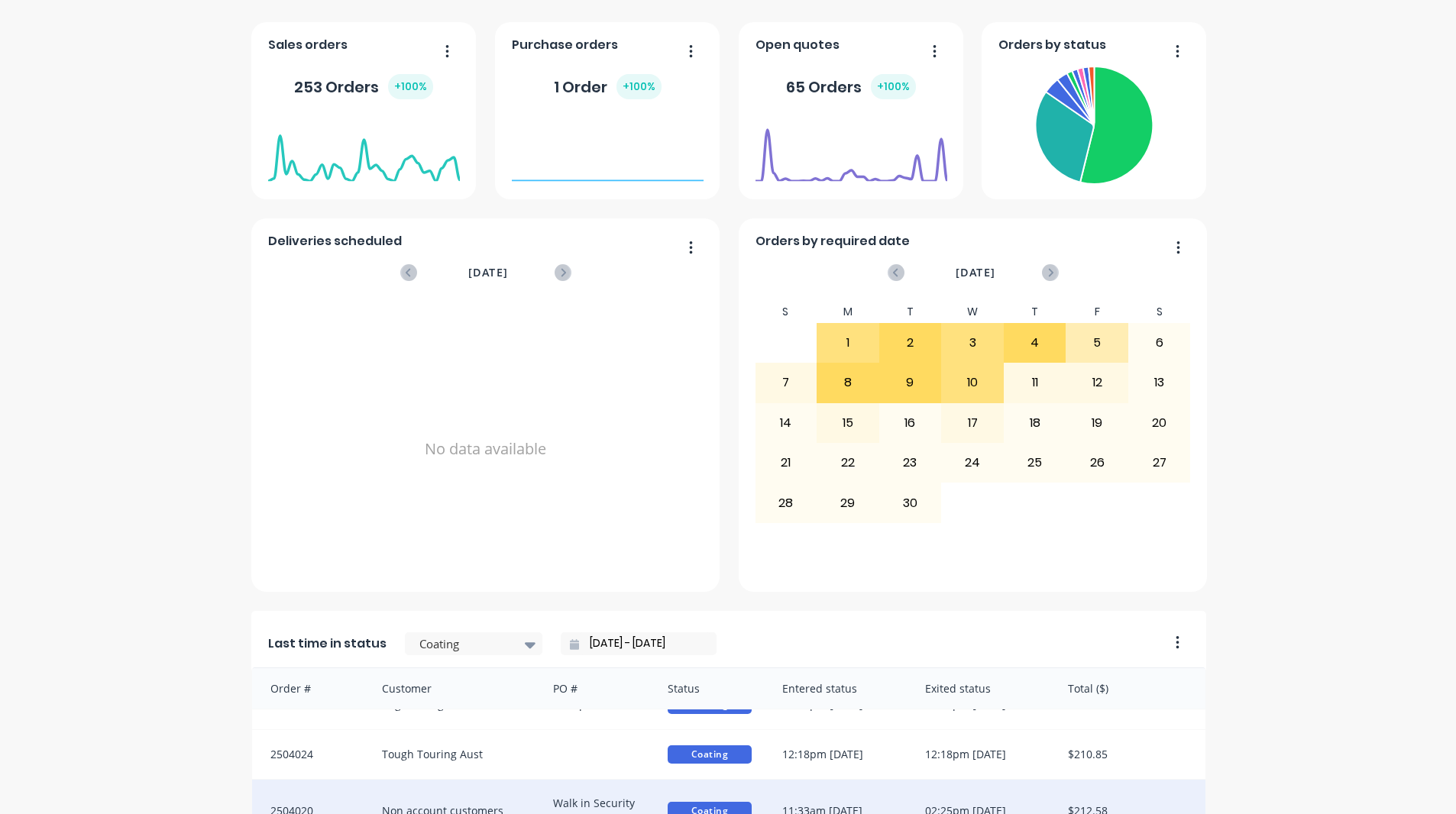
scroll to position [648, 0]
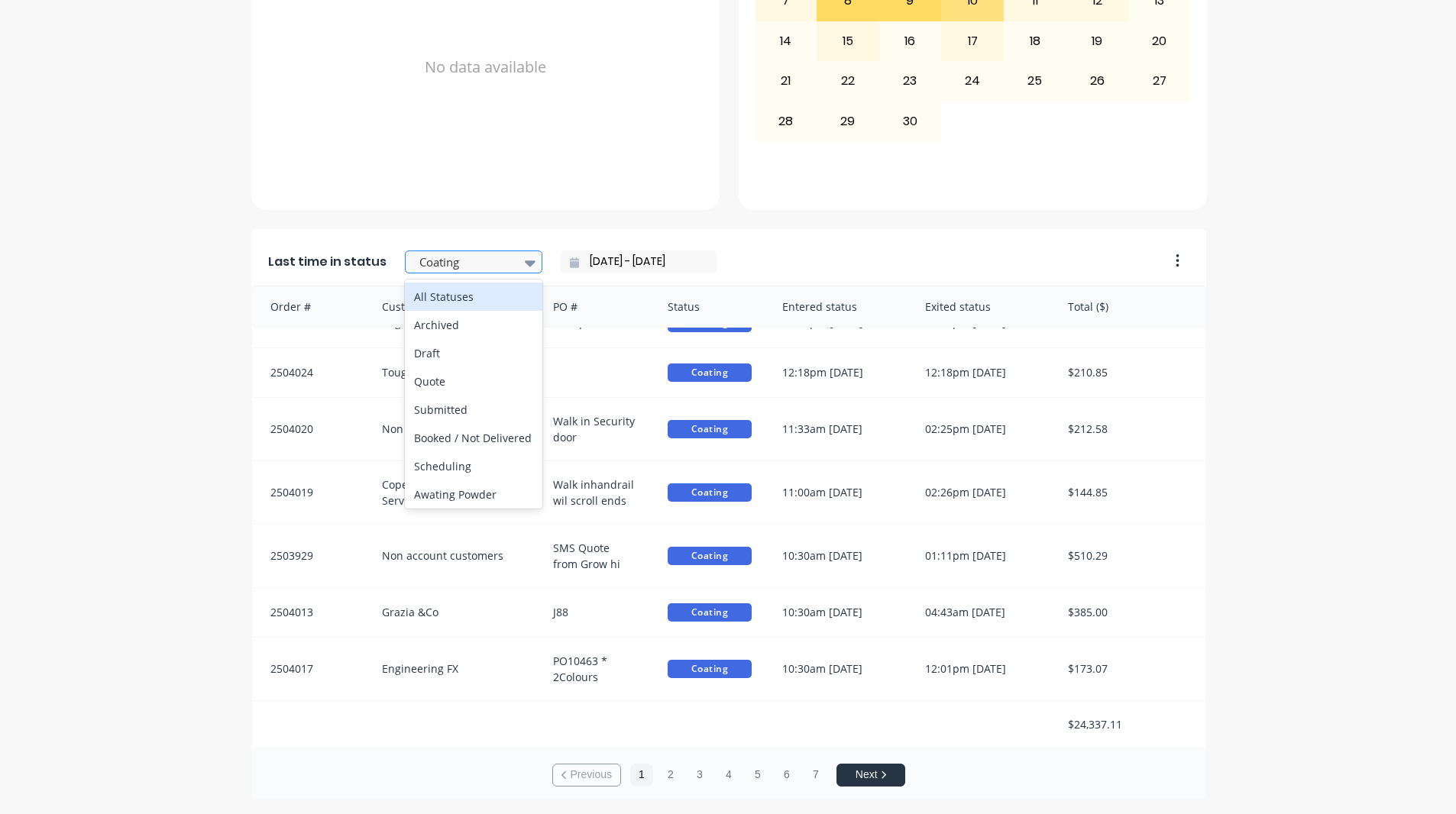
click at [501, 272] on div "Coating" at bounding box center [466, 262] width 106 height 23
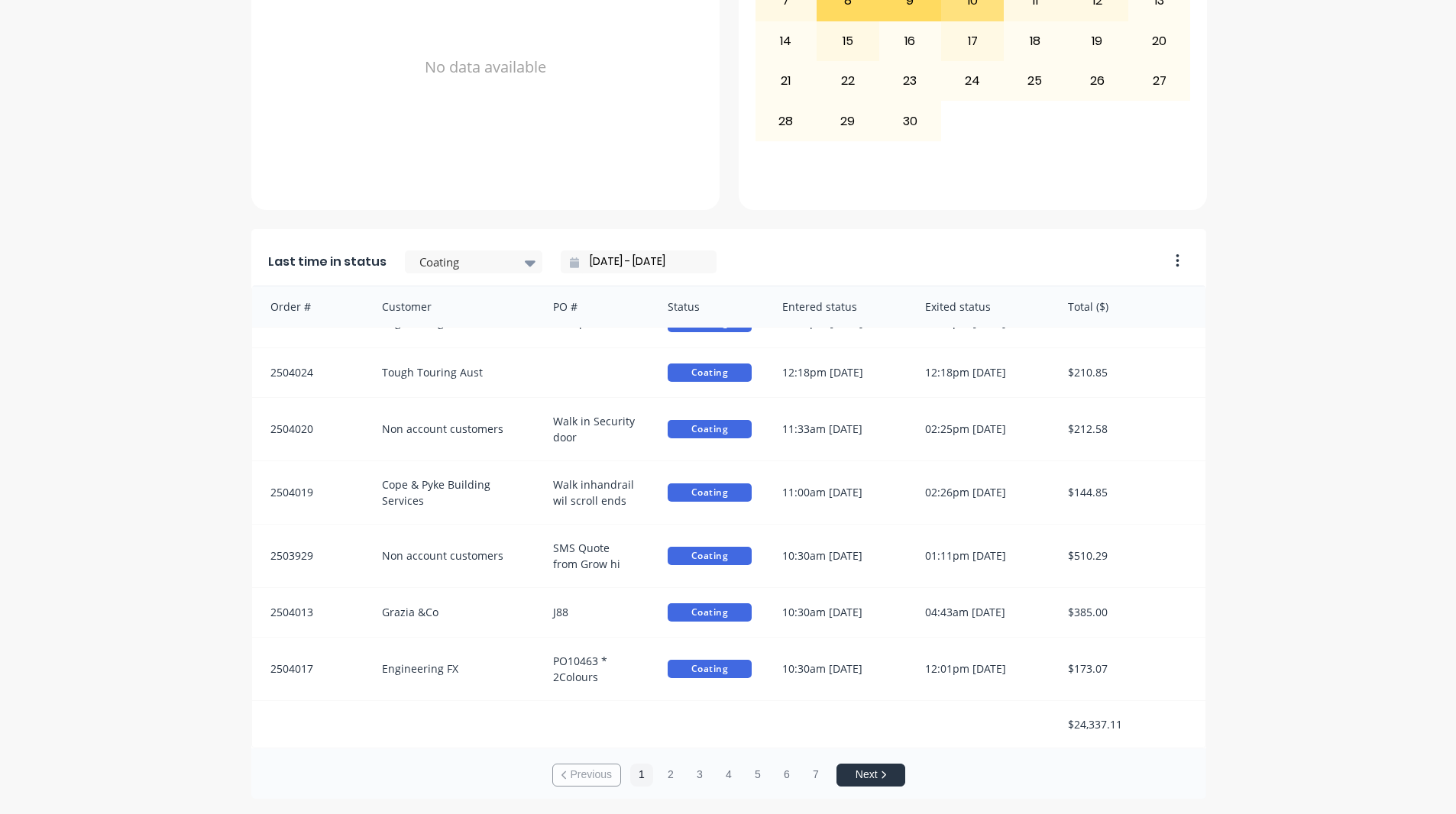
click at [581, 260] on input "[DATE] - [DATE]" at bounding box center [644, 261] width 131 height 23
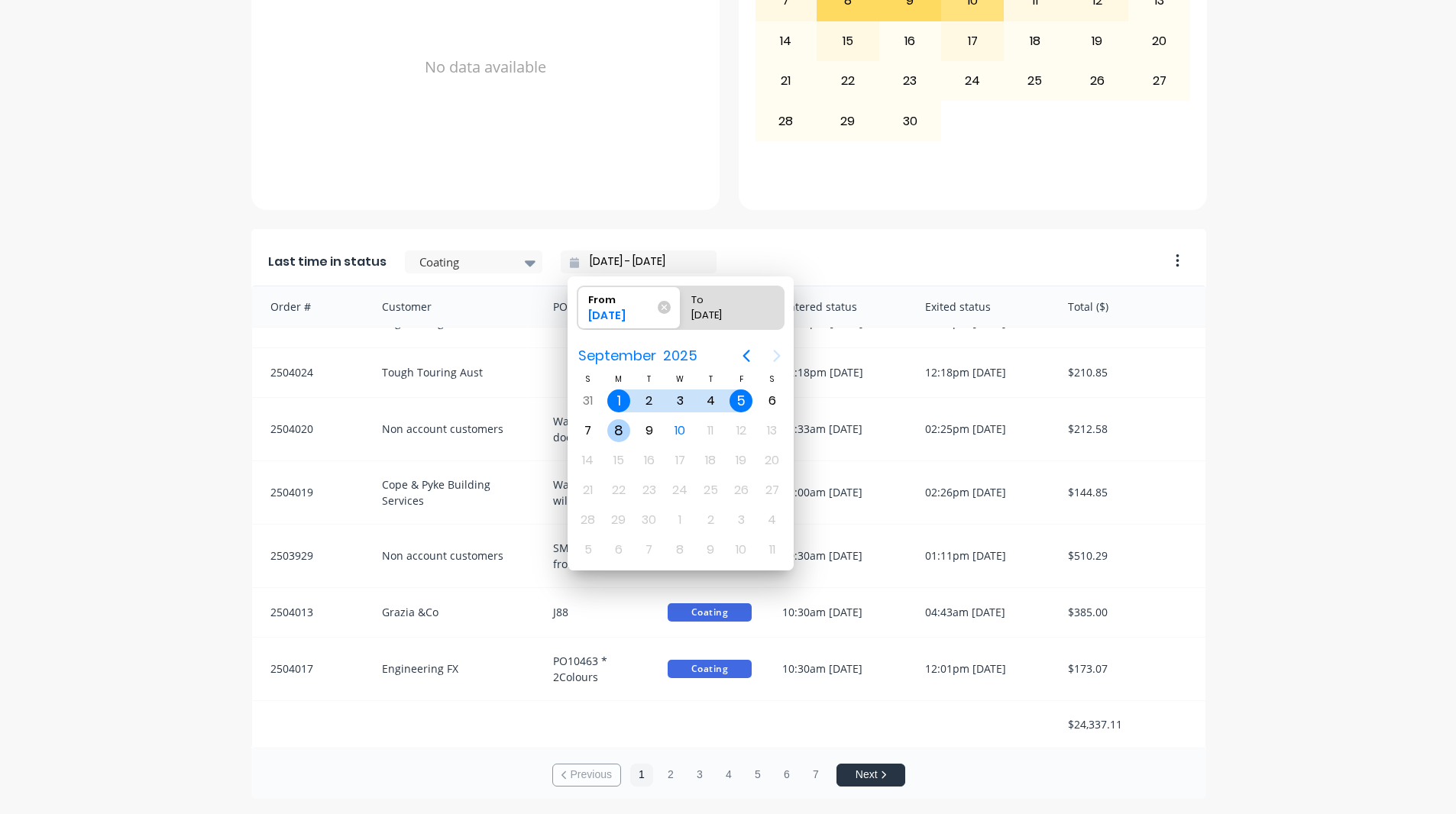
click at [614, 430] on div "8" at bounding box center [618, 430] width 23 height 23
type input "[DATE] - [DATE]"
radio input "false"
radio input "true"
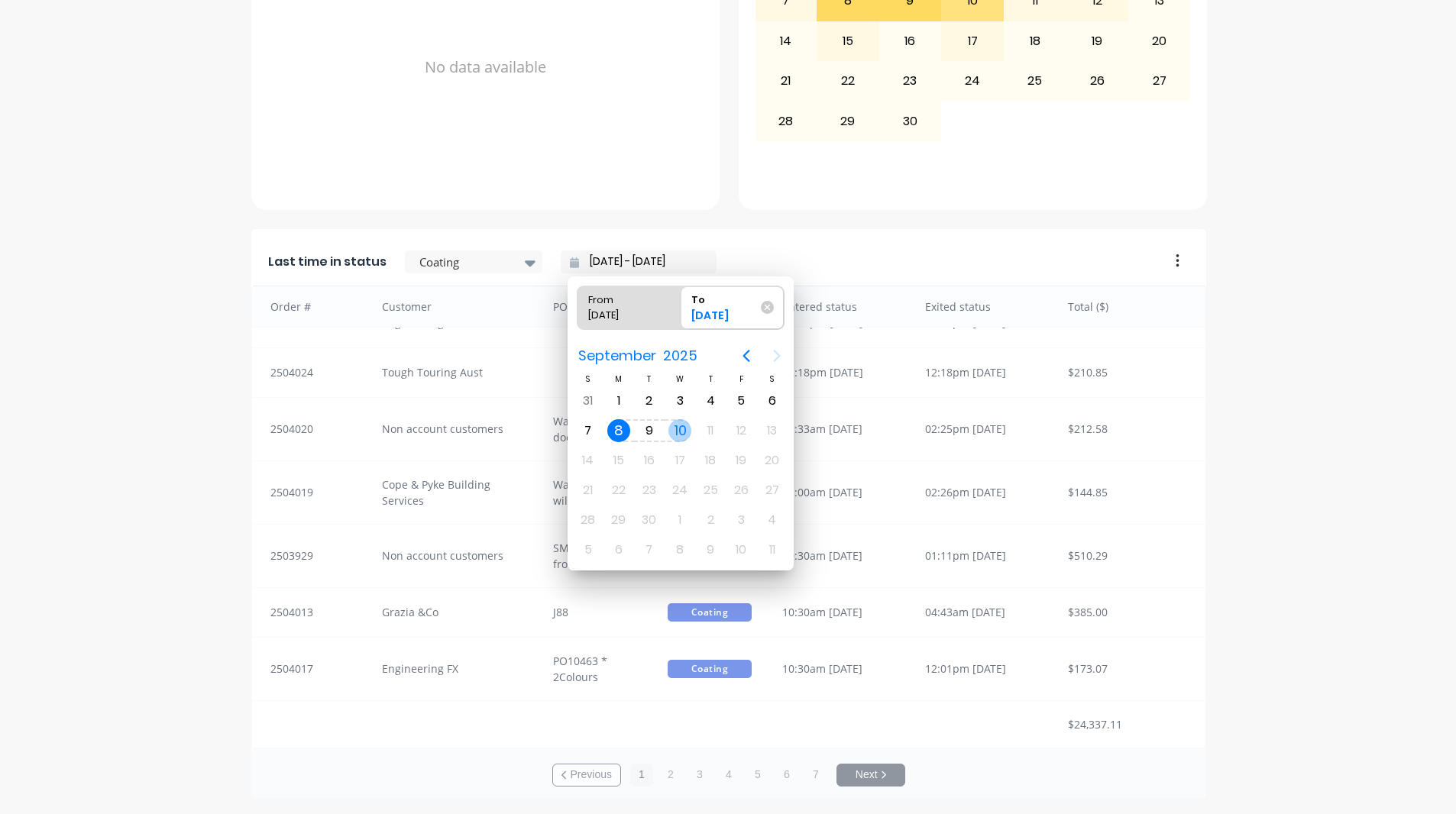
click at [680, 434] on div "10" at bounding box center [680, 430] width 23 height 23
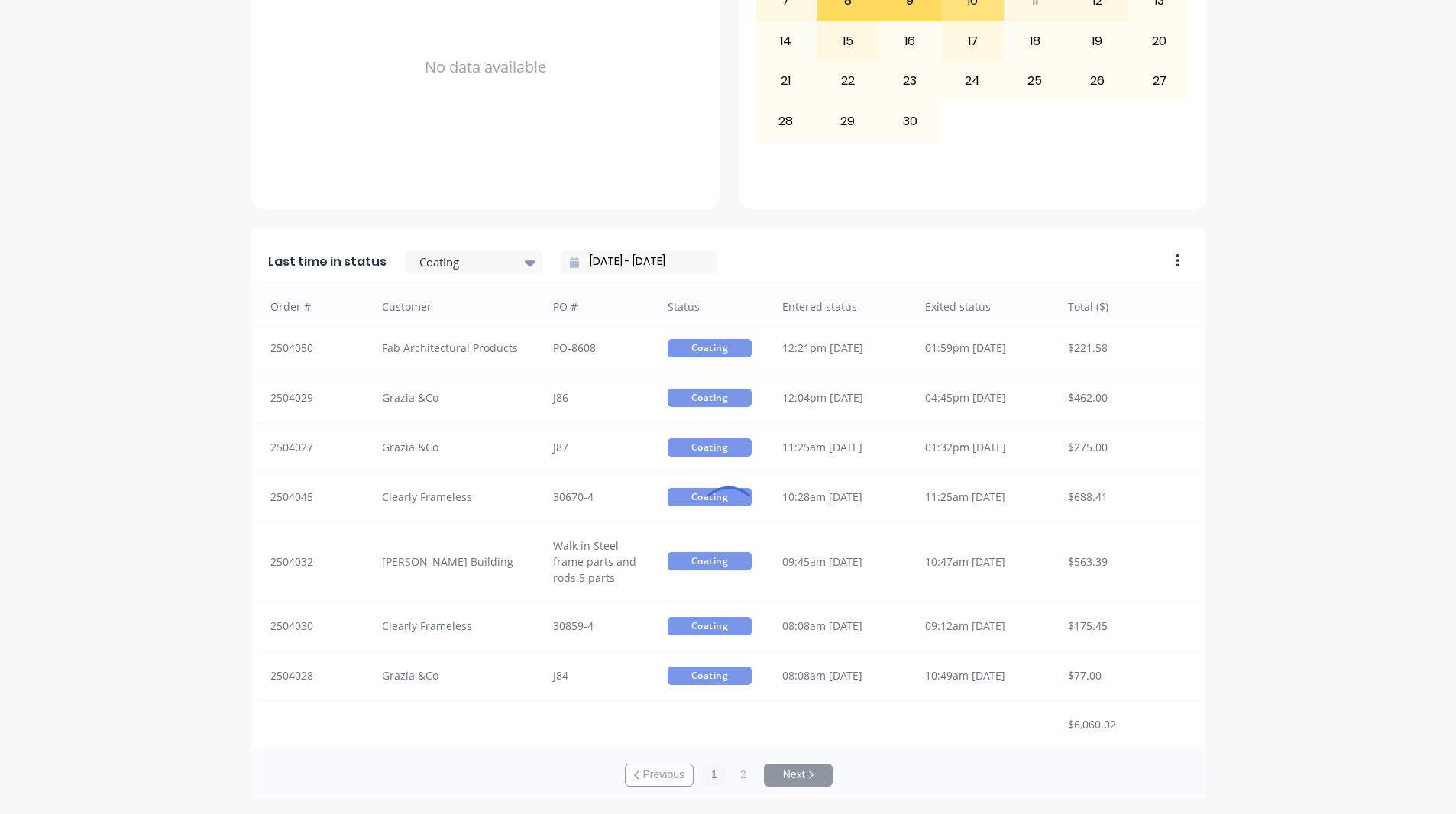
type input "[DATE] - [DATE]"
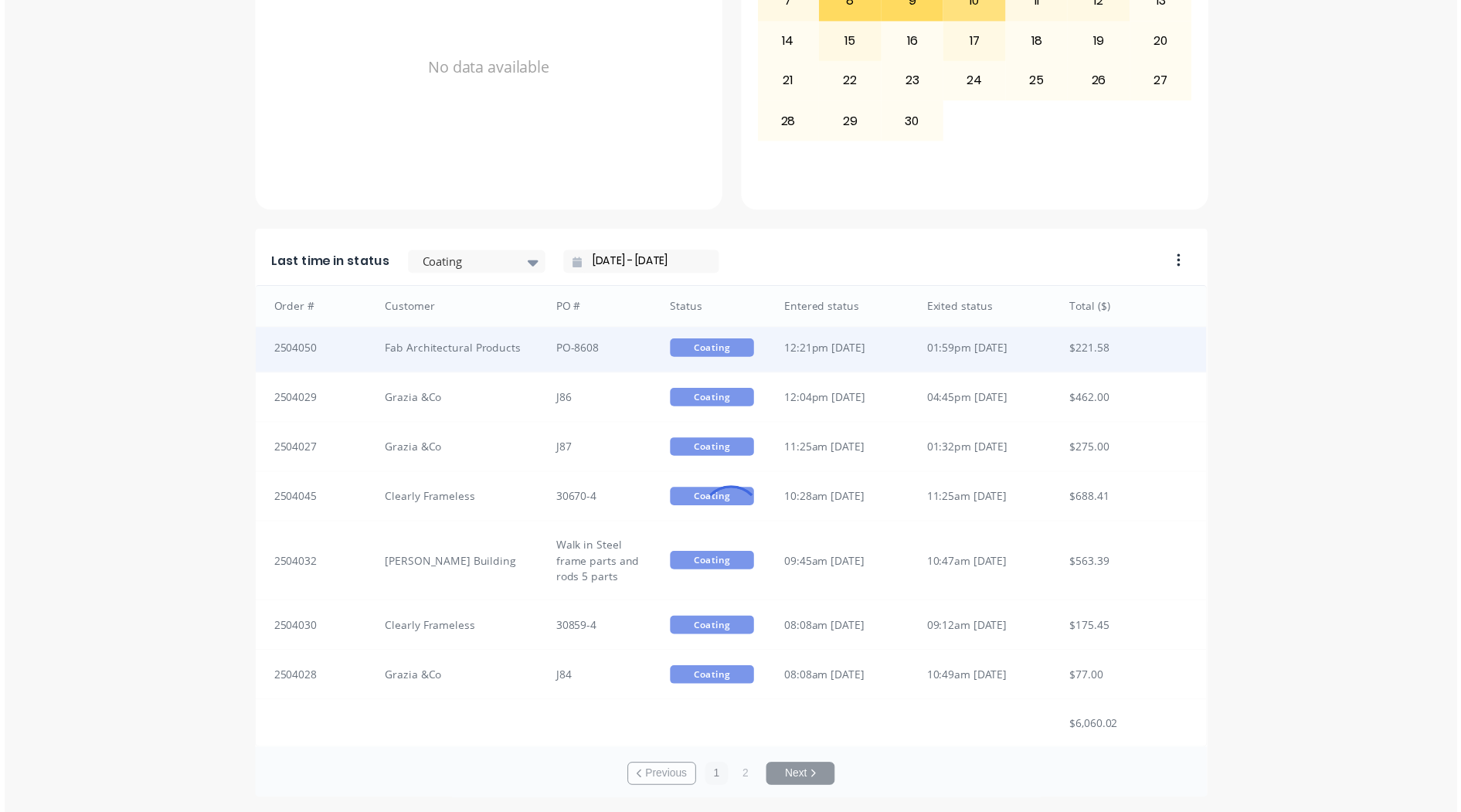
scroll to position [32, 0]
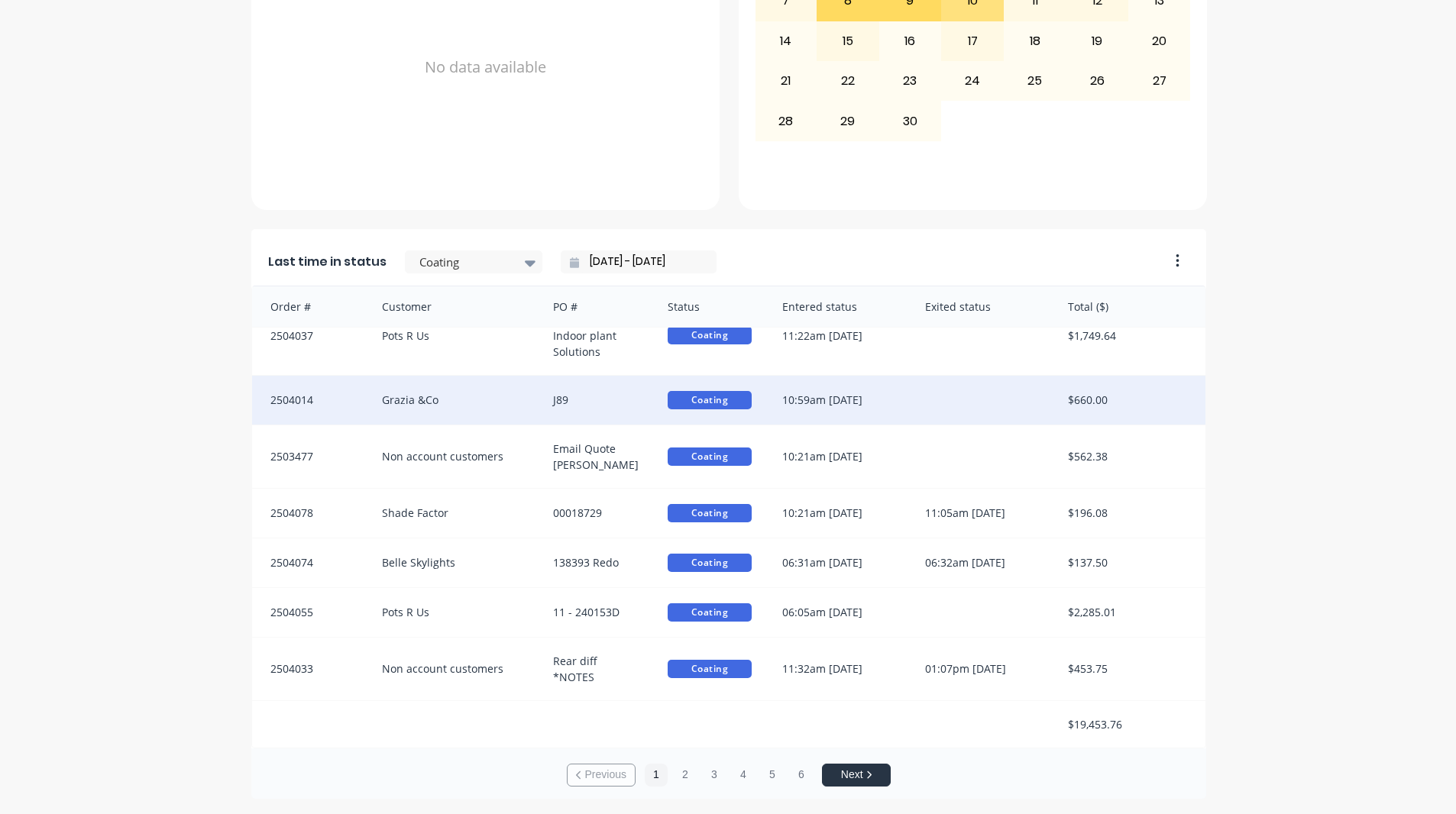
click at [574, 400] on div "J89" at bounding box center [595, 400] width 115 height 49
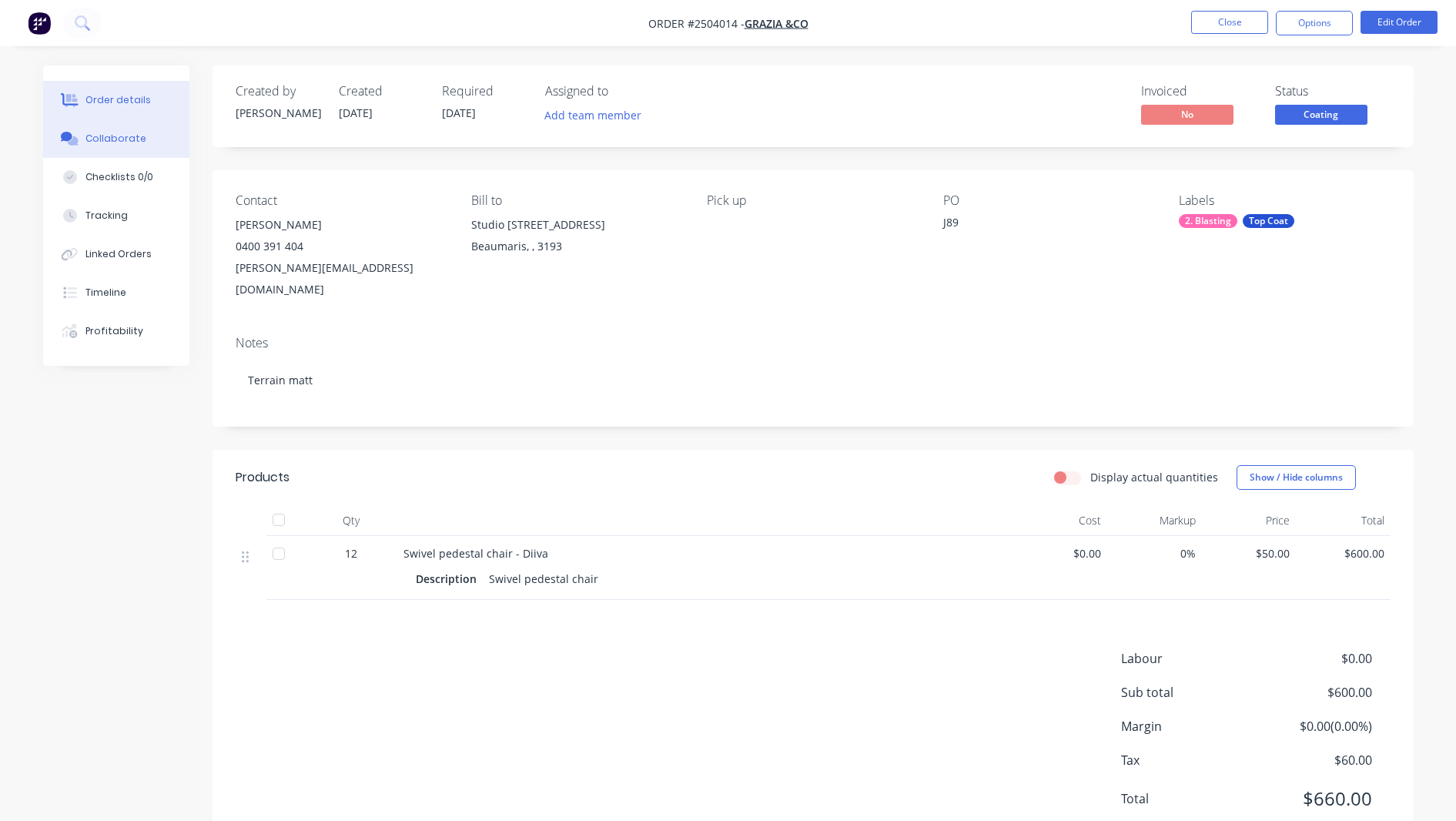
click at [126, 143] on div "Collaborate" at bounding box center [116, 138] width 61 height 14
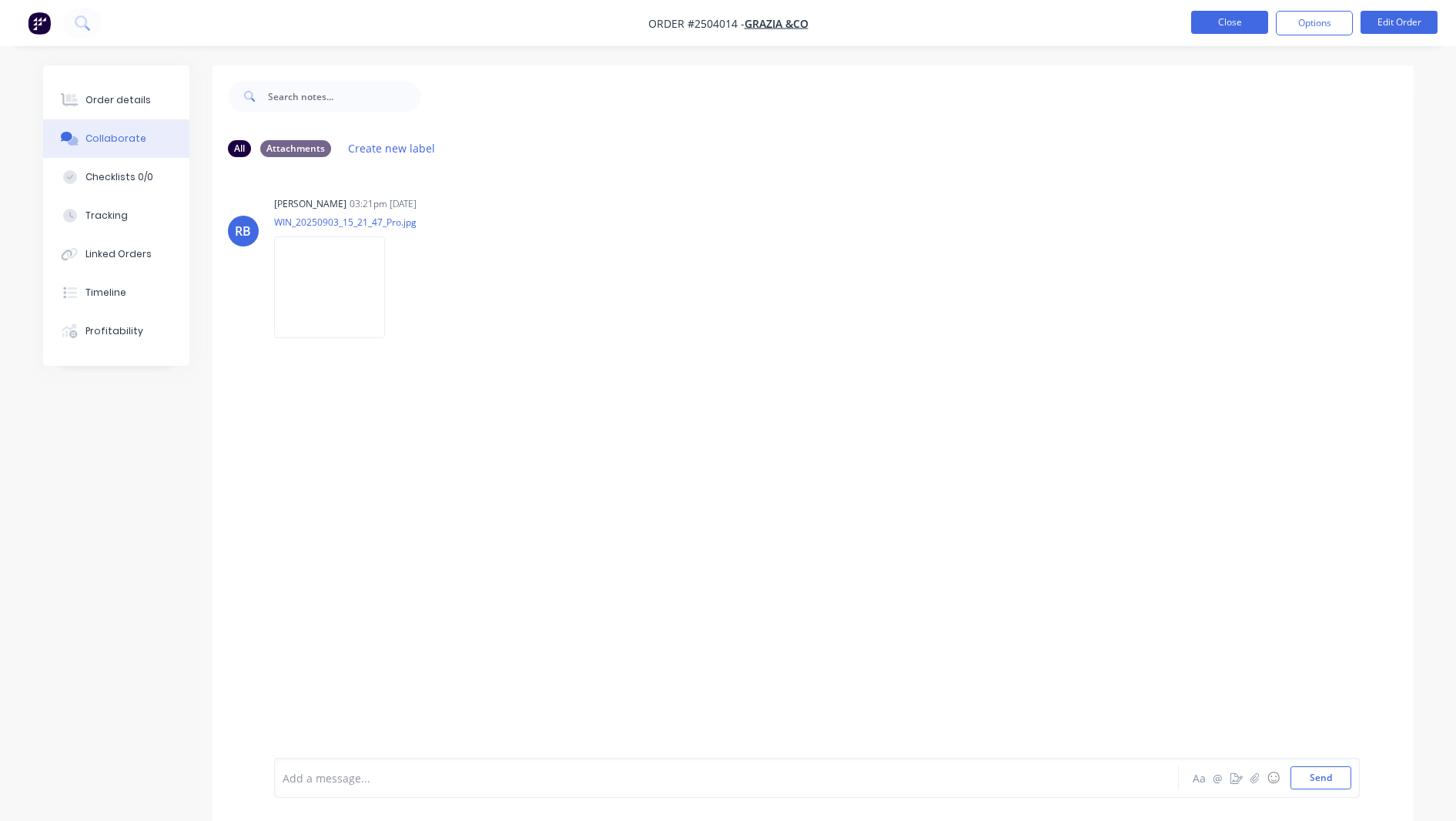
click at [1212, 28] on button "Close" at bounding box center [1230, 22] width 77 height 23
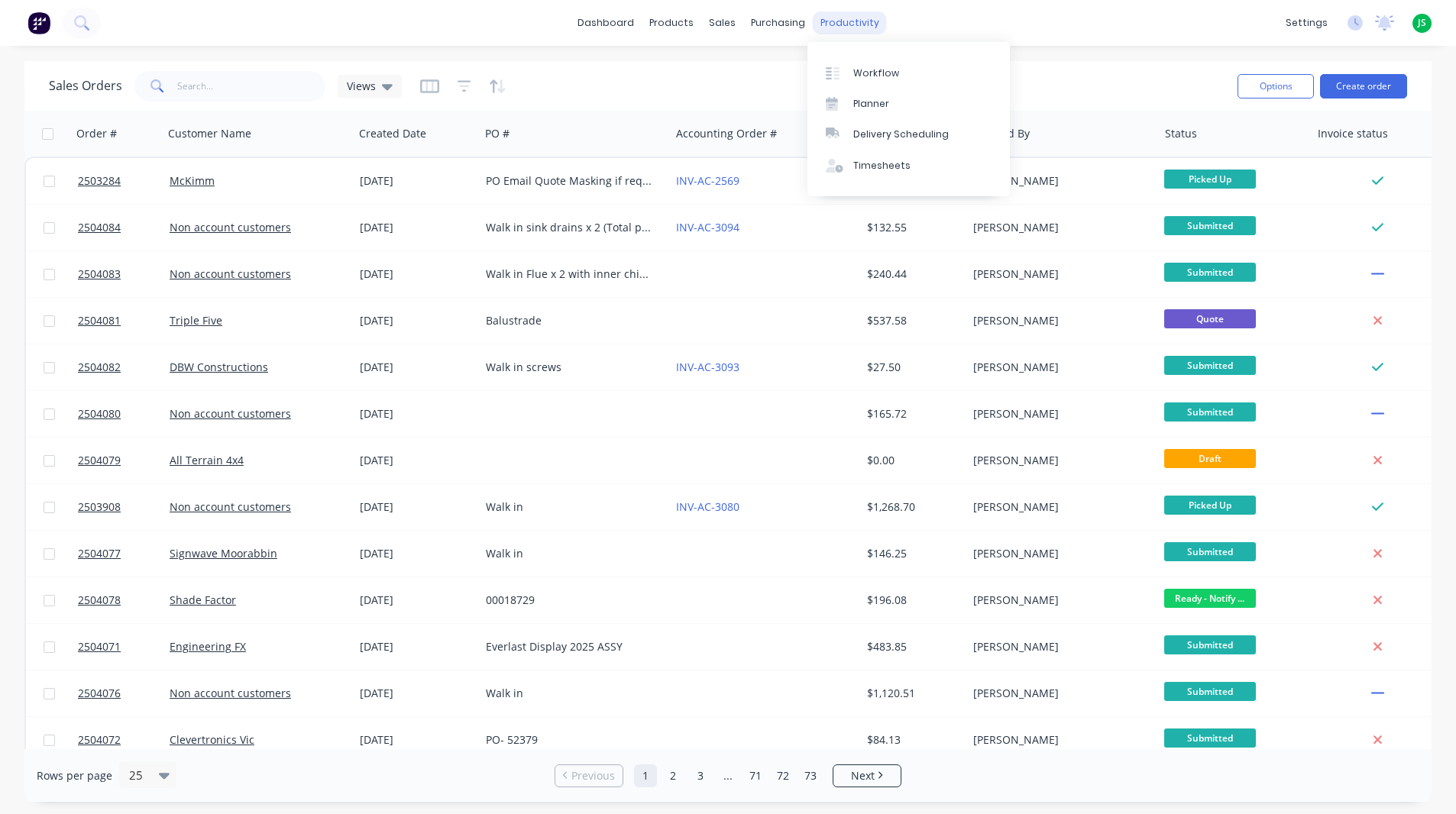
click at [874, 22] on div "productivity" at bounding box center [850, 23] width 74 height 23
click at [888, 69] on div "Workflow" at bounding box center [876, 72] width 46 height 14
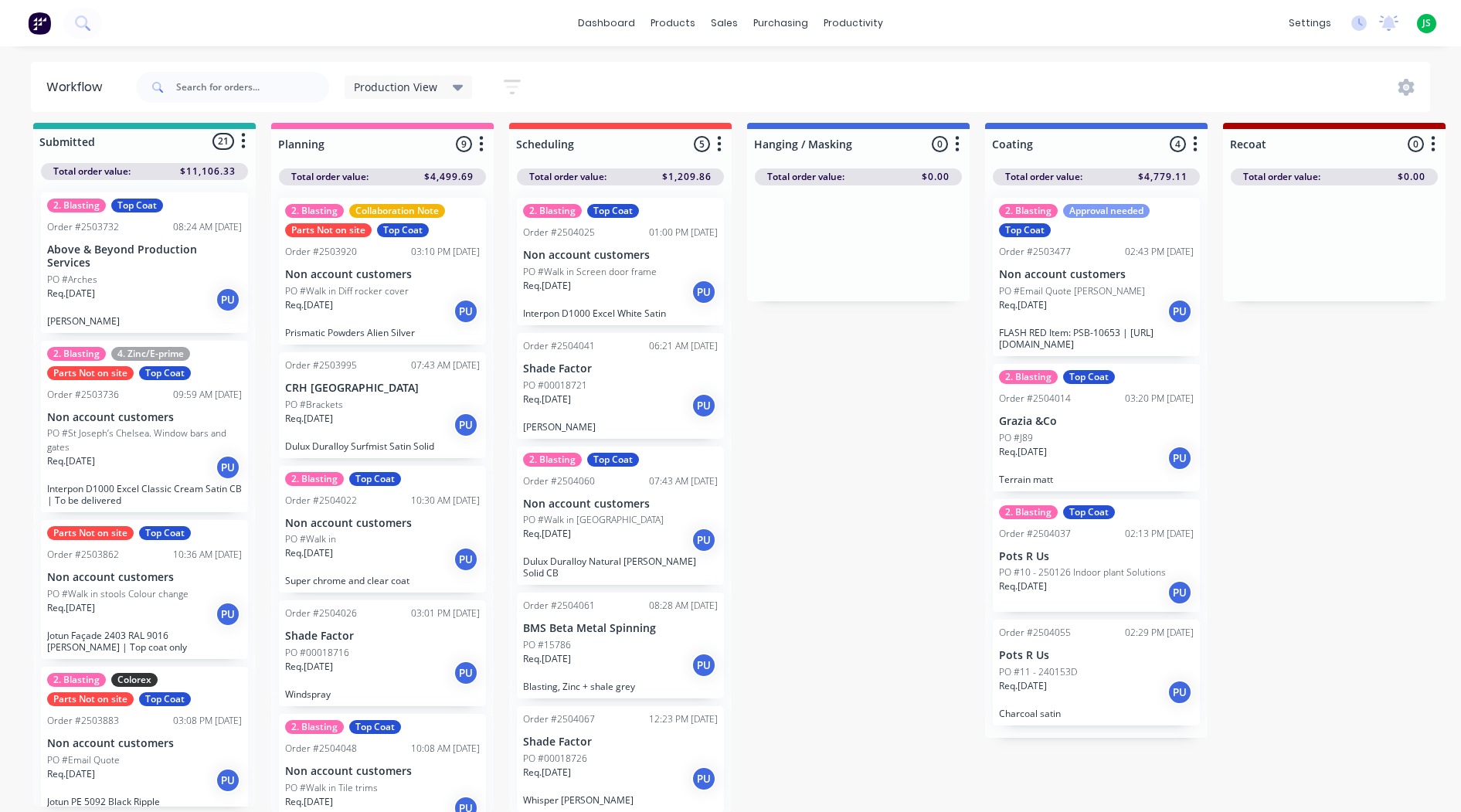
scroll to position [20, 0]
click at [604, 22] on link "dashboard" at bounding box center [606, 23] width 72 height 23
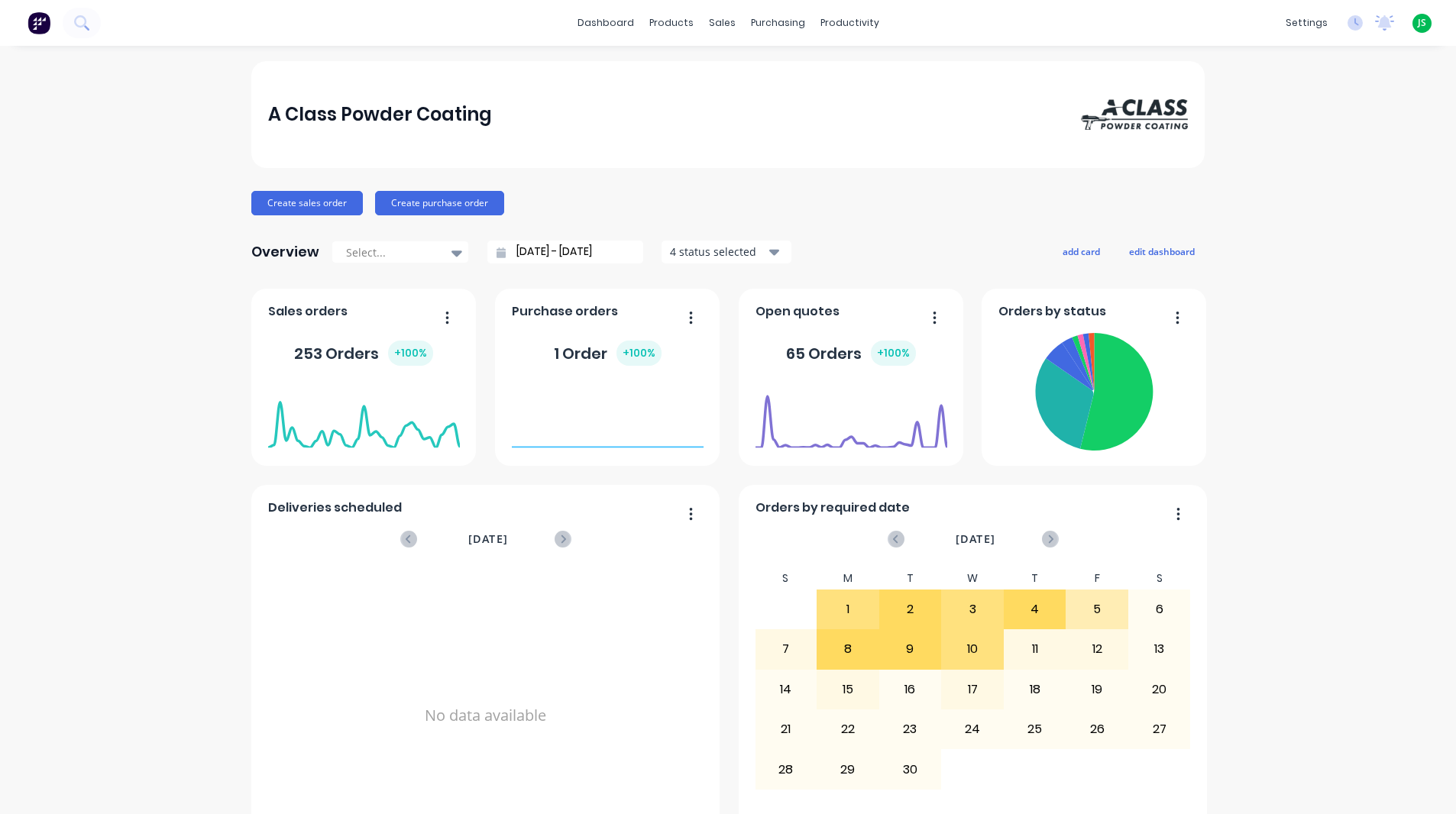
scroll to position [535, 0]
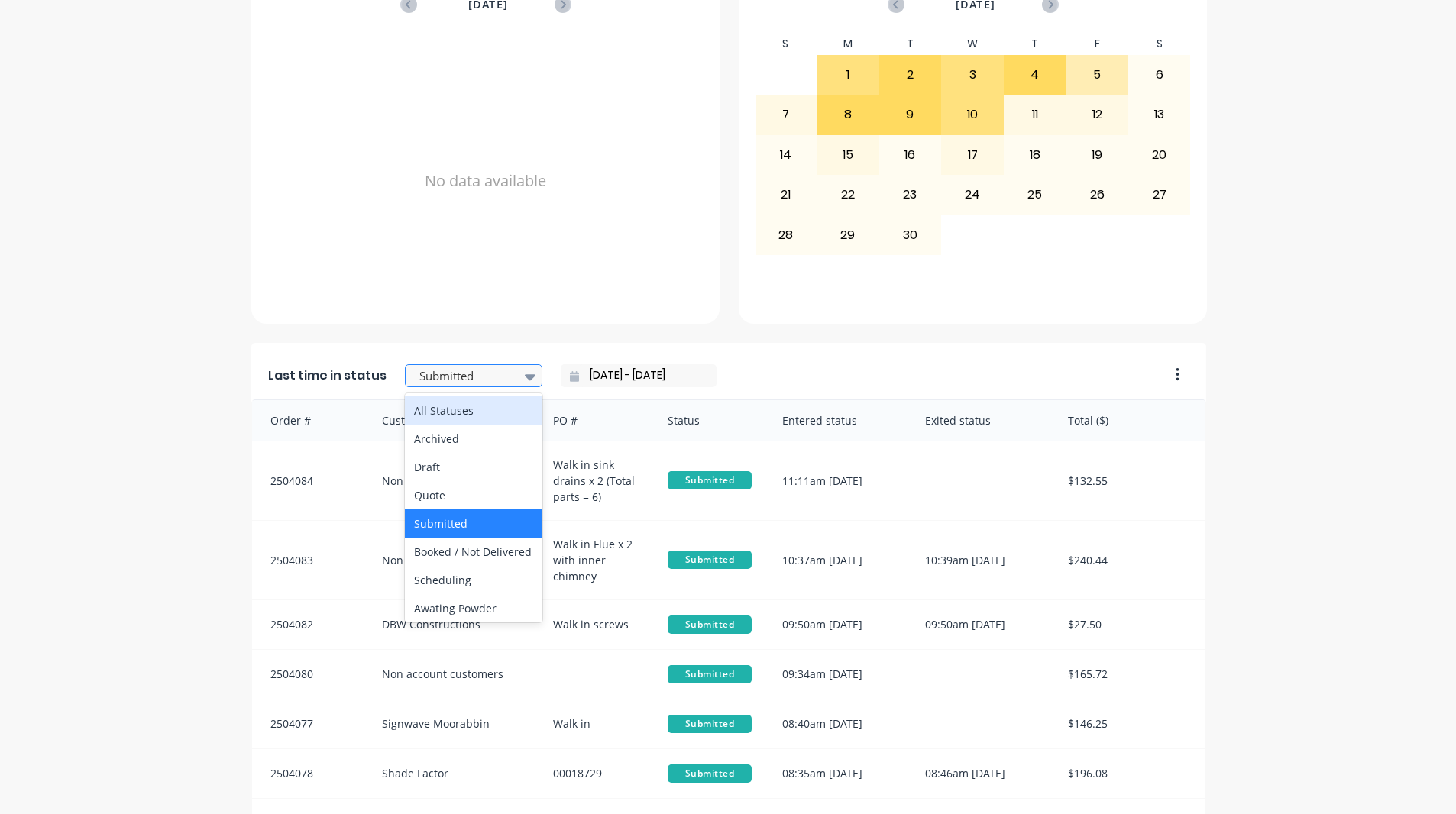
click at [493, 374] on div at bounding box center [466, 375] width 96 height 19
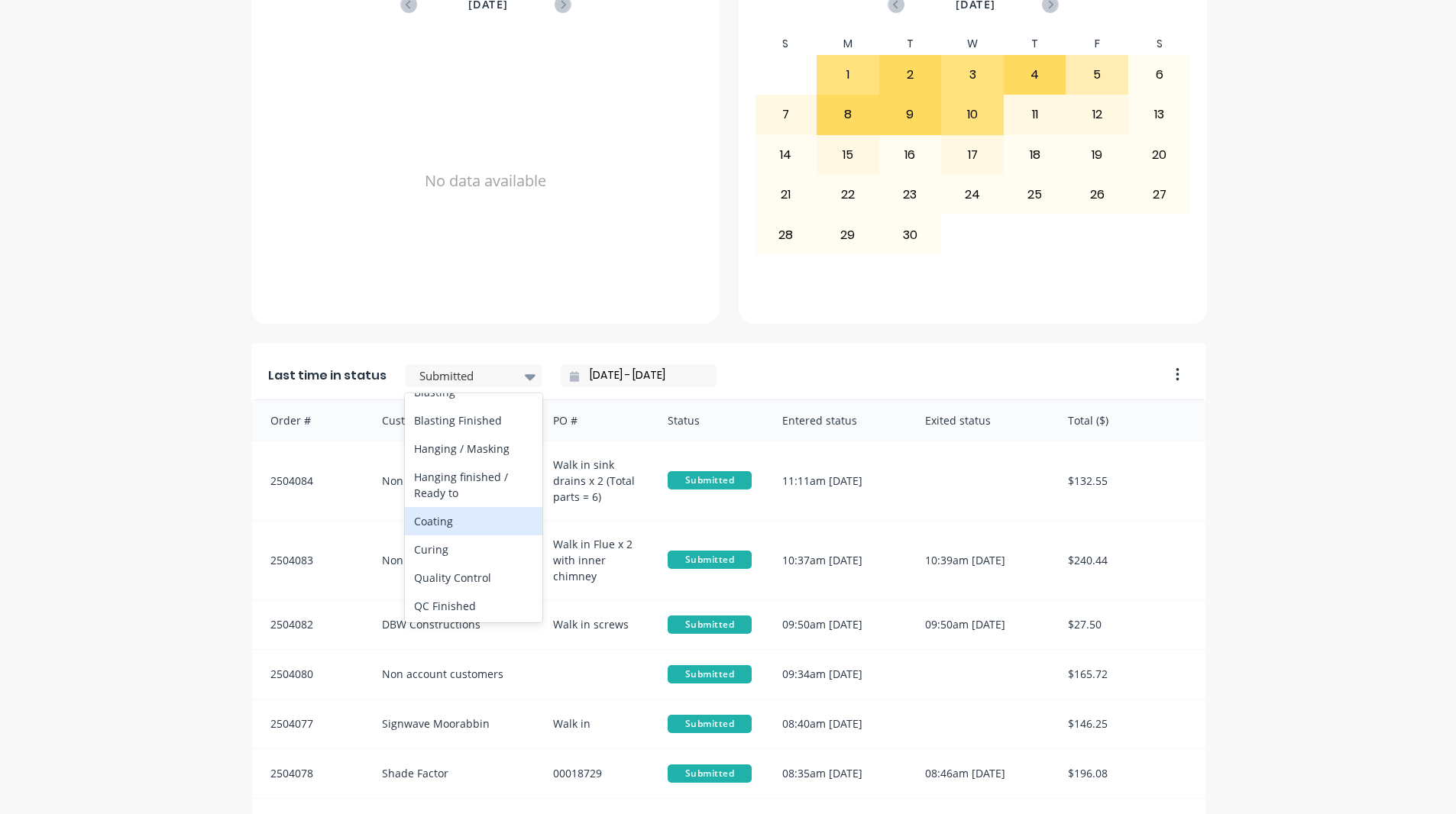
click at [449, 535] on div "Coating" at bounding box center [473, 521] width 138 height 28
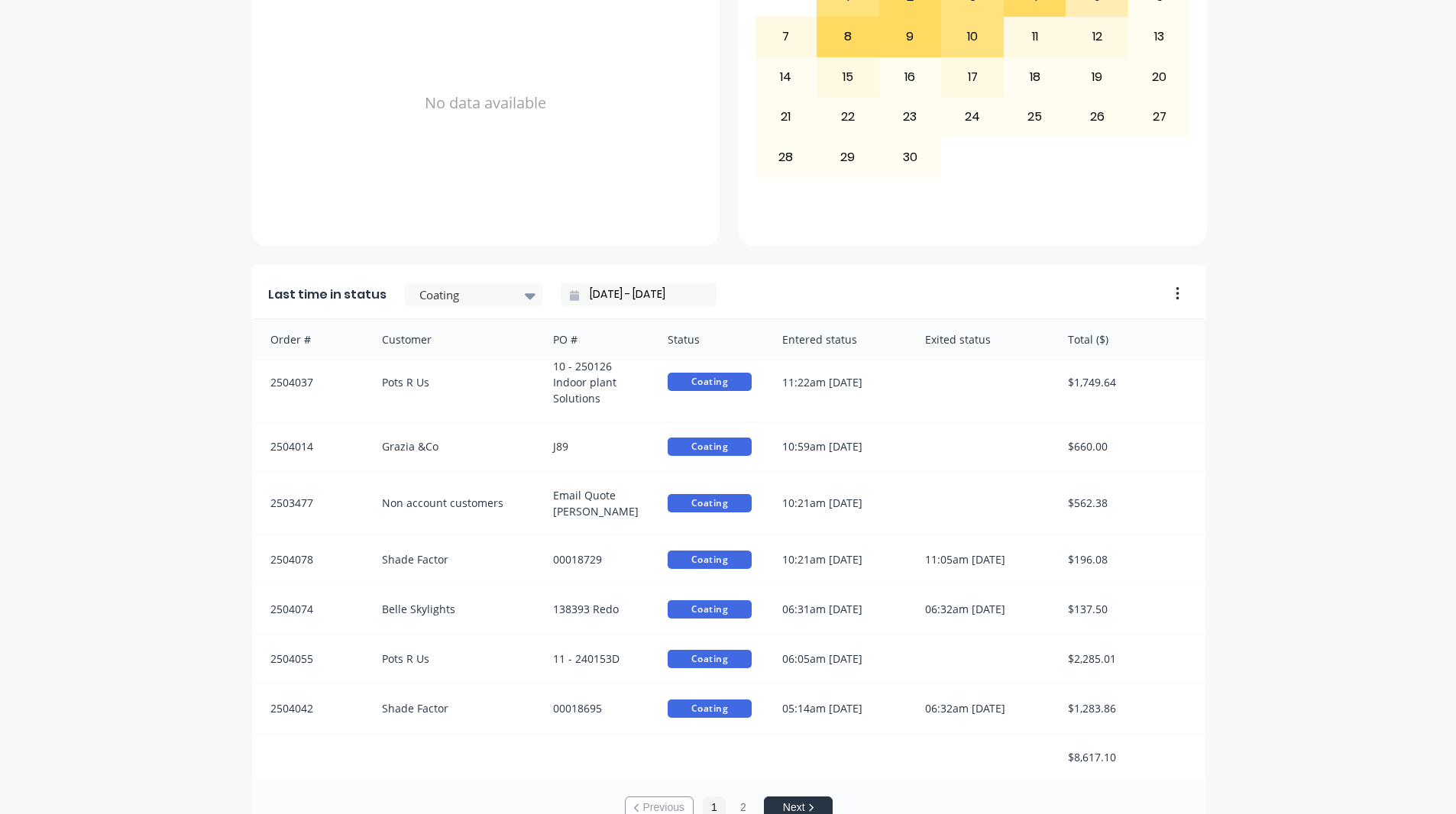
scroll to position [648, 0]
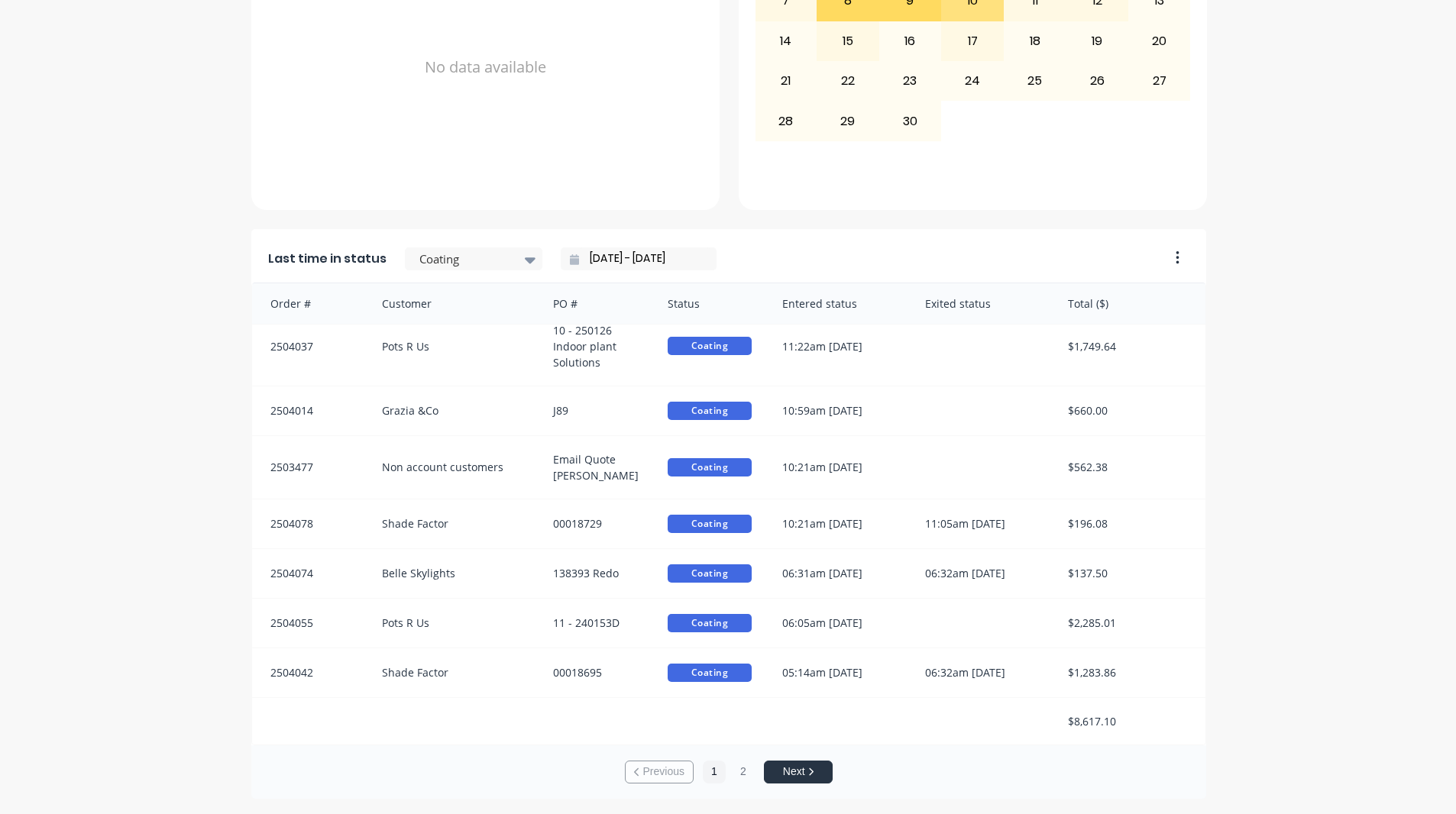
click at [1301, 652] on div "A Class Powder Coating Create sales order Create purchase order Overview Select…" at bounding box center [728, 106] width 1456 height 1386
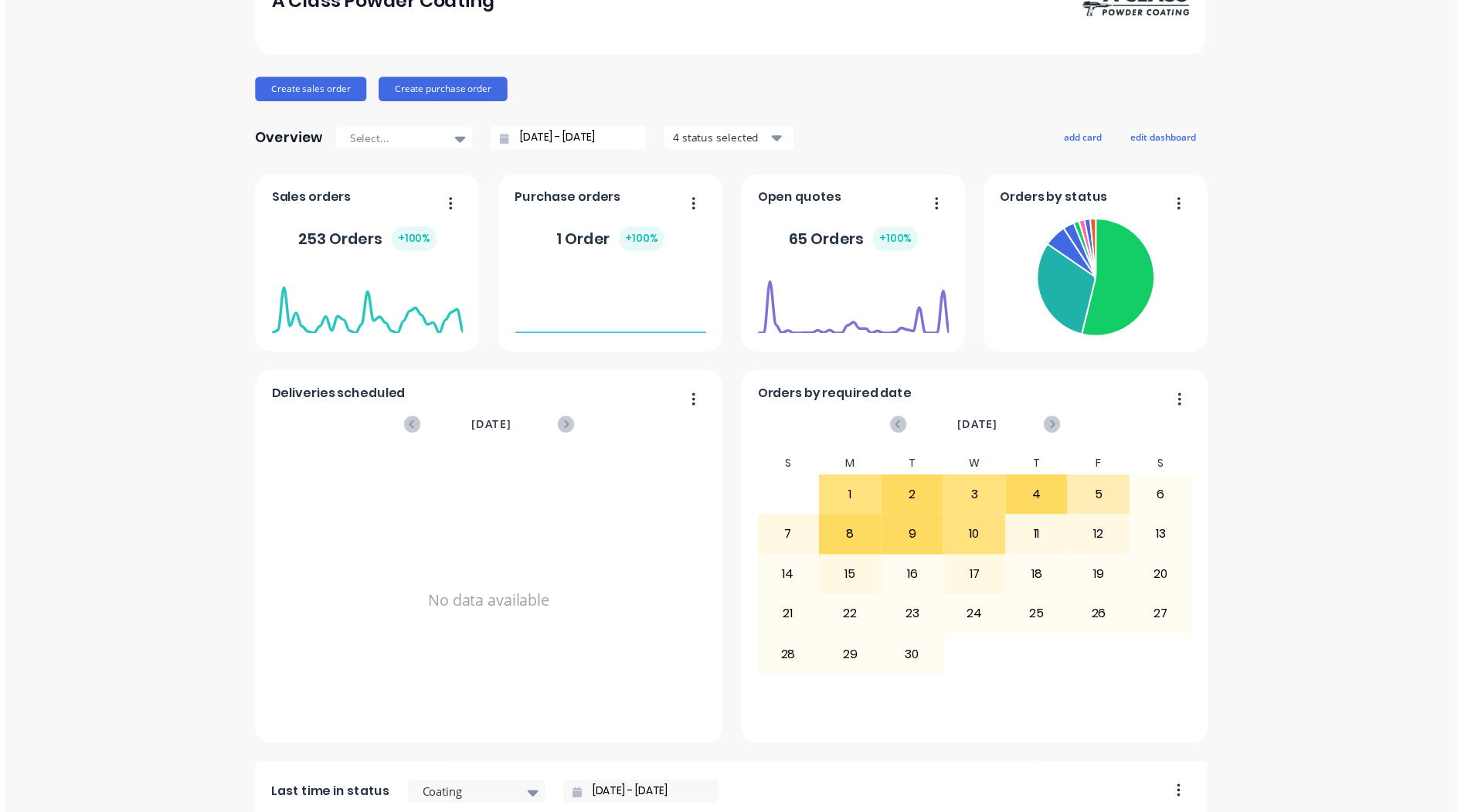
scroll to position [0, 0]
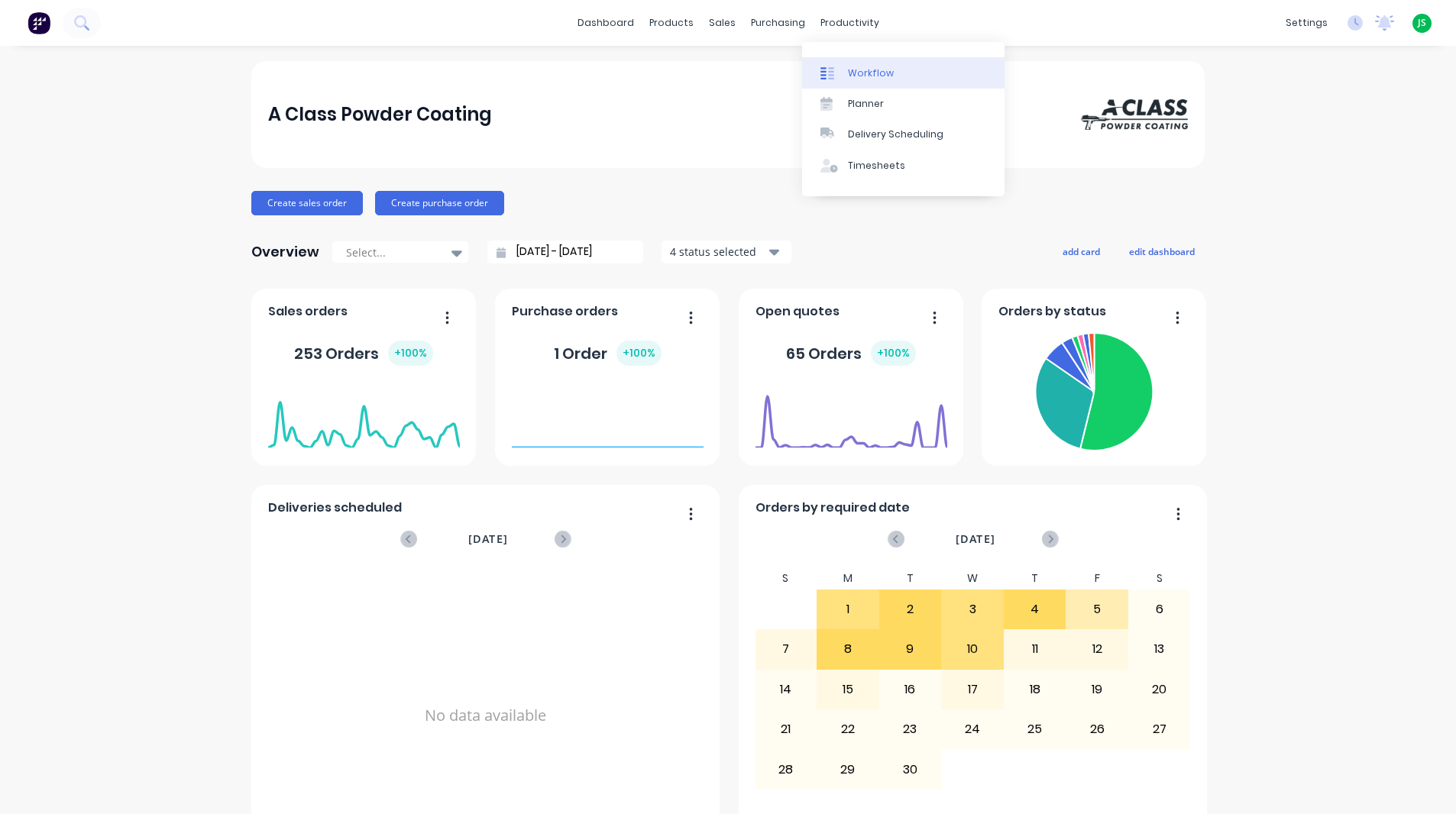
click at [867, 71] on div "Workflow" at bounding box center [871, 72] width 46 height 14
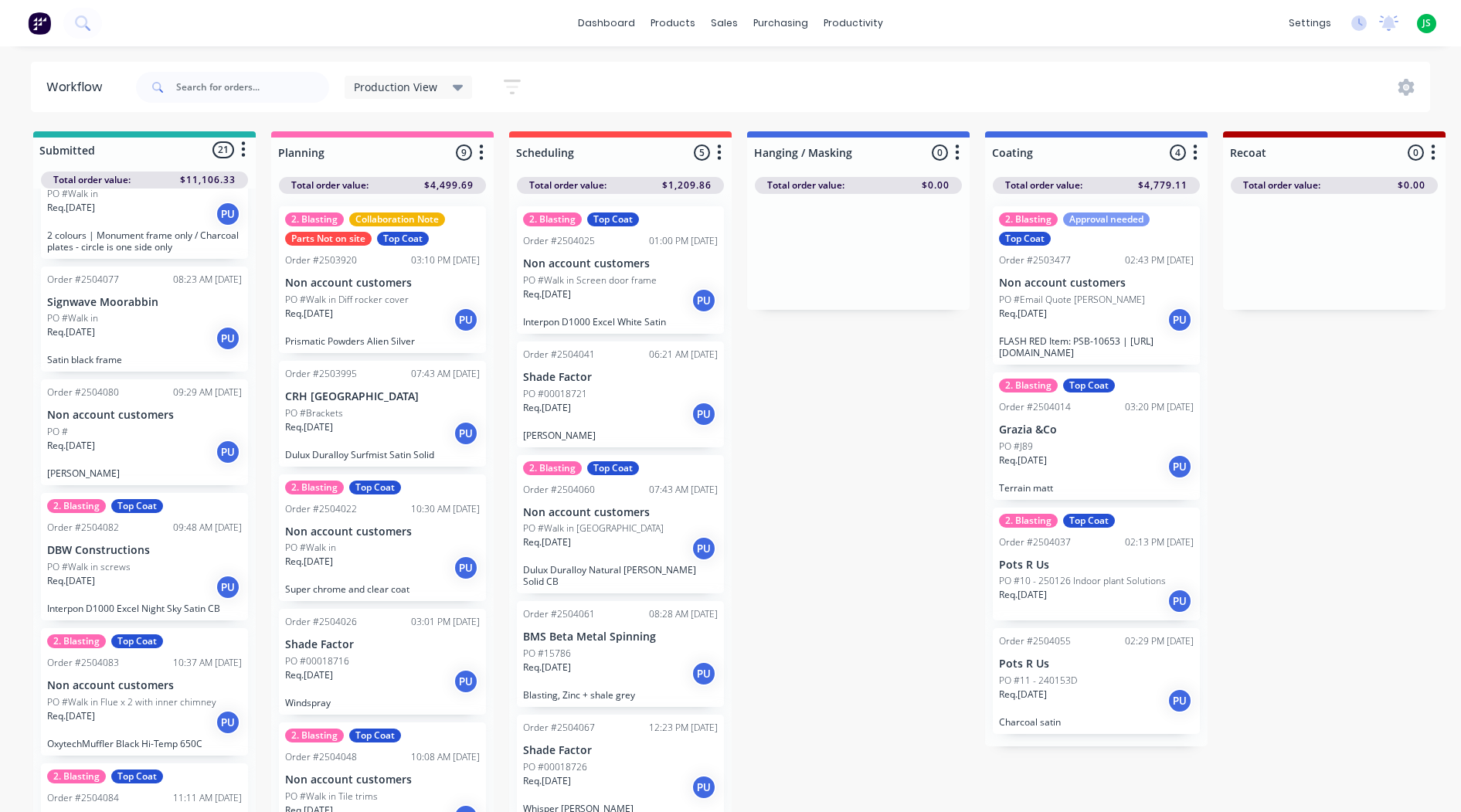
scroll to position [2283, 0]
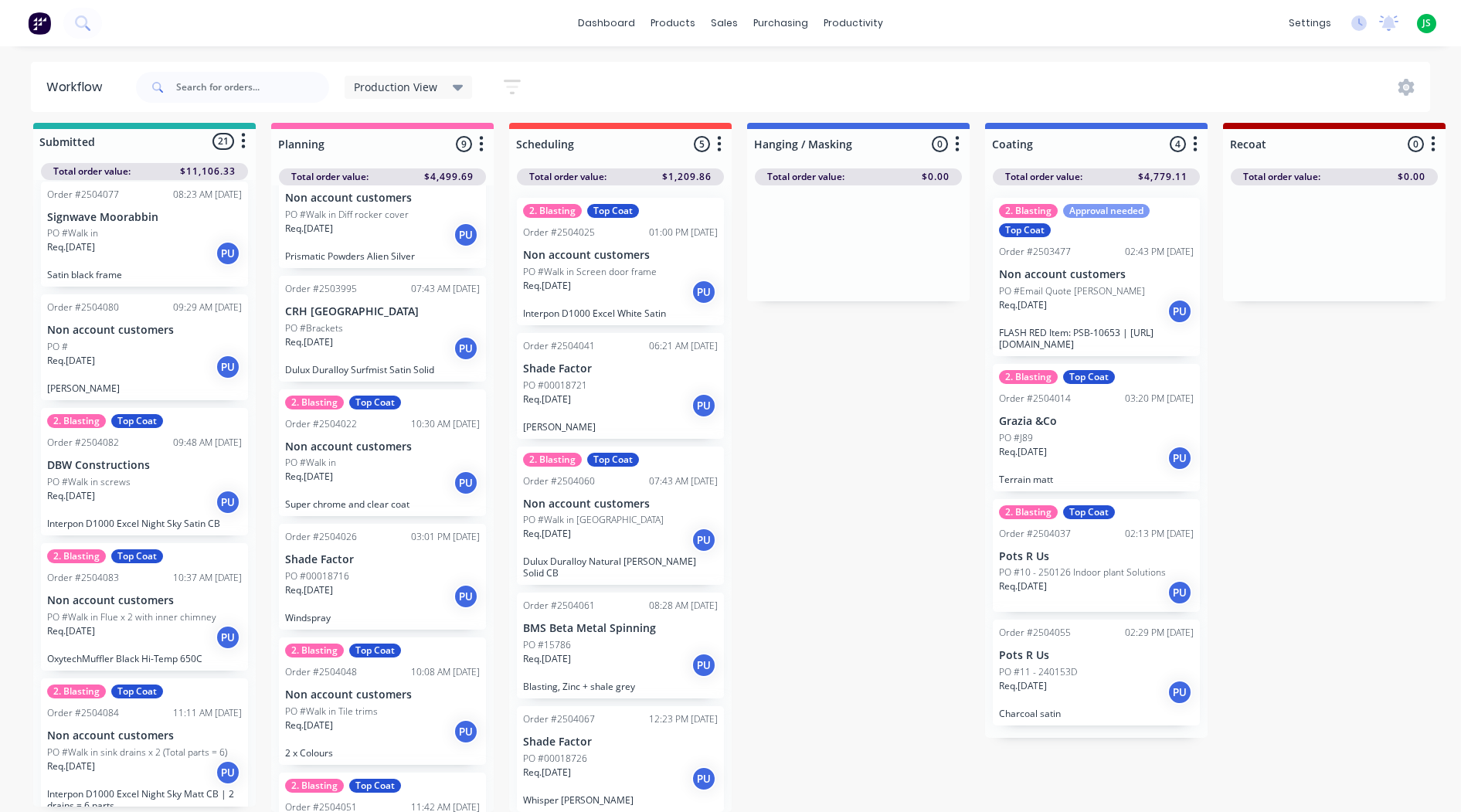
scroll to position [0, 0]
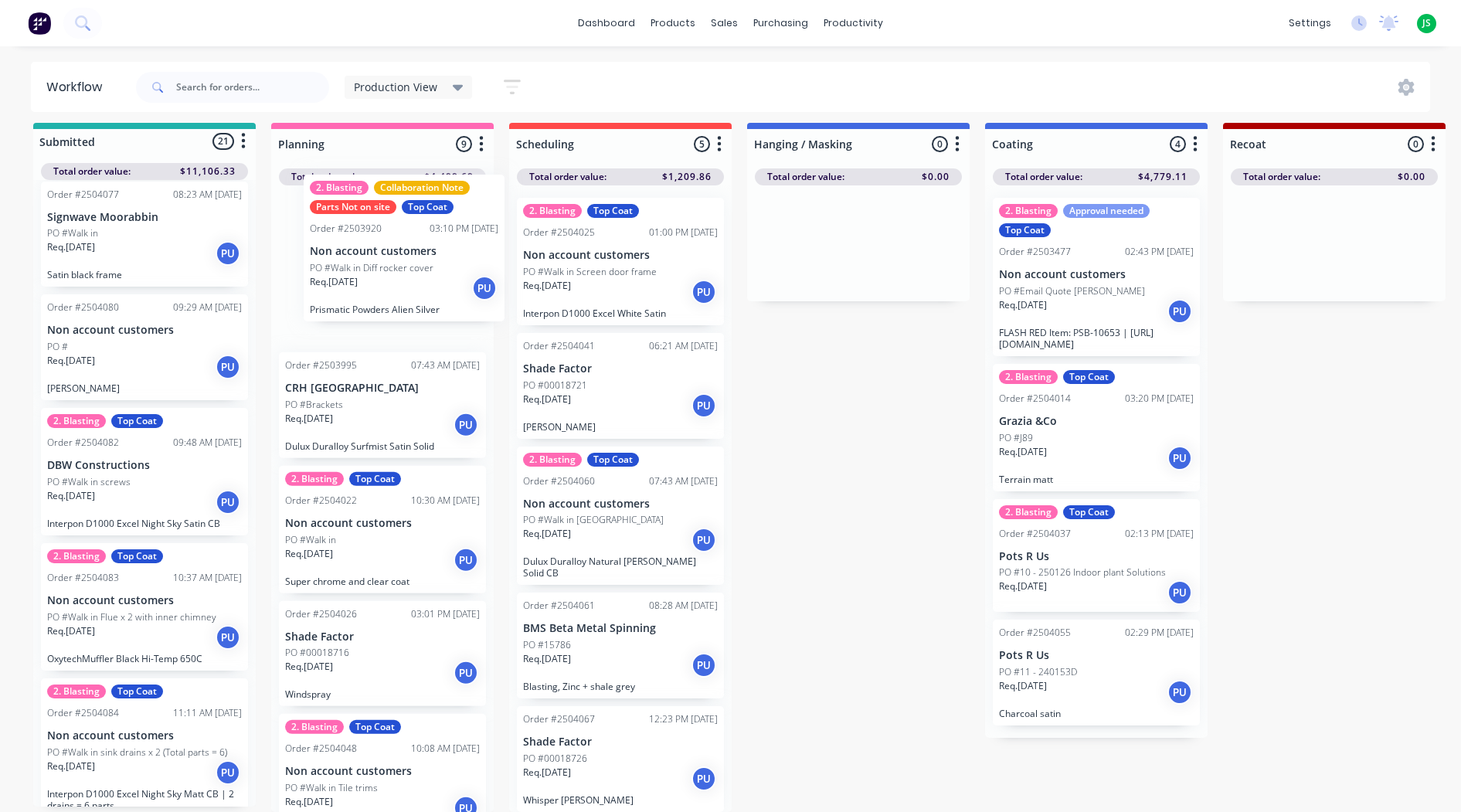
drag, startPoint x: 432, startPoint y: 280, endPoint x: 410, endPoint y: 260, distance: 29.7
click at [410, 260] on div "2. Blasting Collaboration Note Parts Not on site Top Coat Order #2503920 03:10 …" at bounding box center [382, 499] width 222 height 627
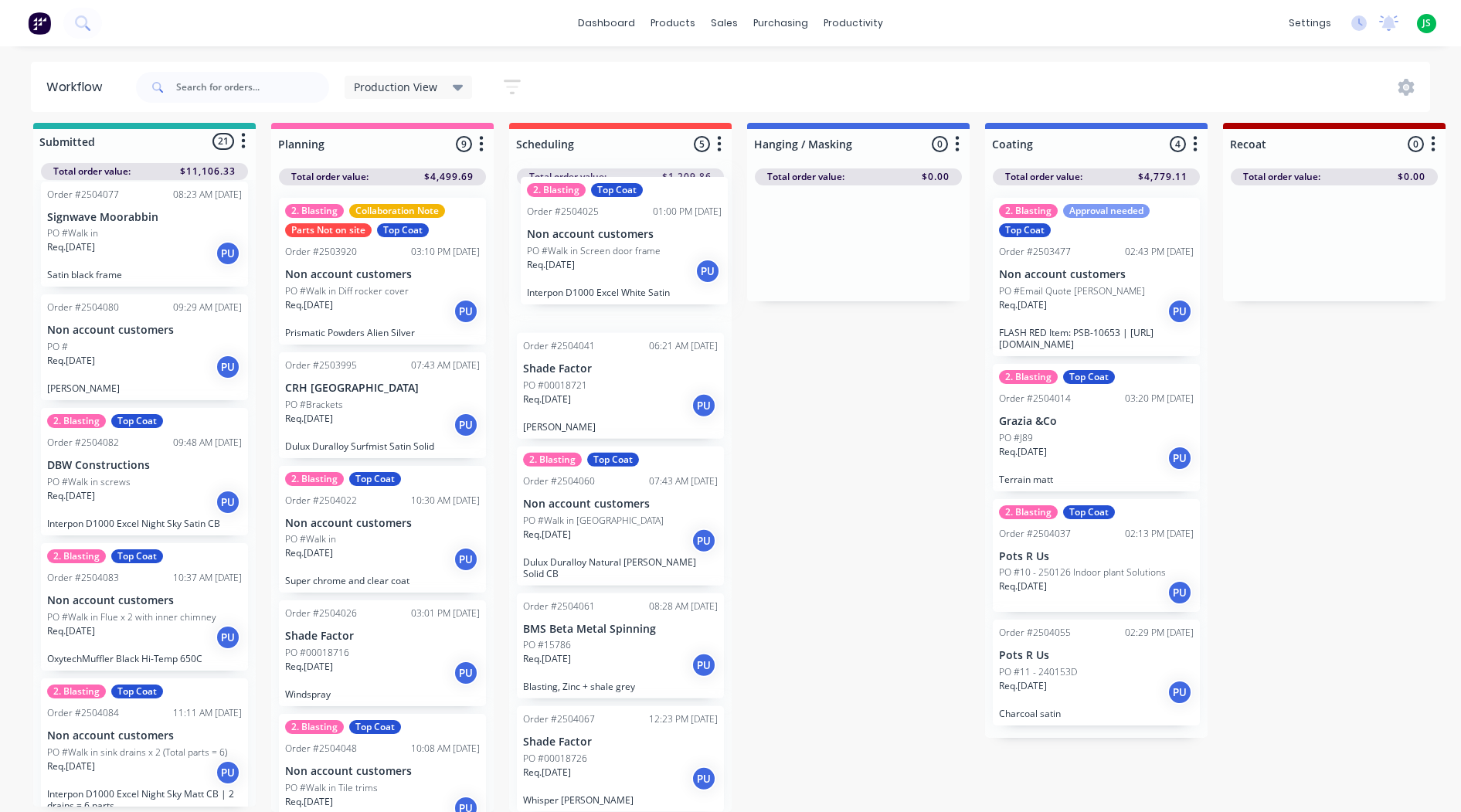
drag, startPoint x: 543, startPoint y: 250, endPoint x: 572, endPoint y: 241, distance: 30.4
click at [572, 241] on div "2. Blasting Top Coat Order #2504025 01:00 PM [DATE] Non account customers PO #W…" at bounding box center [620, 499] width 222 height 627
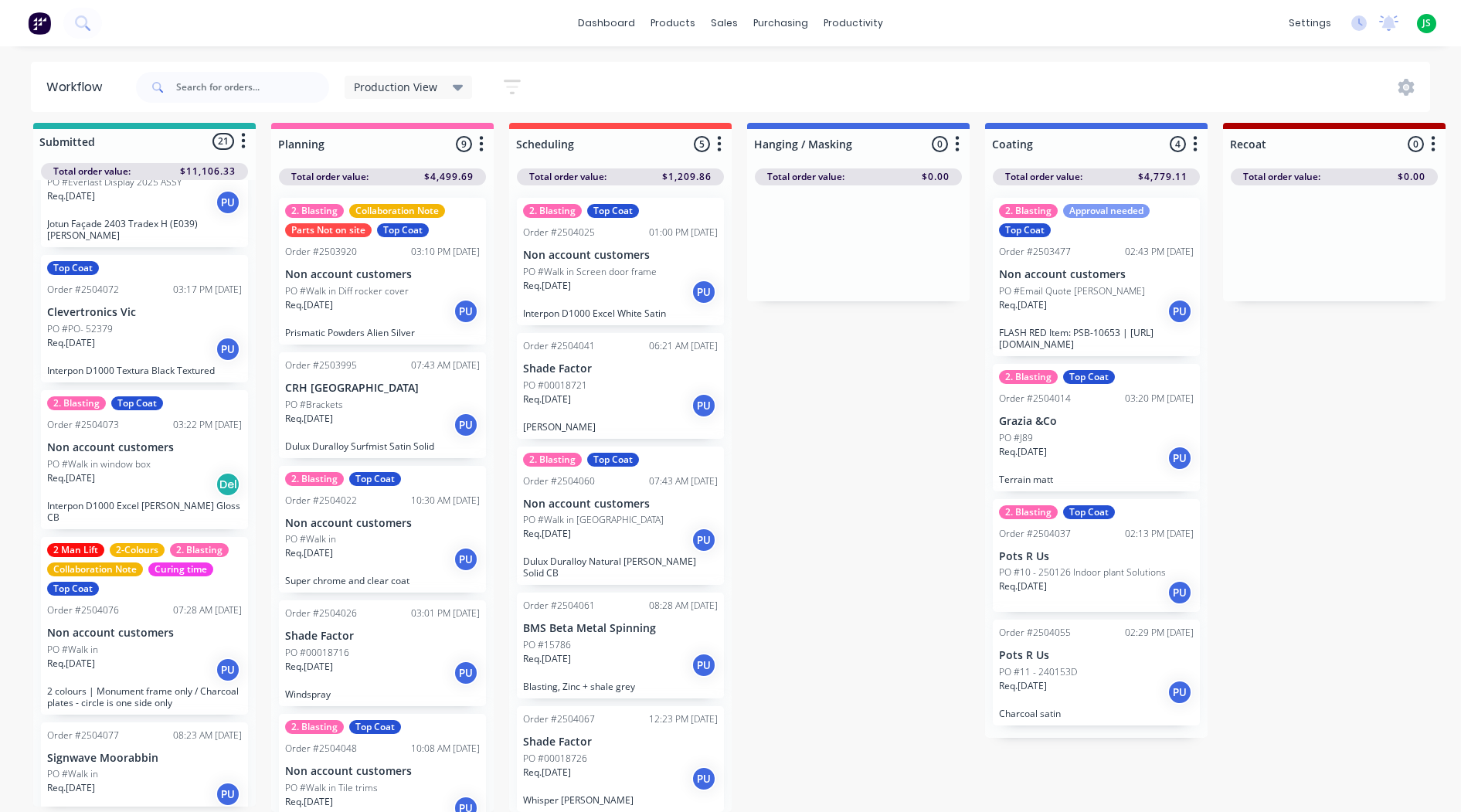
scroll to position [1665, 0]
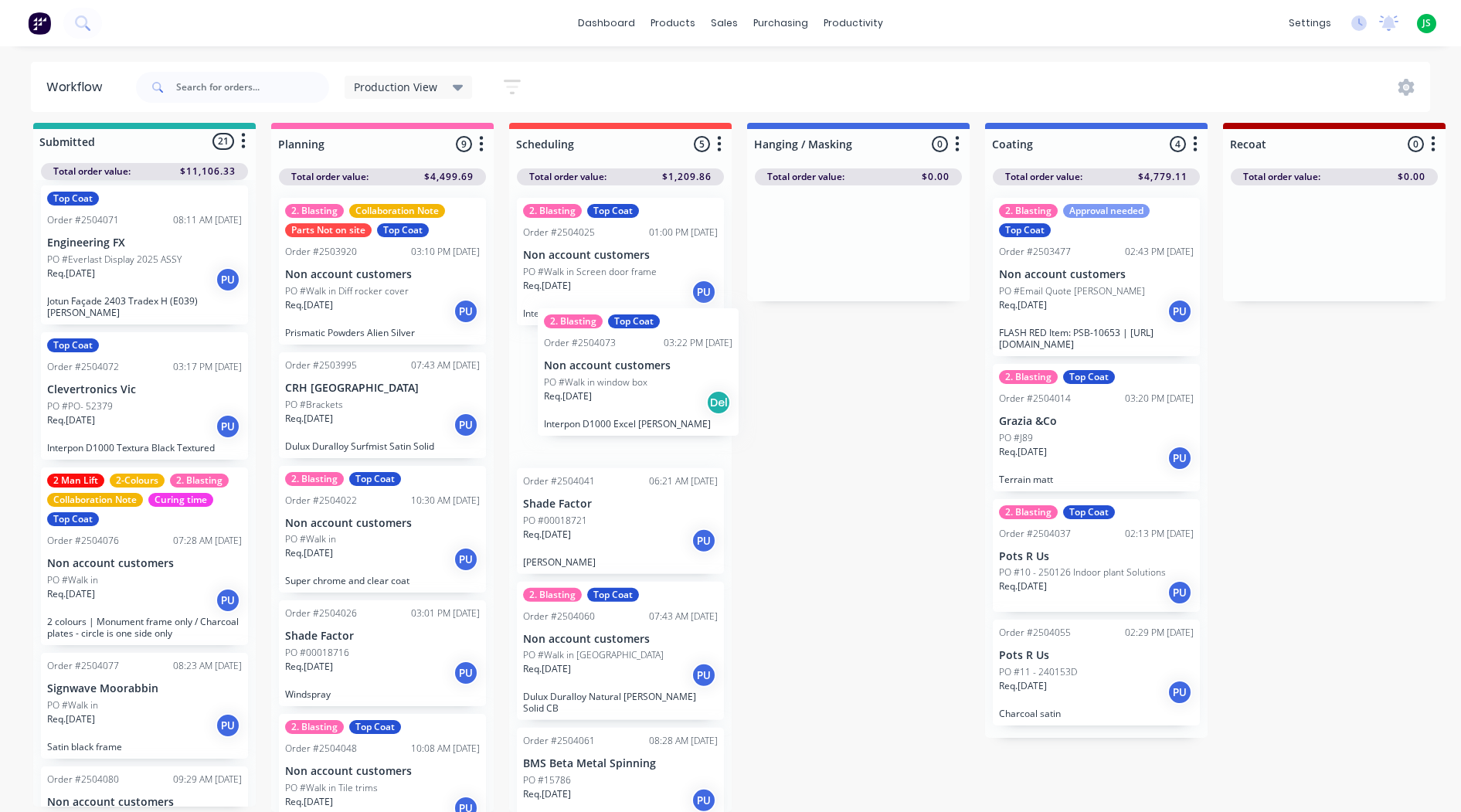
drag, startPoint x: 147, startPoint y: 522, endPoint x: 651, endPoint y: 376, distance: 524.7
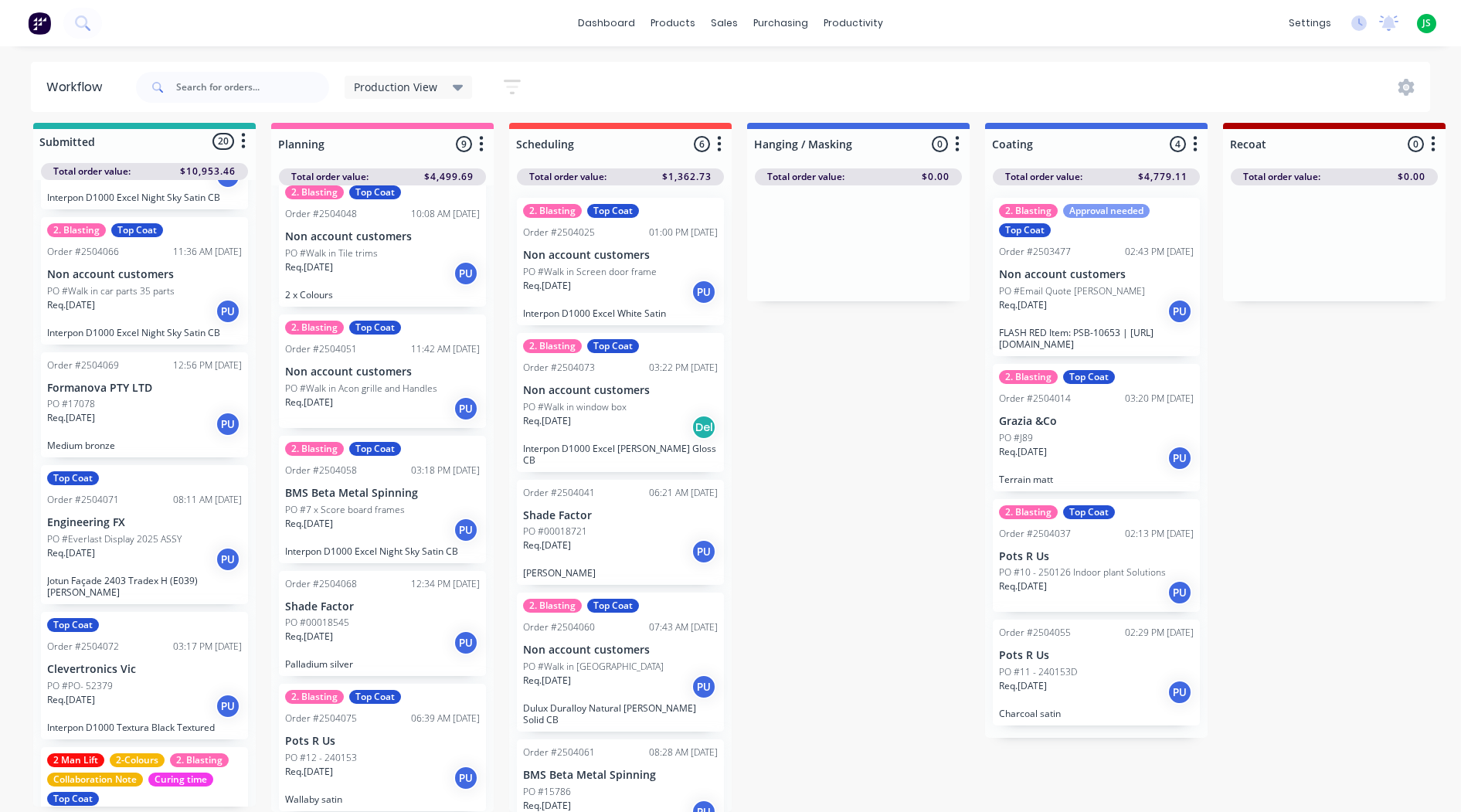
scroll to position [1375, 0]
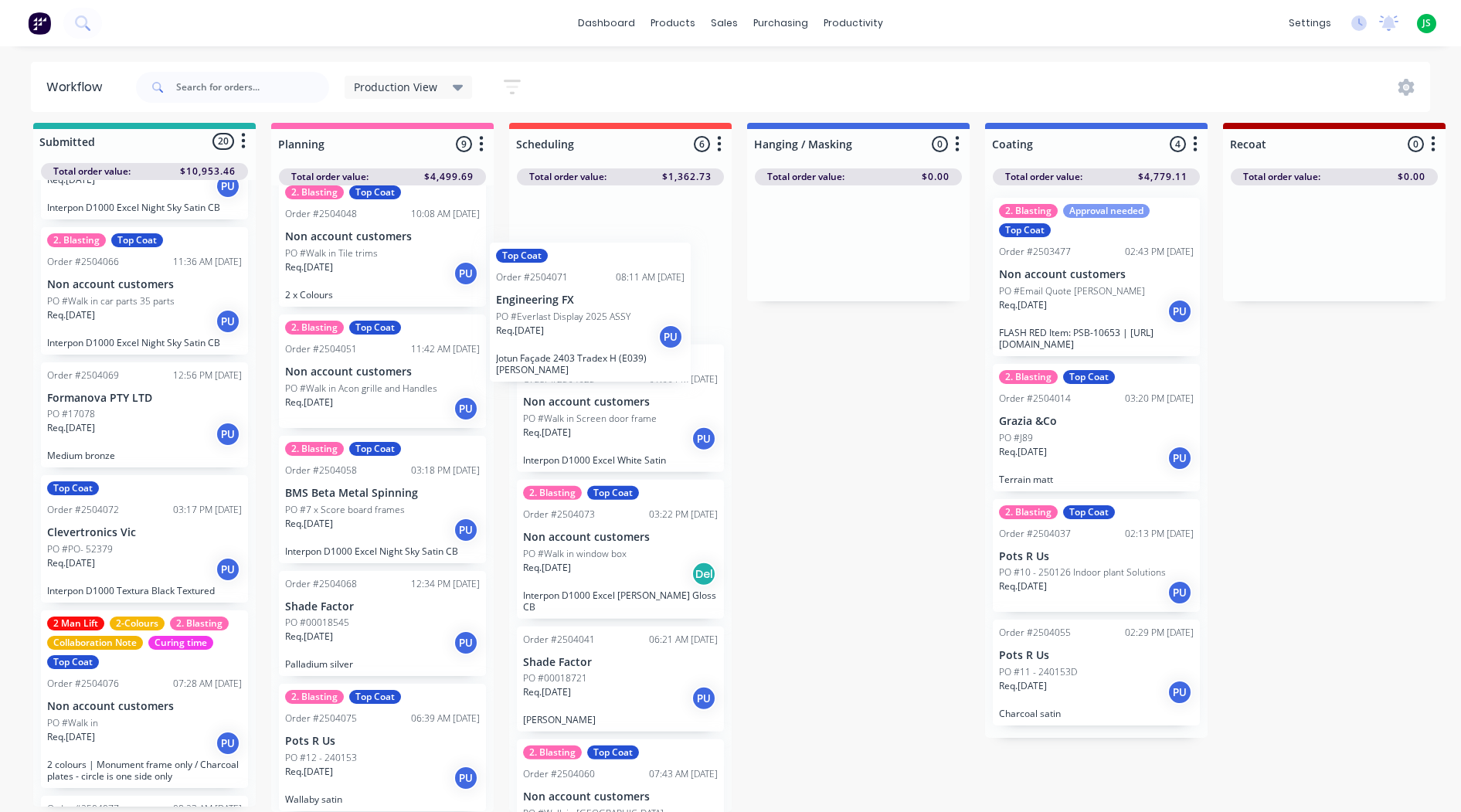
drag, startPoint x: 153, startPoint y: 551, endPoint x: 607, endPoint y: 330, distance: 504.9
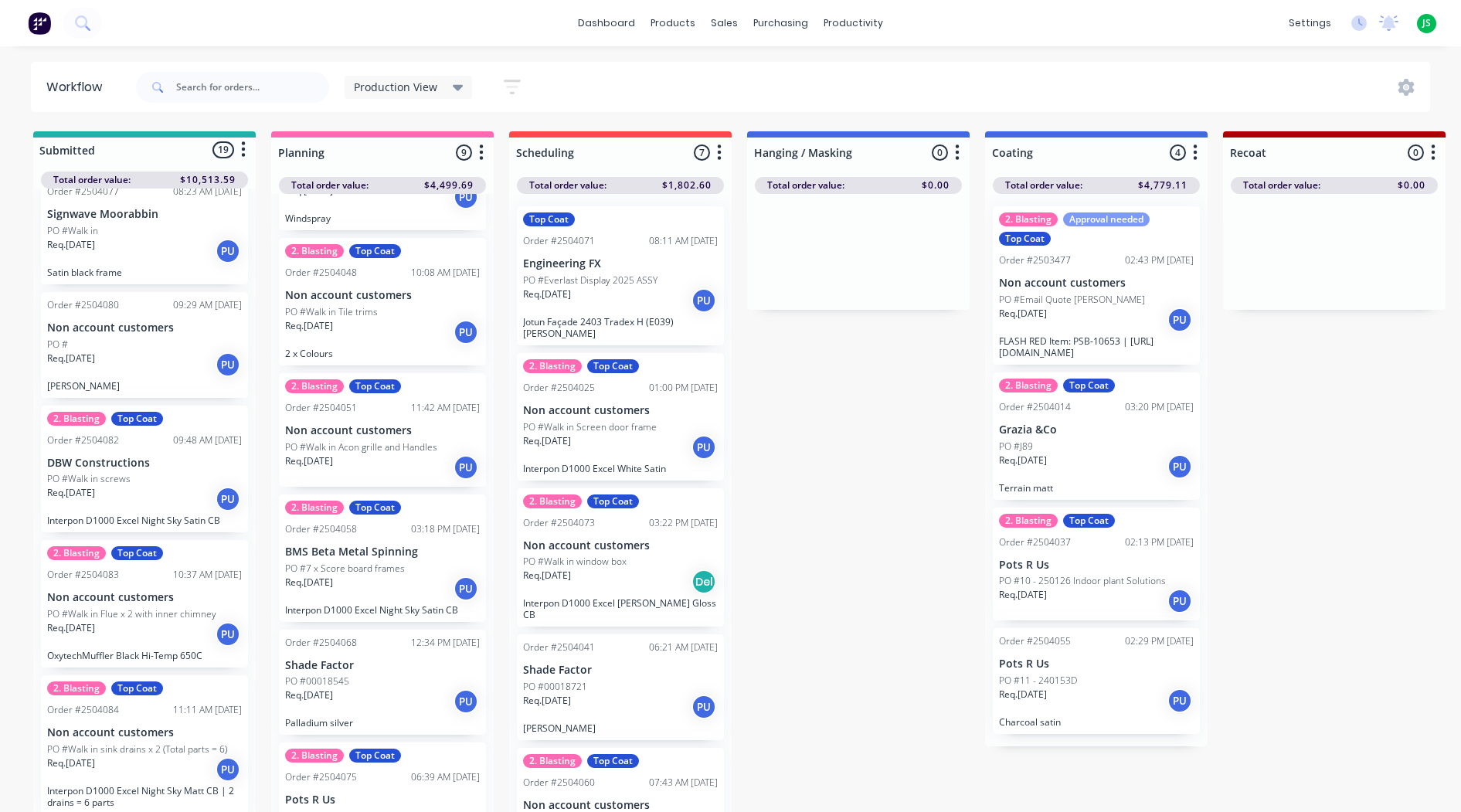
scroll to position [458, 0]
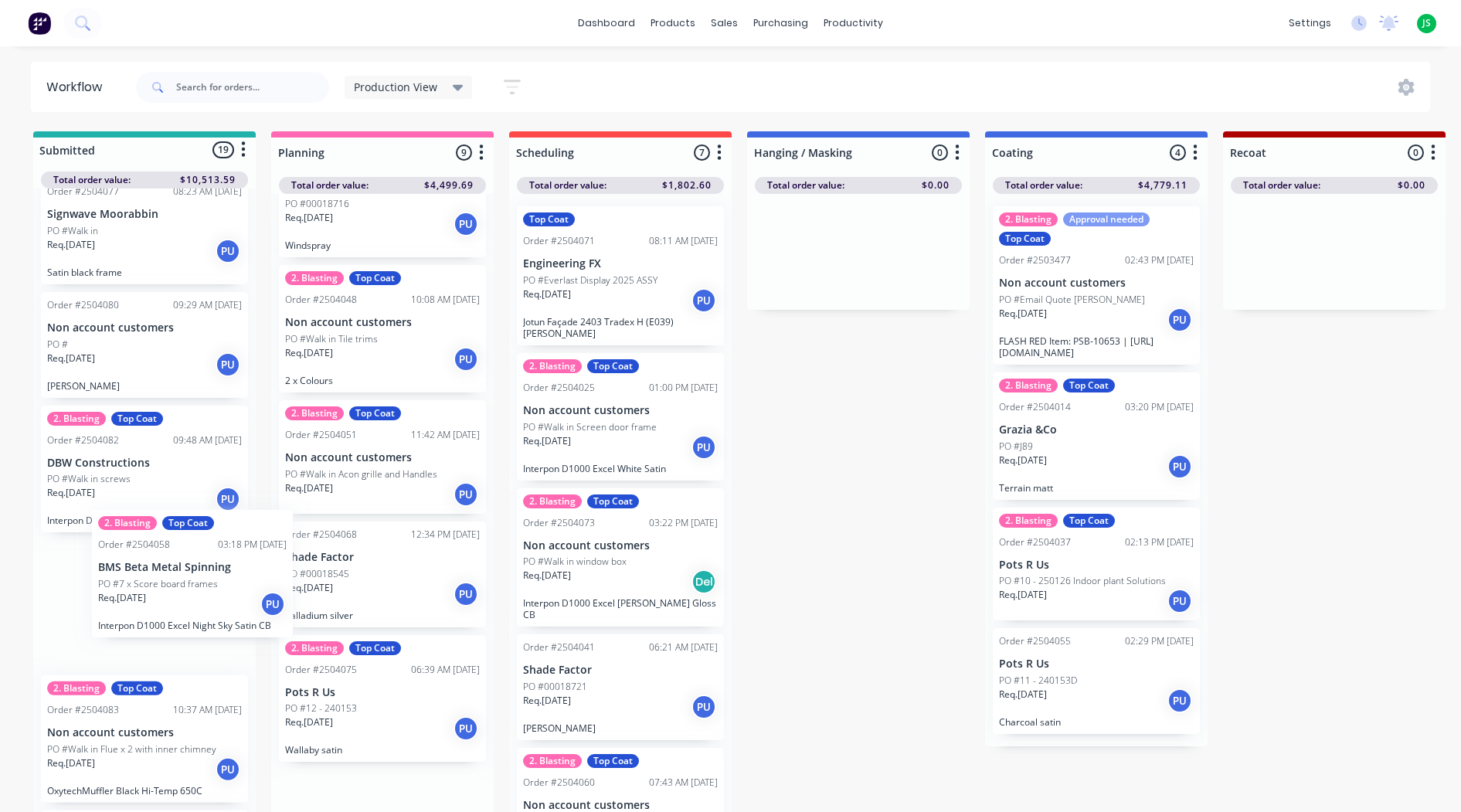
drag, startPoint x: 373, startPoint y: 581, endPoint x: 189, endPoint y: 574, distance: 184.1
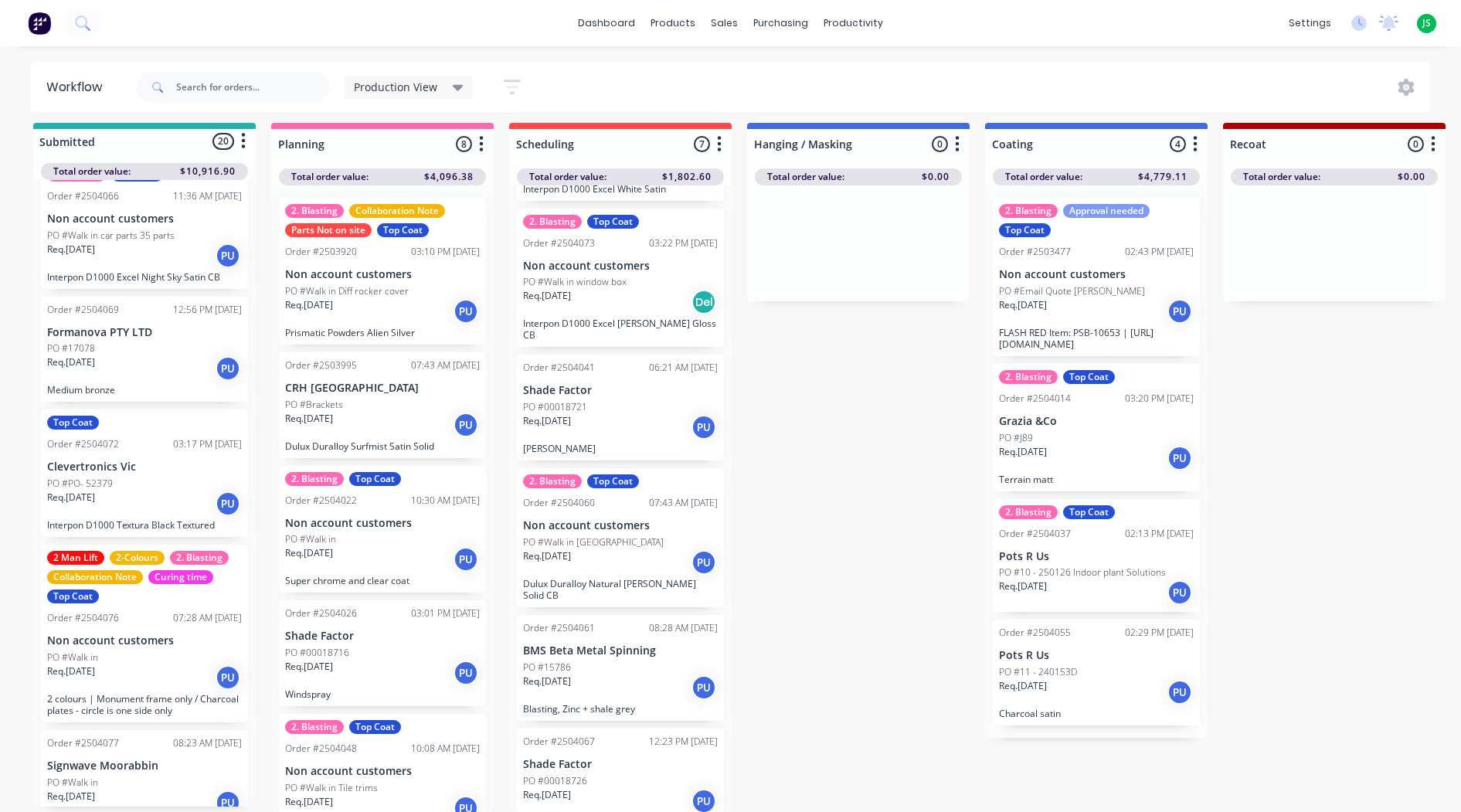
scroll to position [1363, 0]
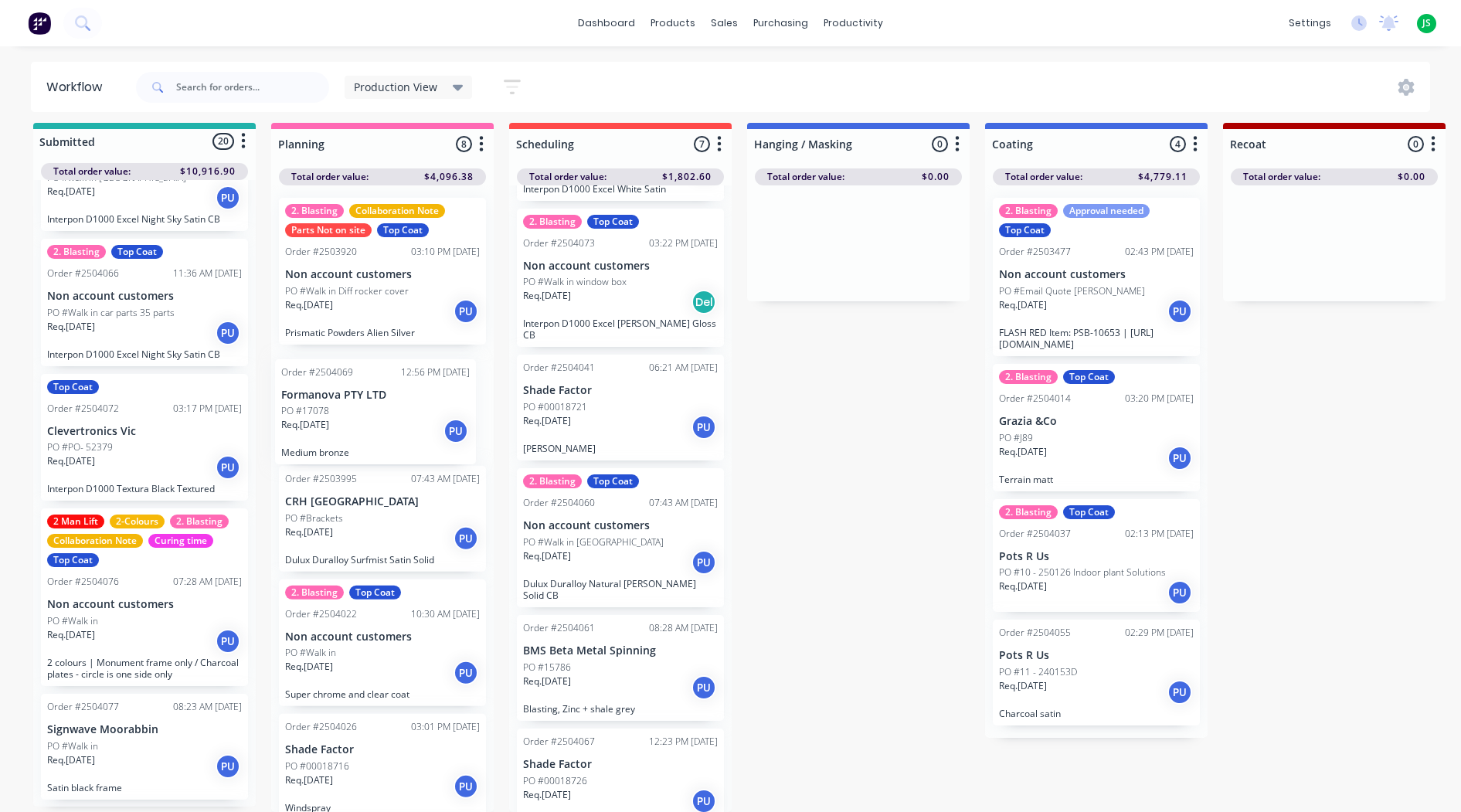
drag, startPoint x: 139, startPoint y: 402, endPoint x: 390, endPoint y: 403, distance: 251.0
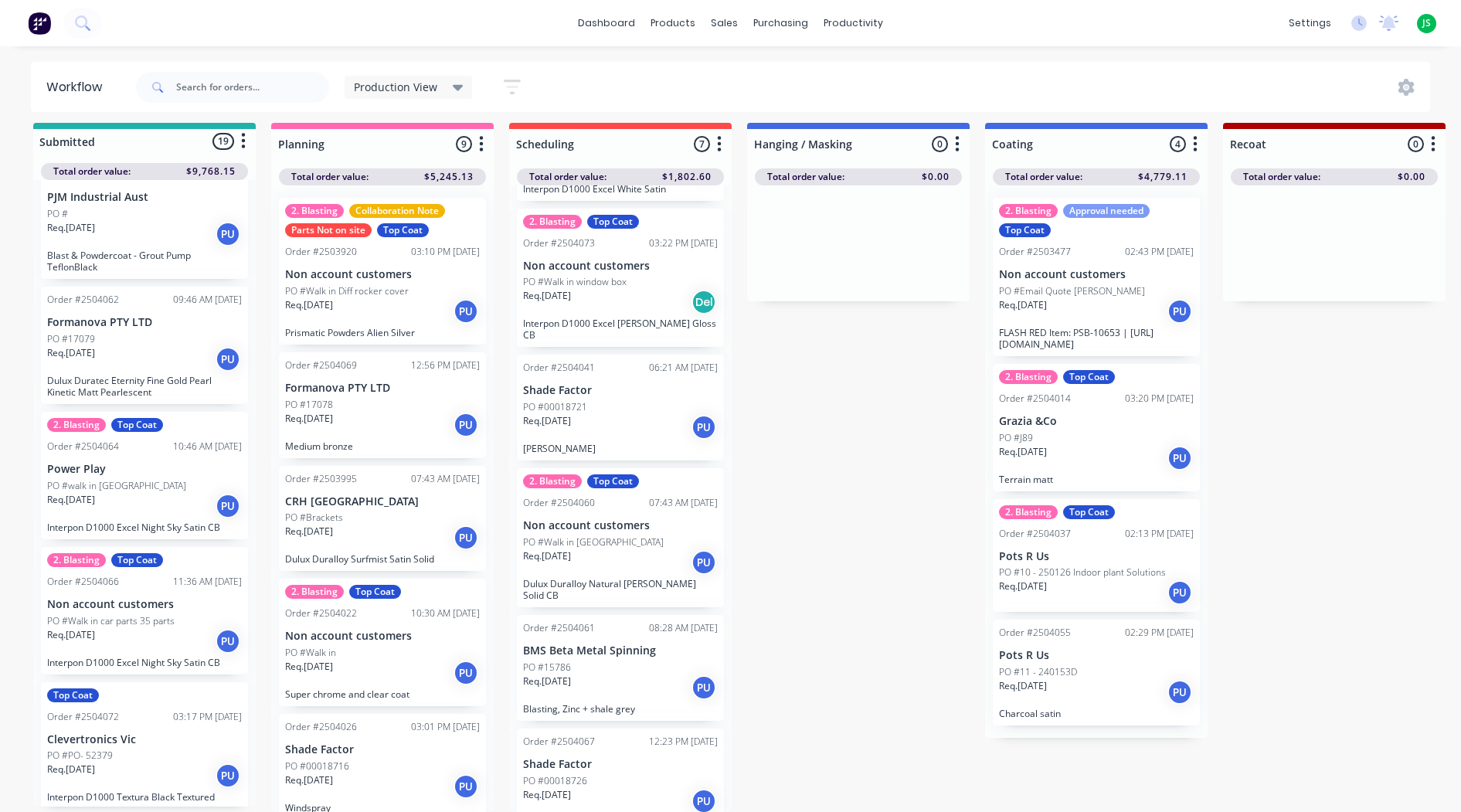
scroll to position [1055, 0]
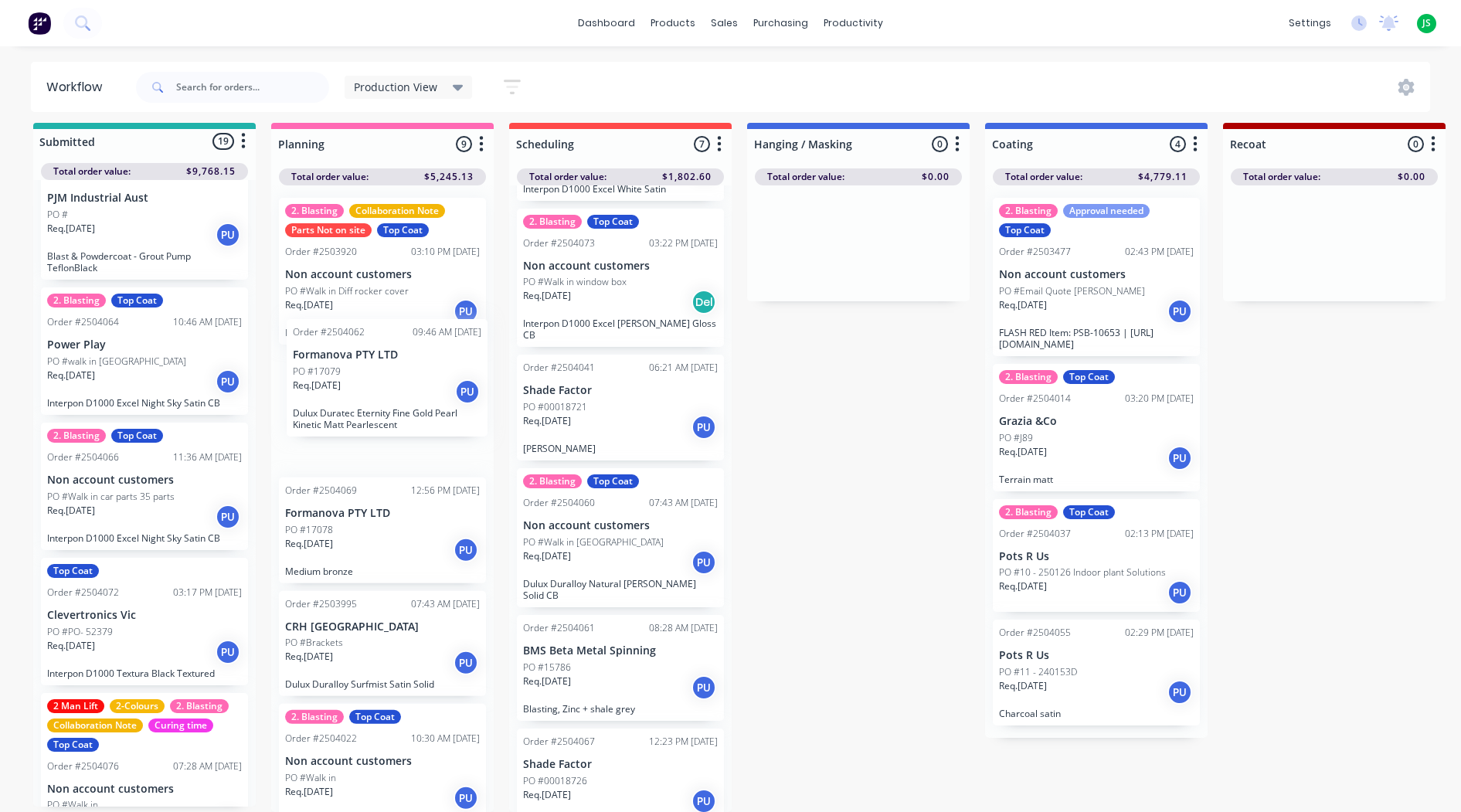
drag, startPoint x: 136, startPoint y: 359, endPoint x: 385, endPoint y: 403, distance: 252.9
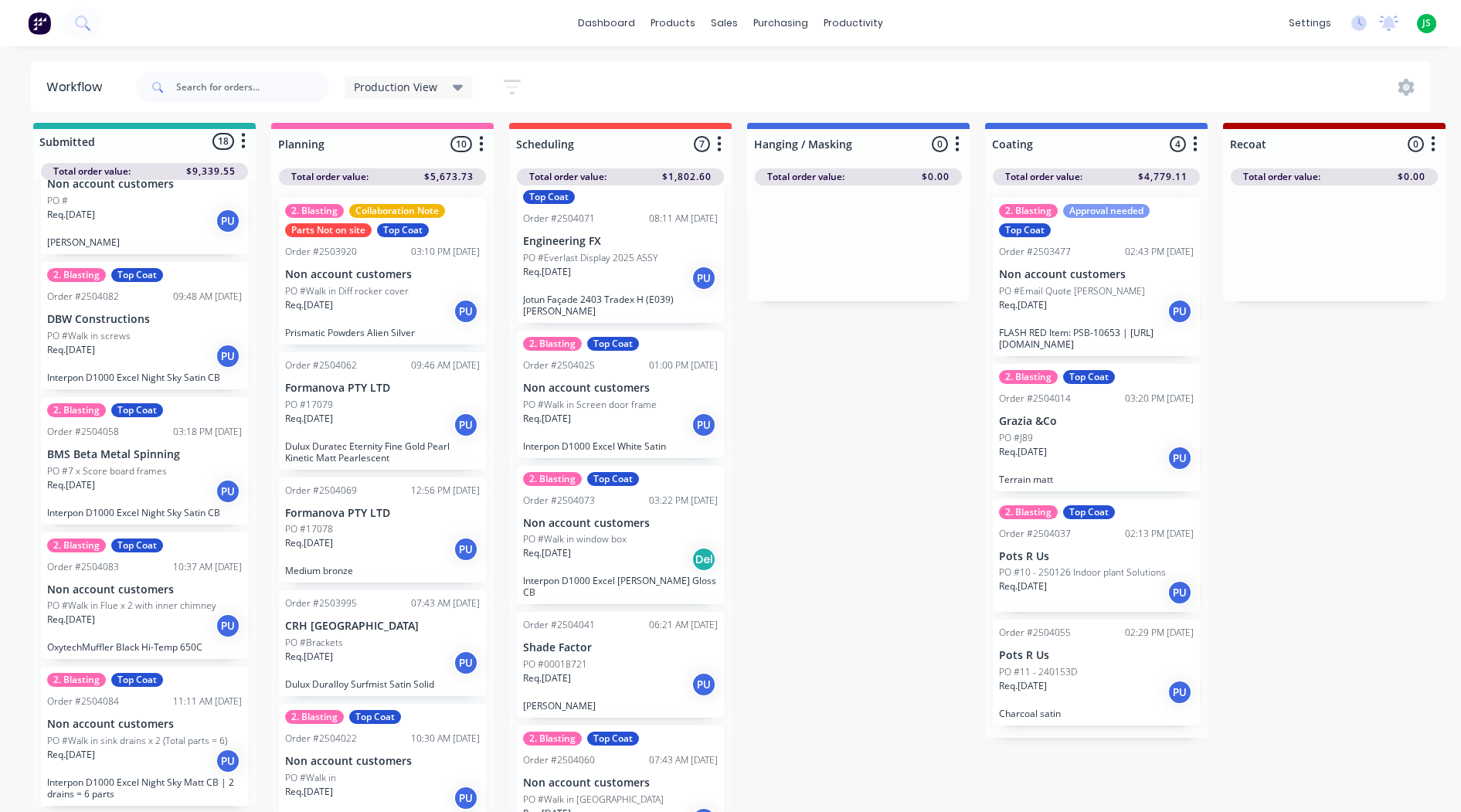
scroll to position [0, 0]
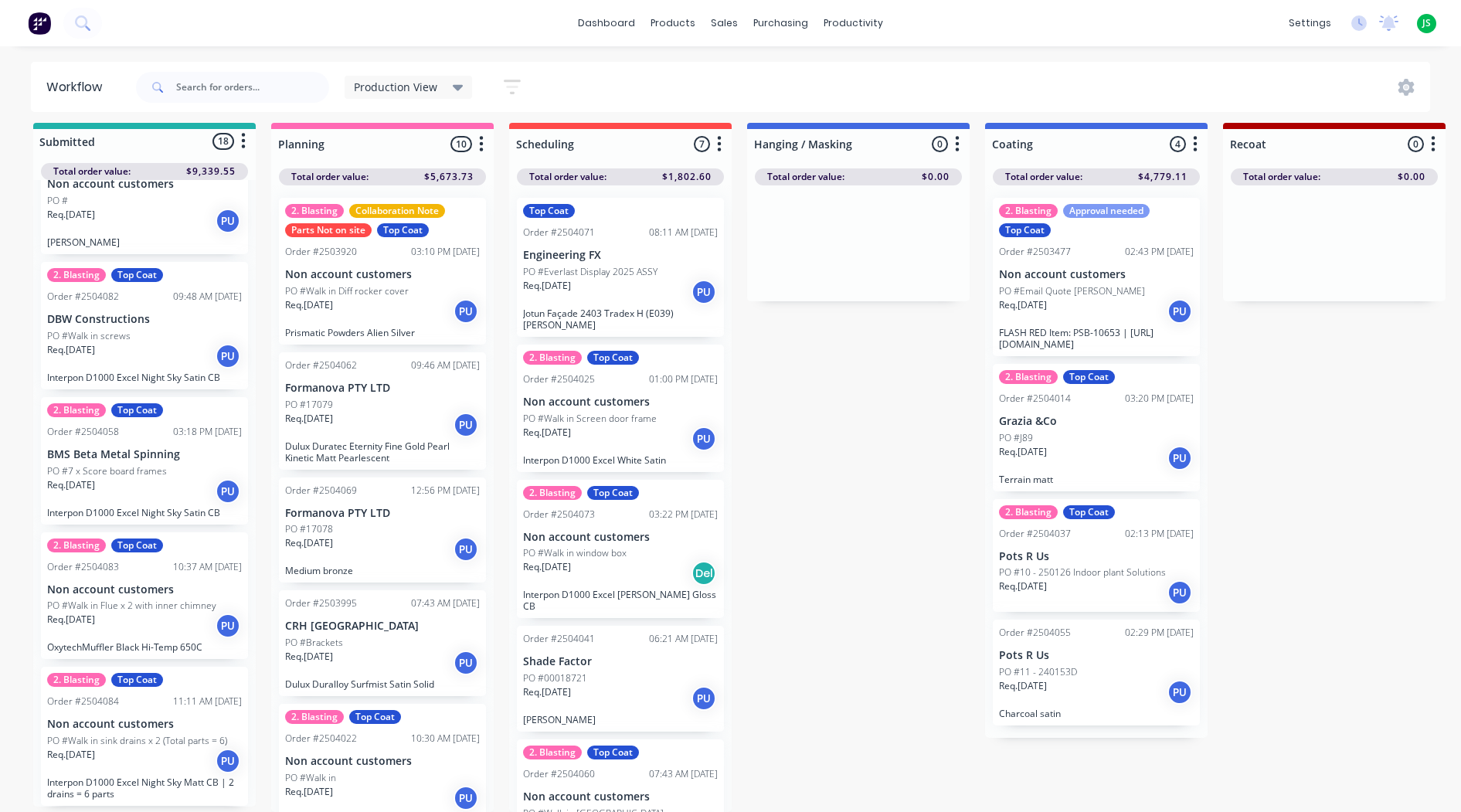
click at [104, 464] on p "PO #7 x Score board frames" at bounding box center [106, 471] width 120 height 14
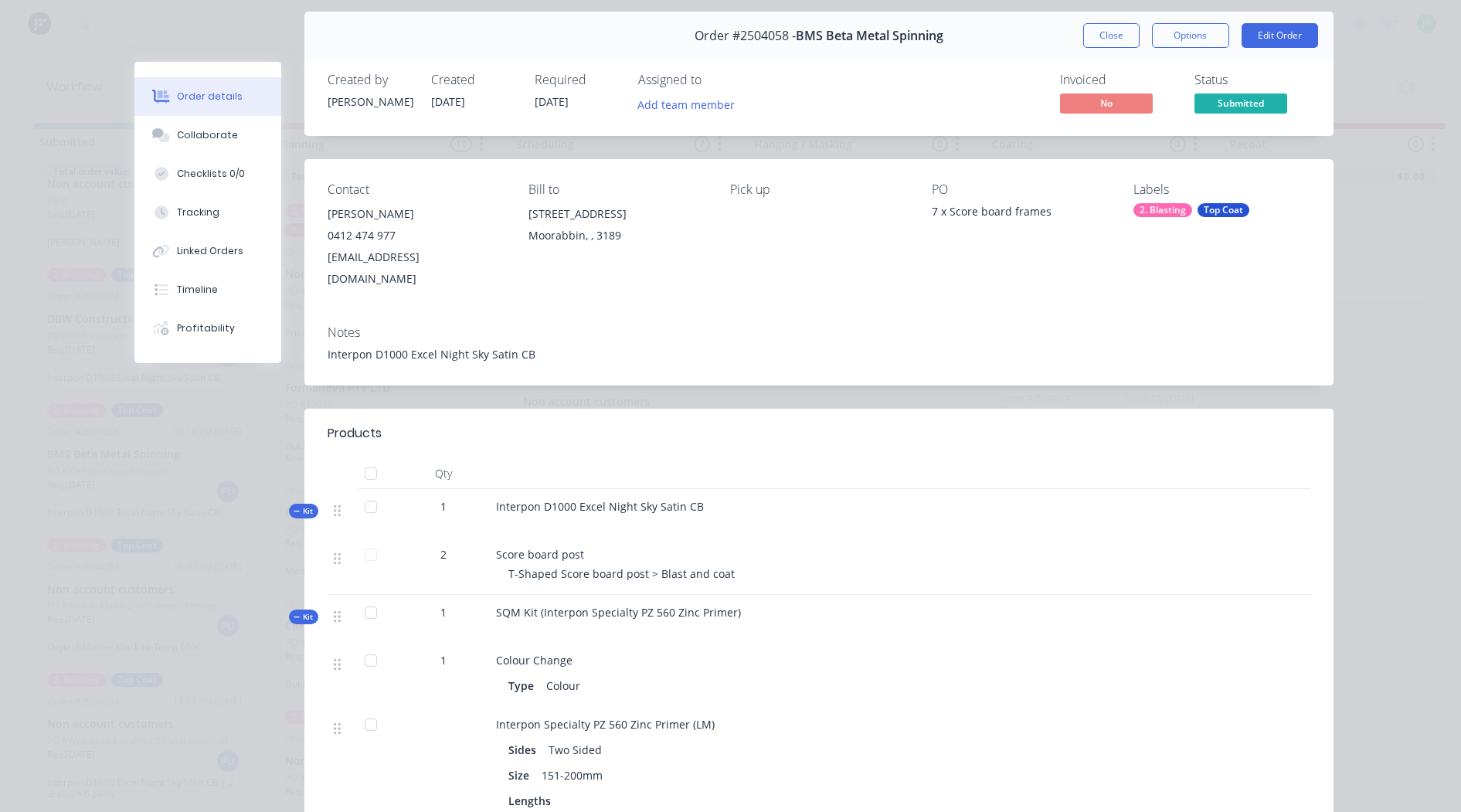
scroll to position [77, 0]
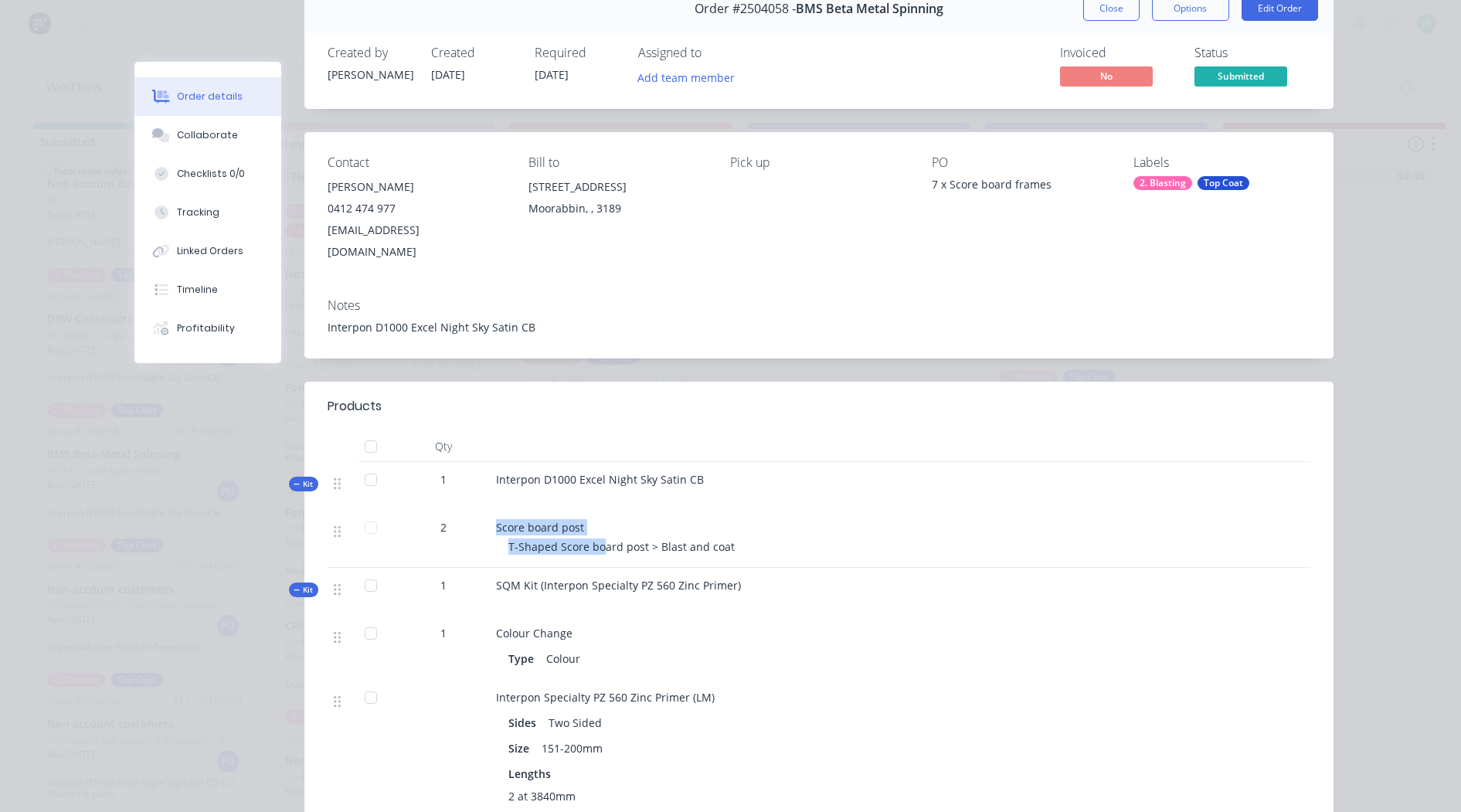
drag, startPoint x: 482, startPoint y: 528, endPoint x: 598, endPoint y: 533, distance: 116.1
click at [598, 533] on div "2 Score board post T-Shaped Score board post > Blast and coat" at bounding box center [819, 538] width 983 height 58
click at [590, 519] on div "Score board post" at bounding box center [799, 527] width 606 height 16
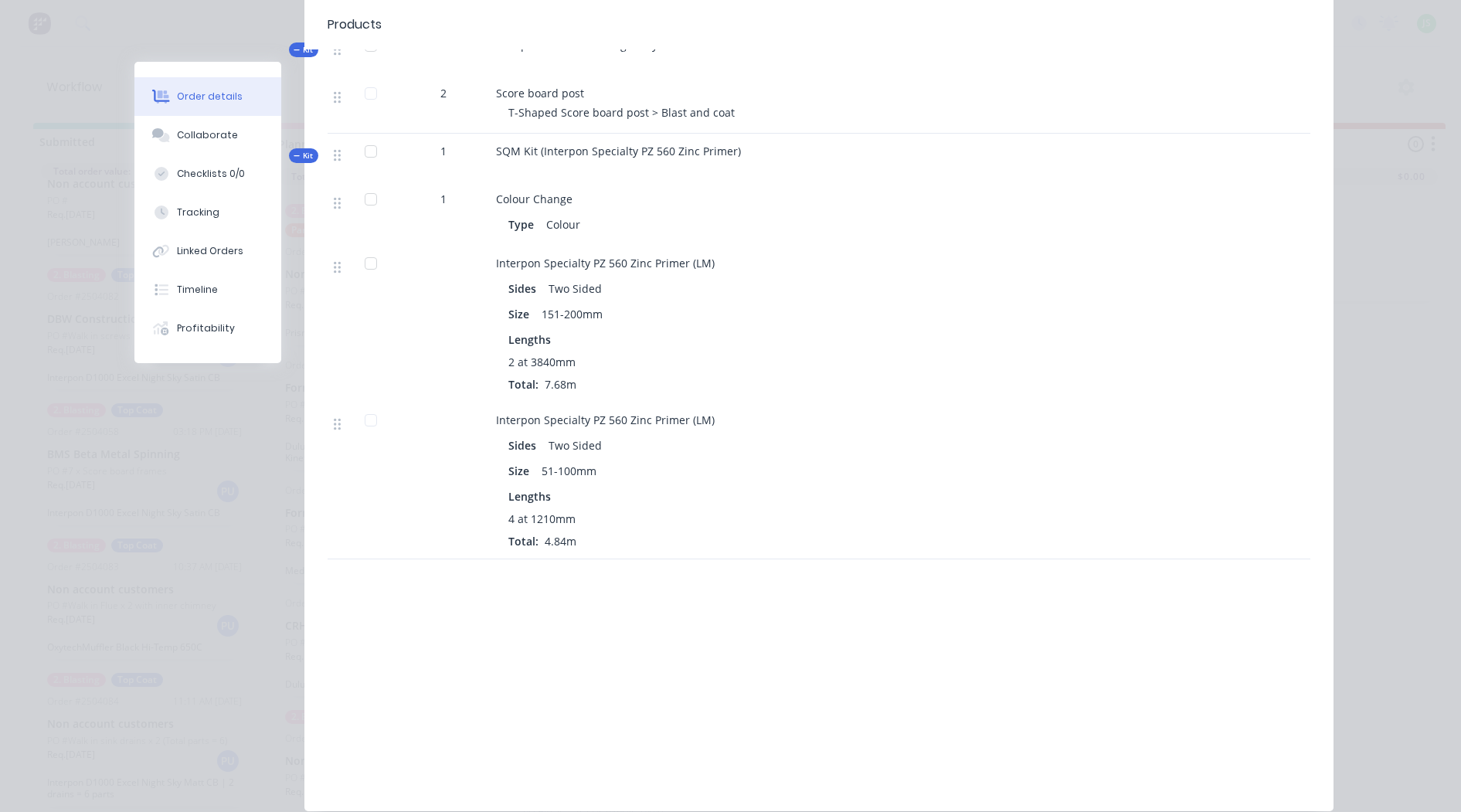
scroll to position [561, 0]
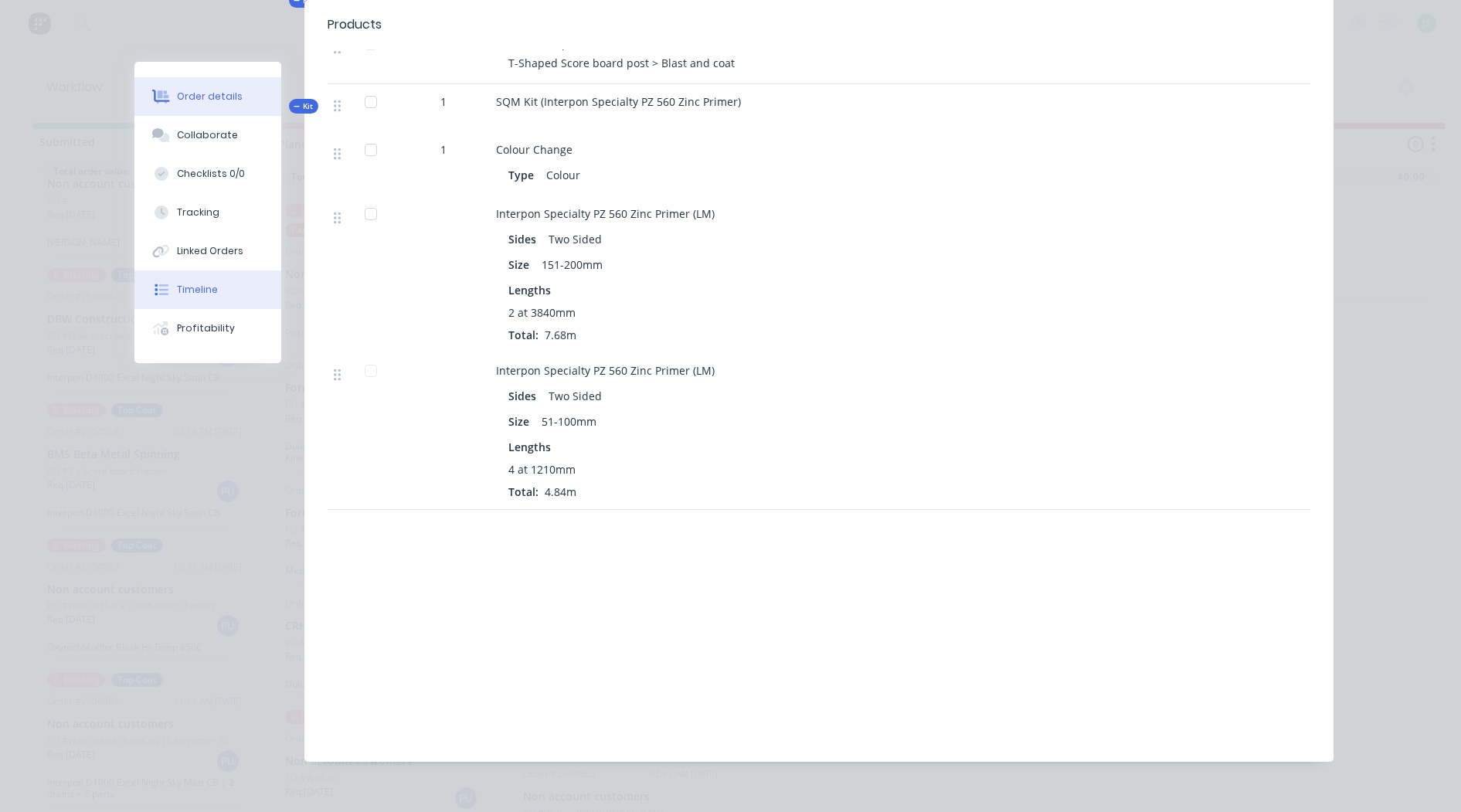
click at [204, 287] on div "Timeline" at bounding box center [197, 289] width 41 height 14
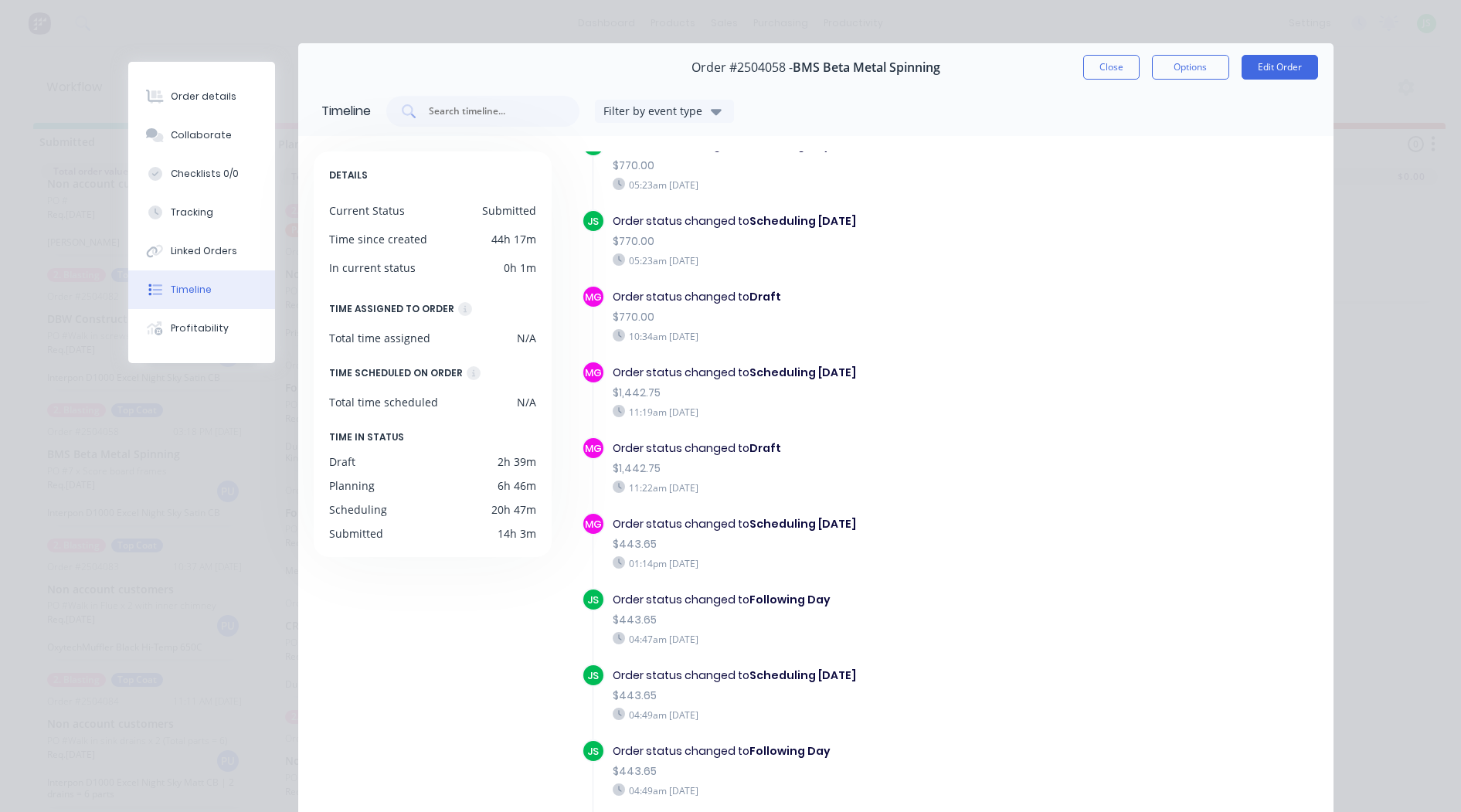
scroll to position [0, 0]
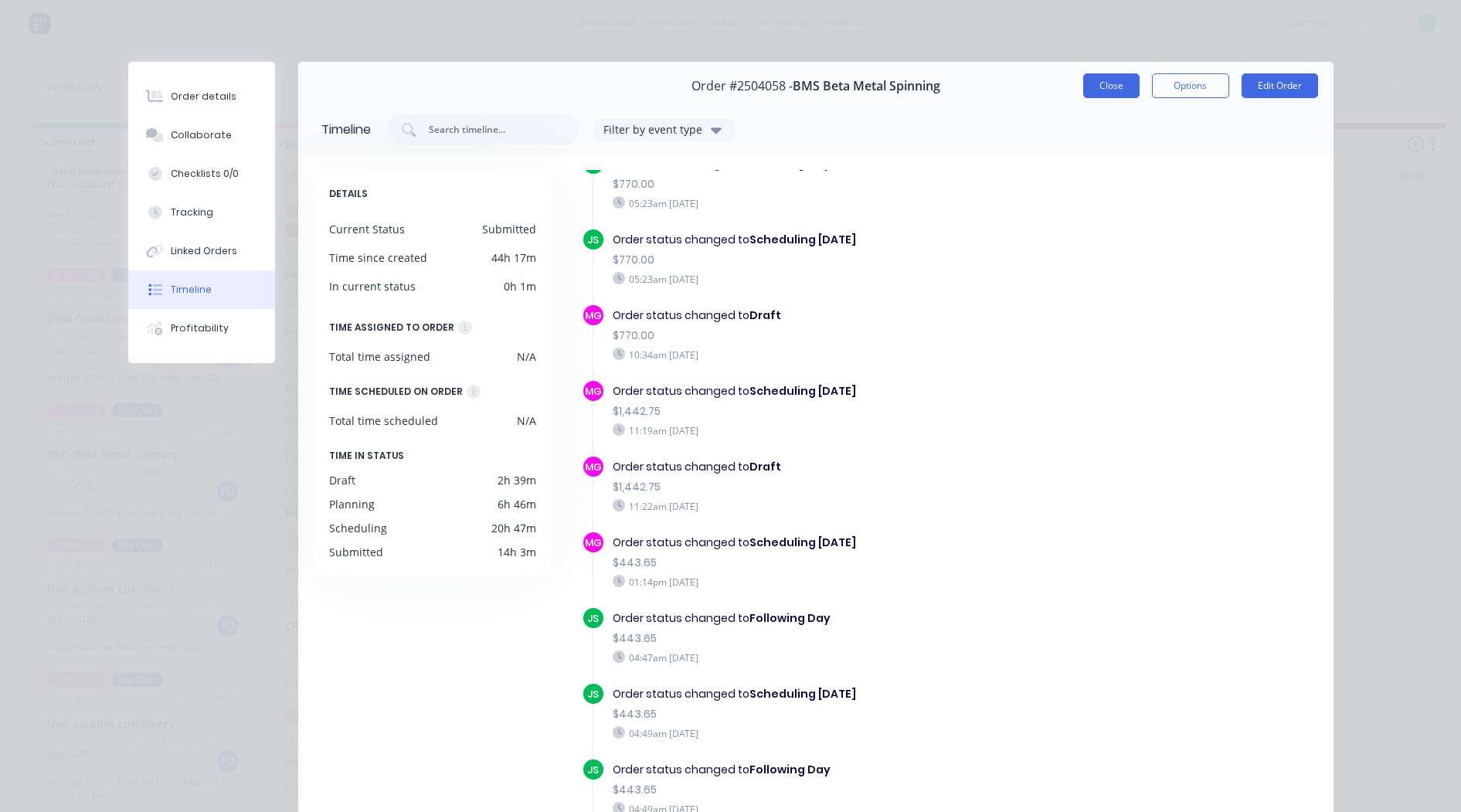
click at [1110, 81] on button "Close" at bounding box center [1112, 85] width 57 height 25
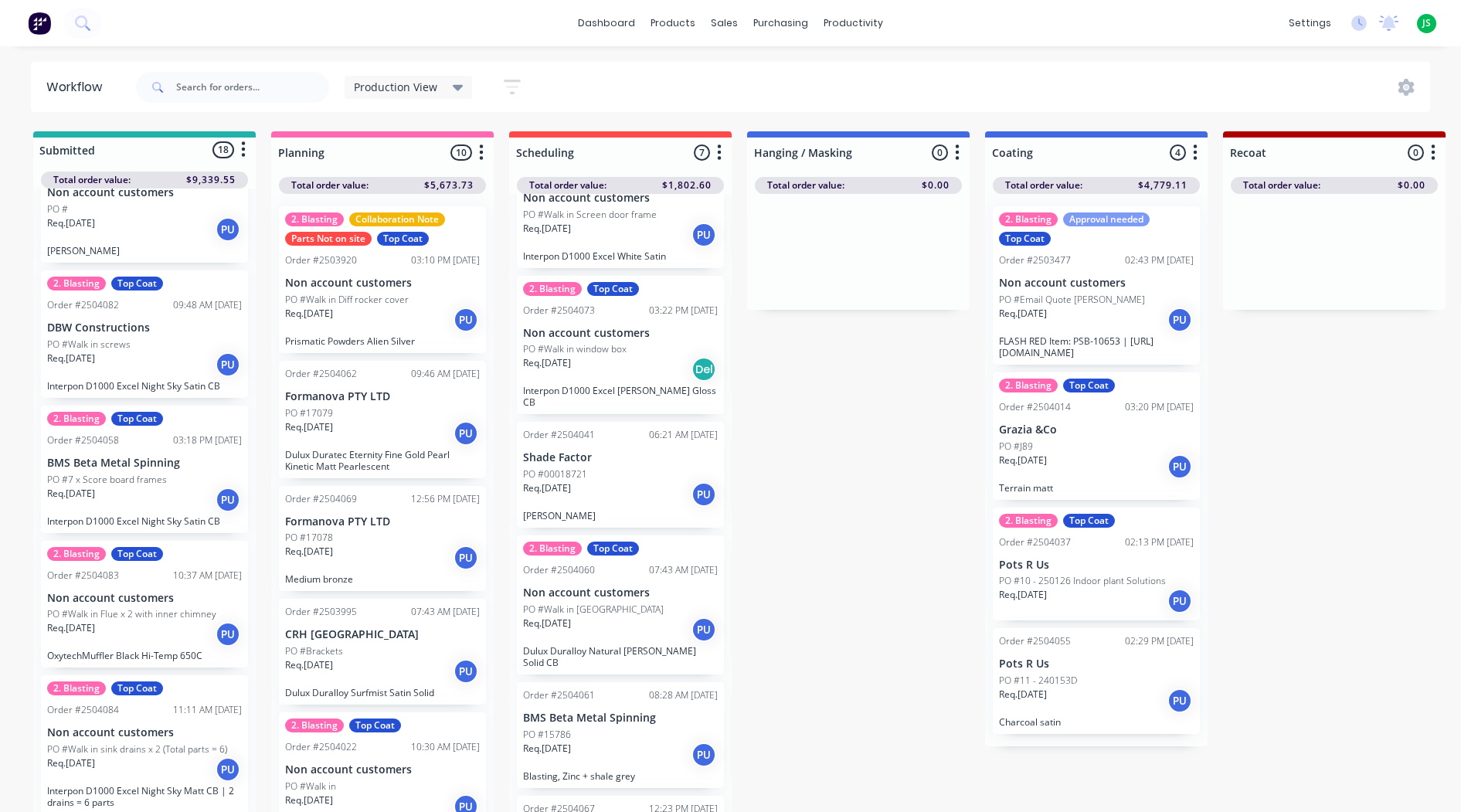
scroll to position [271, 0]
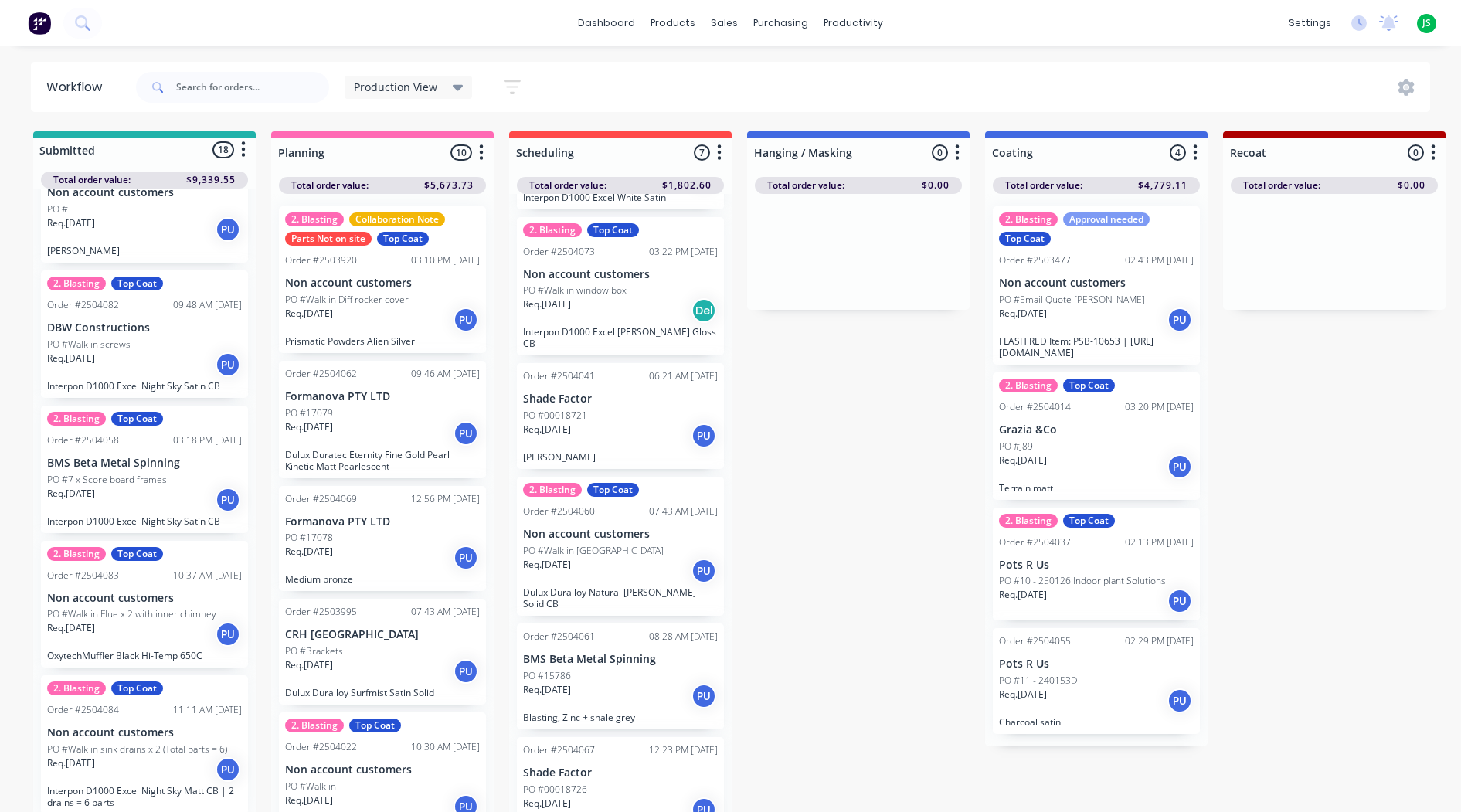
click at [588, 683] on div "Req. [DATE] PU" at bounding box center [621, 696] width 195 height 27
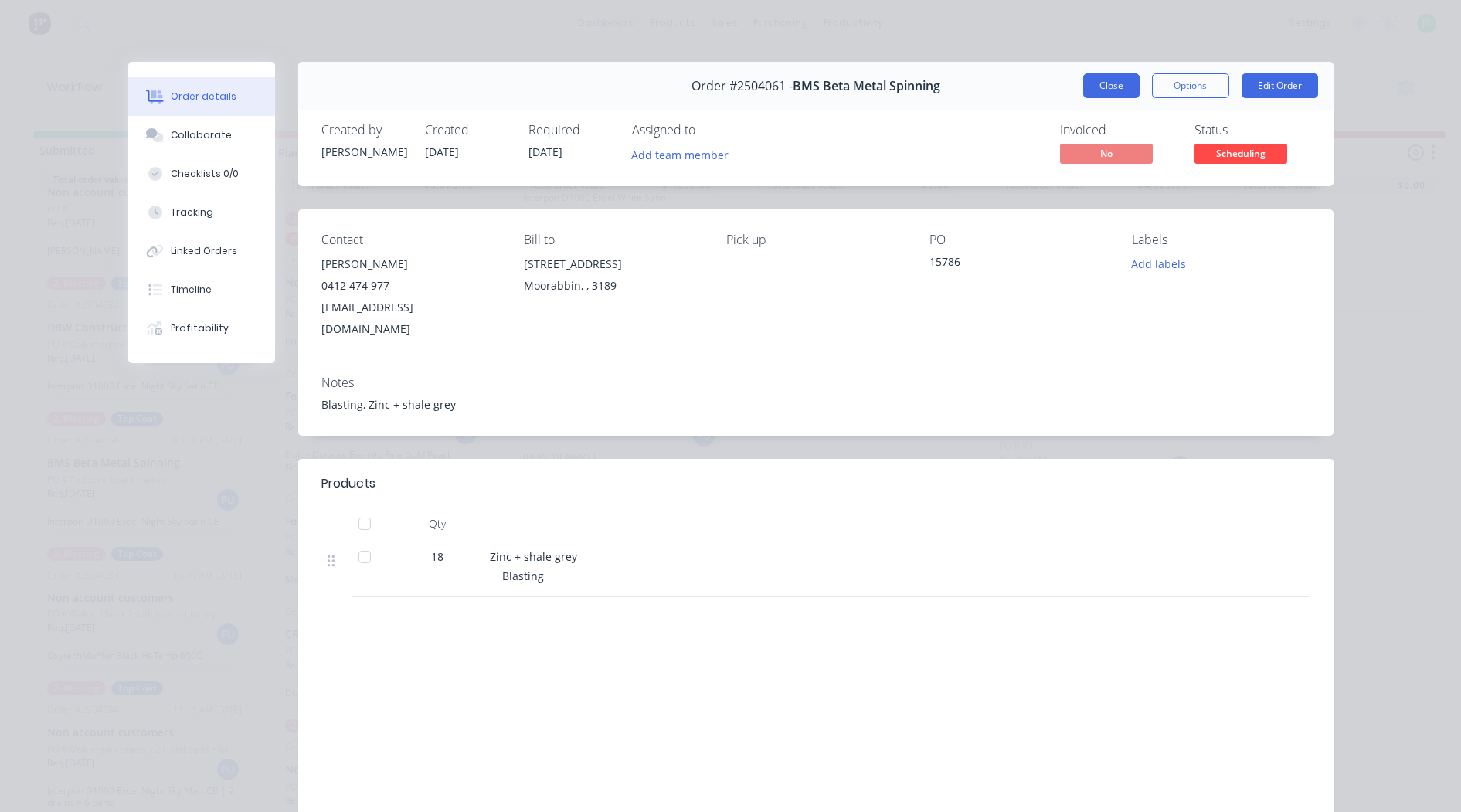
click at [1104, 81] on button "Close" at bounding box center [1112, 85] width 57 height 25
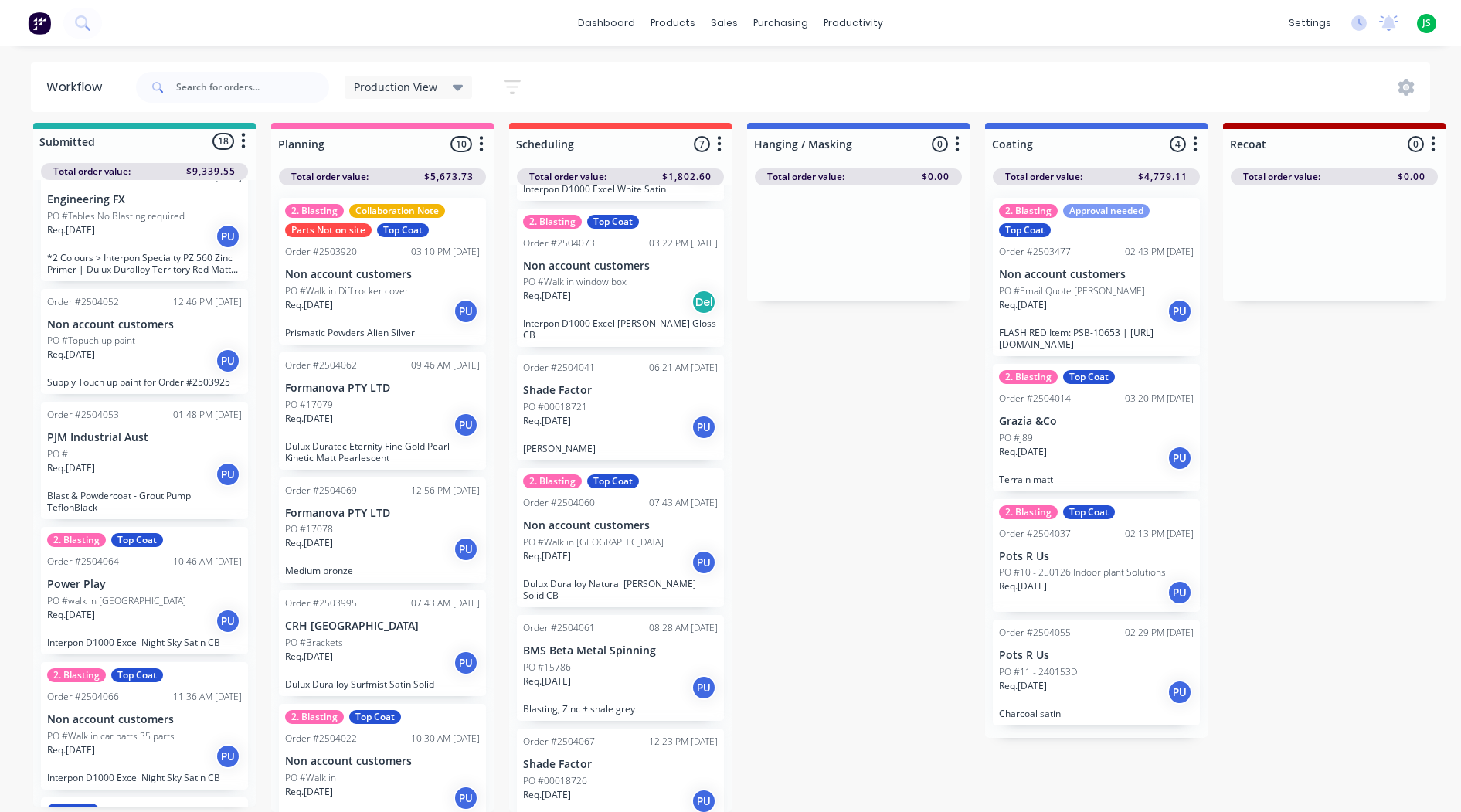
scroll to position [738, 0]
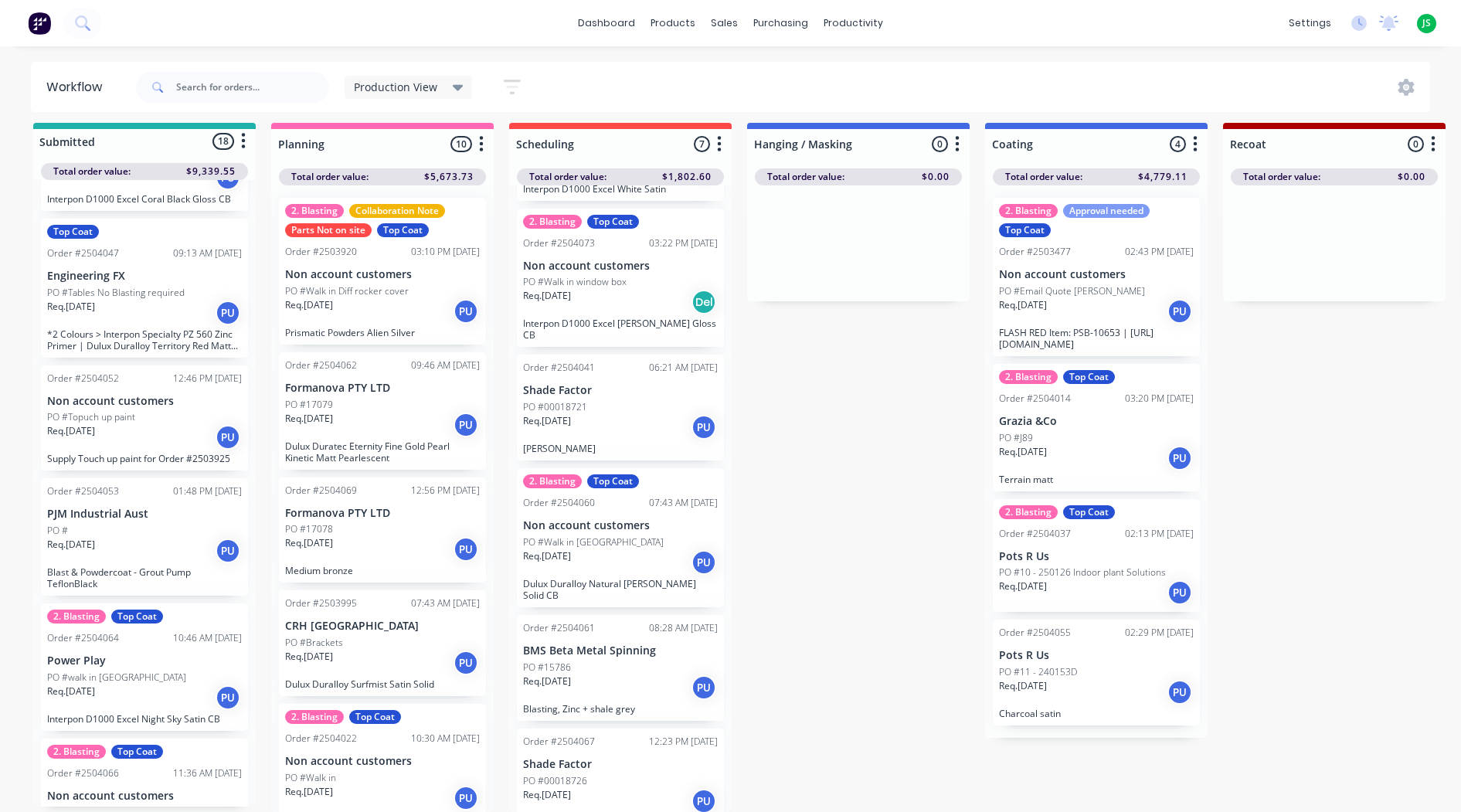
click at [114, 300] on div "Req. [DATE] PU" at bounding box center [144, 313] width 195 height 27
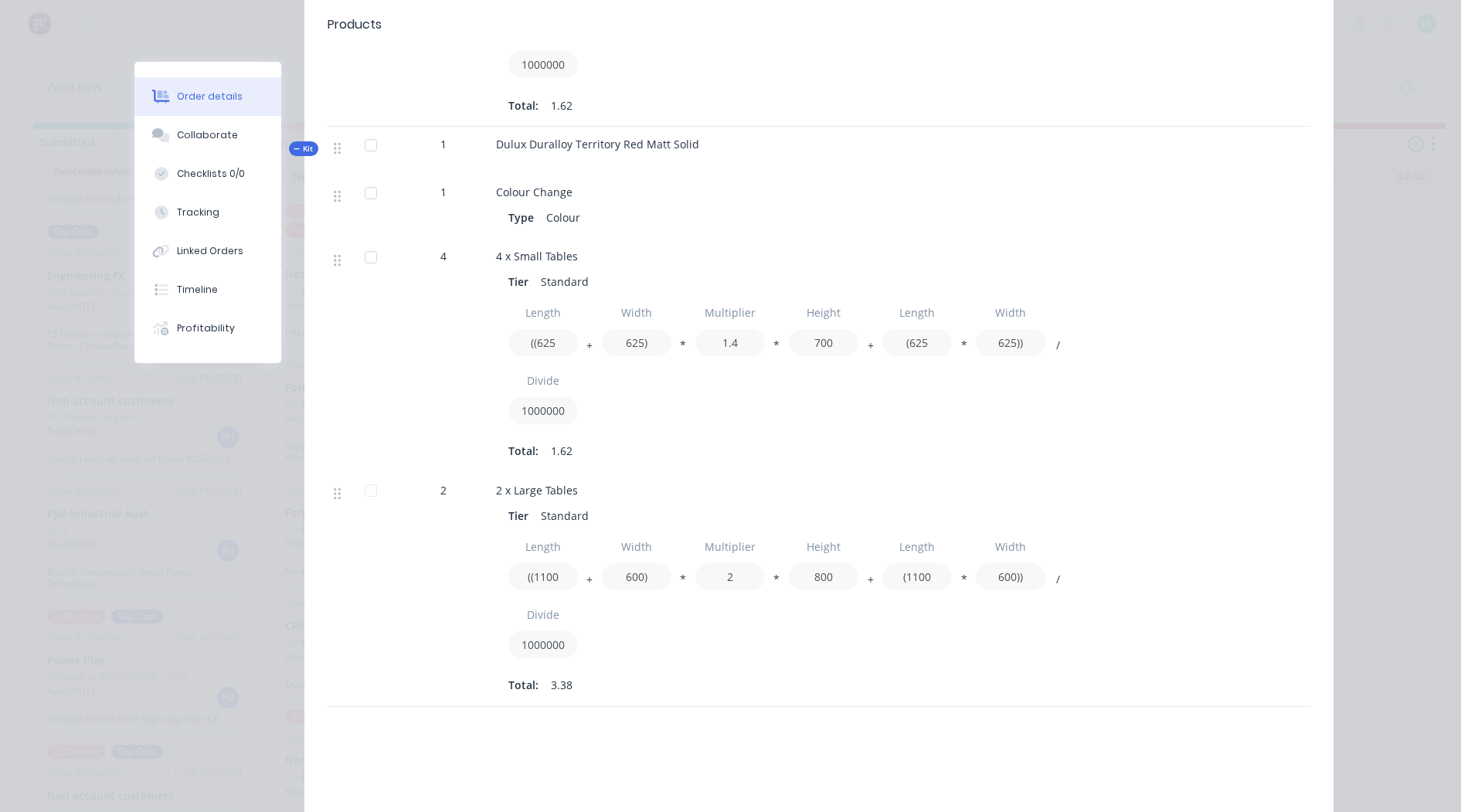
scroll to position [773, 0]
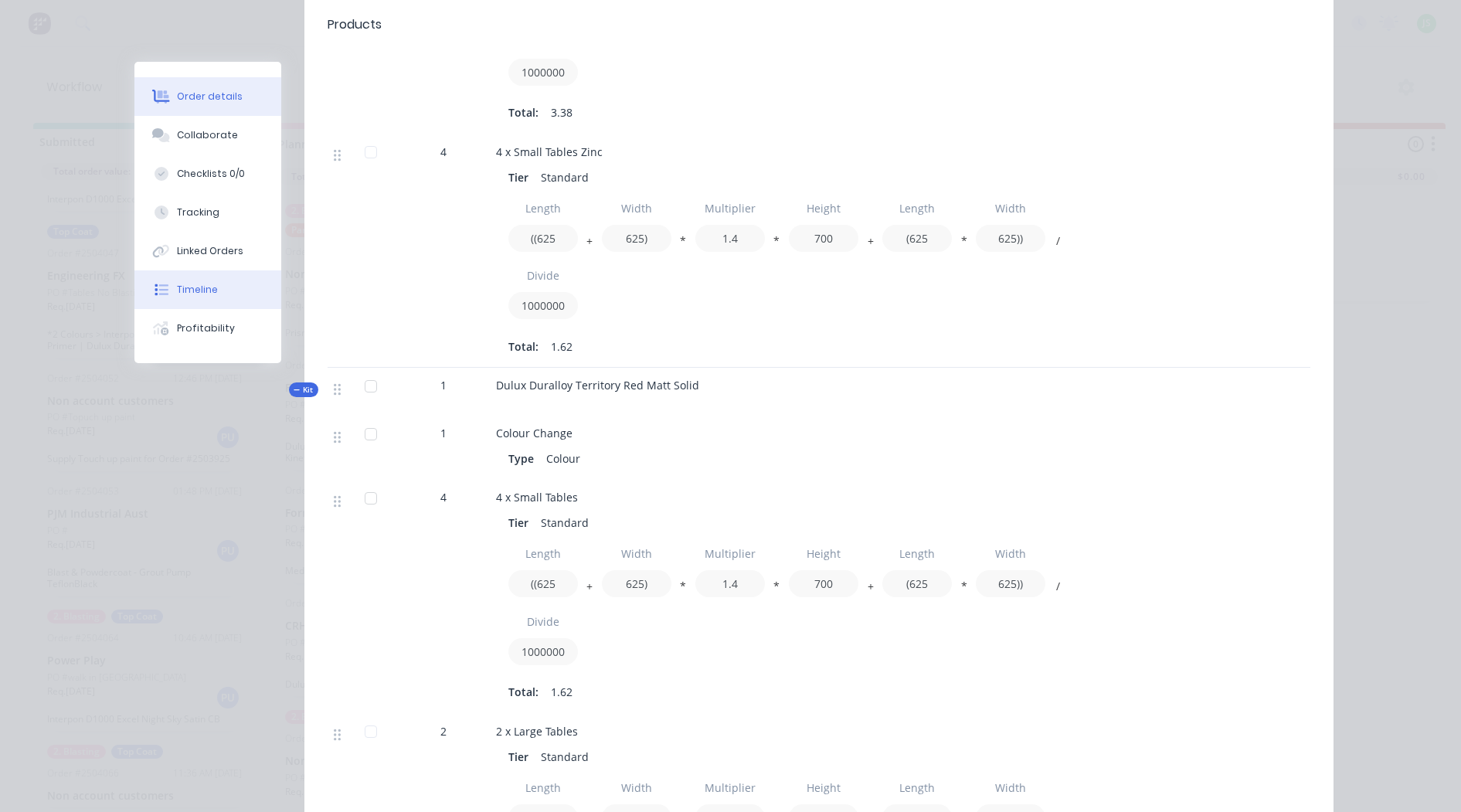
click at [202, 289] on div "Timeline" at bounding box center [197, 289] width 41 height 14
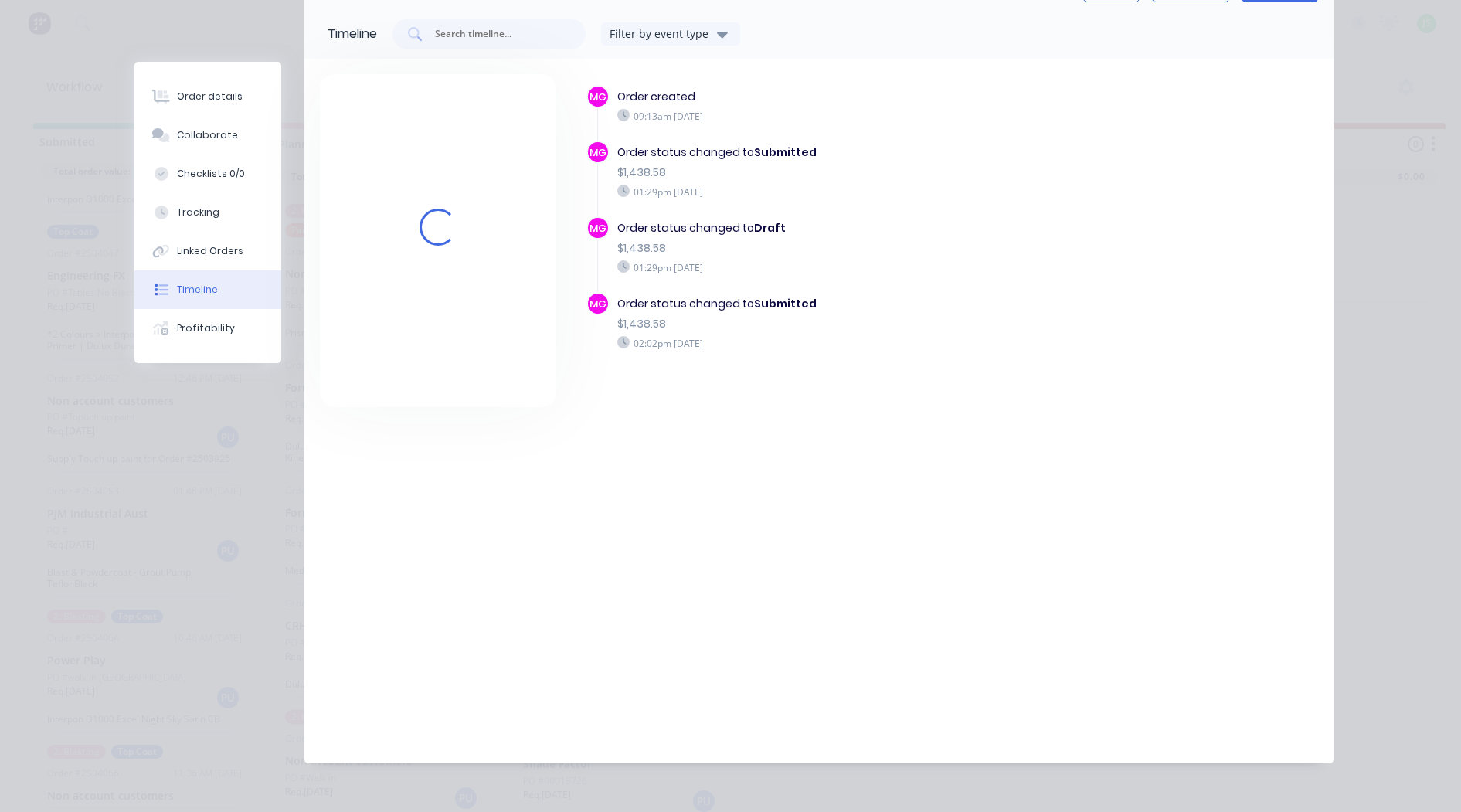
scroll to position [105, 0]
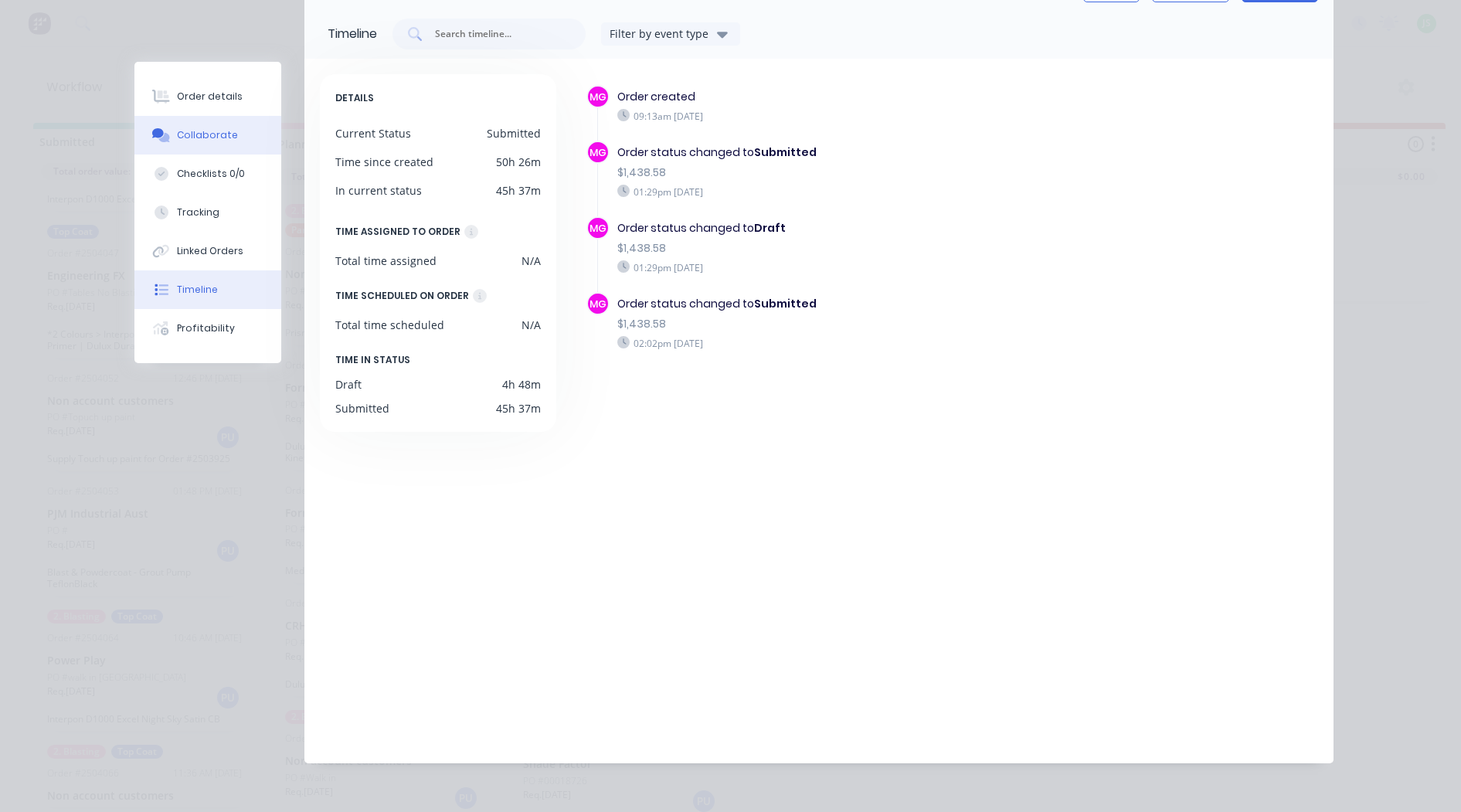
click at [206, 137] on div "Collaborate" at bounding box center [207, 135] width 61 height 14
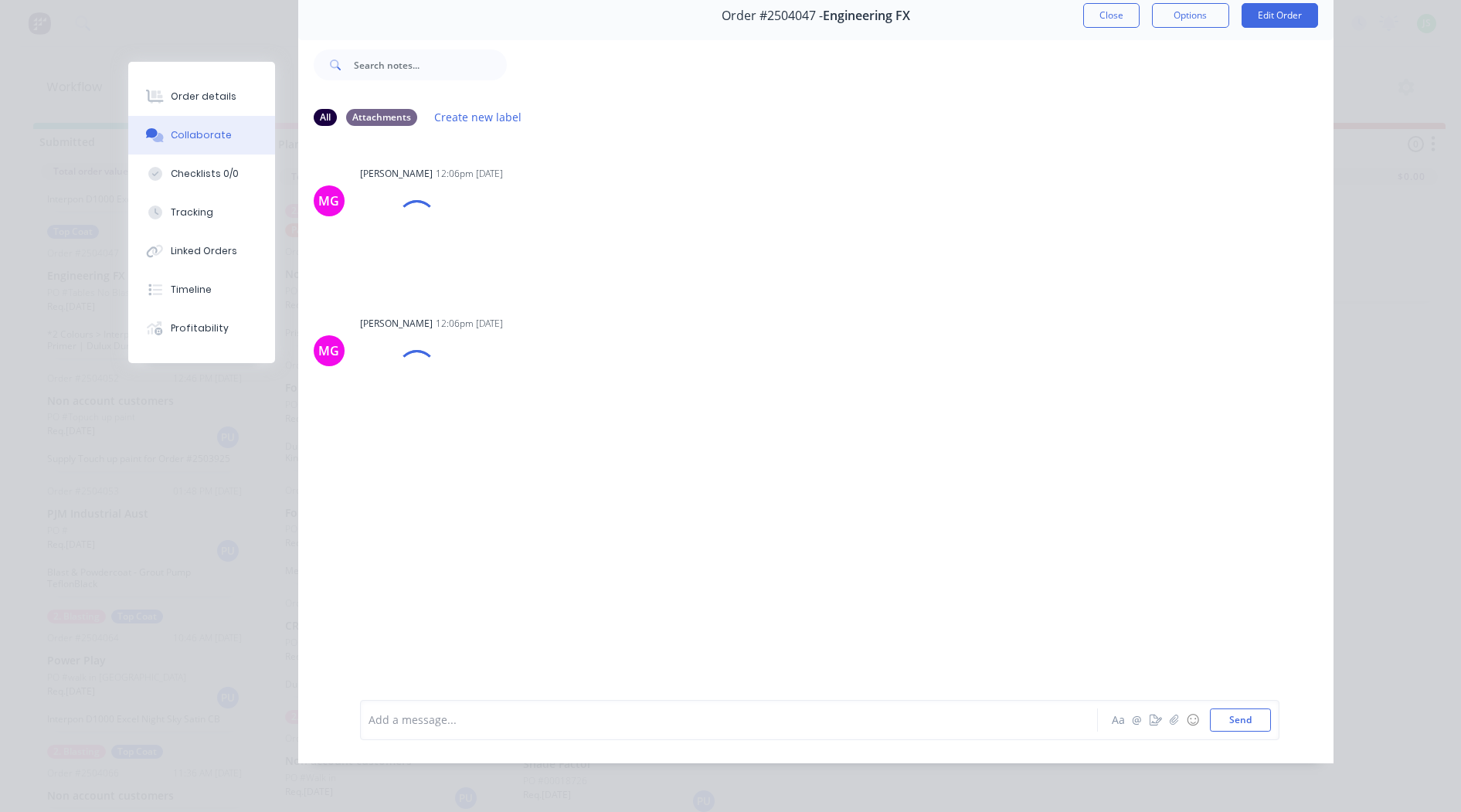
scroll to position [0, 0]
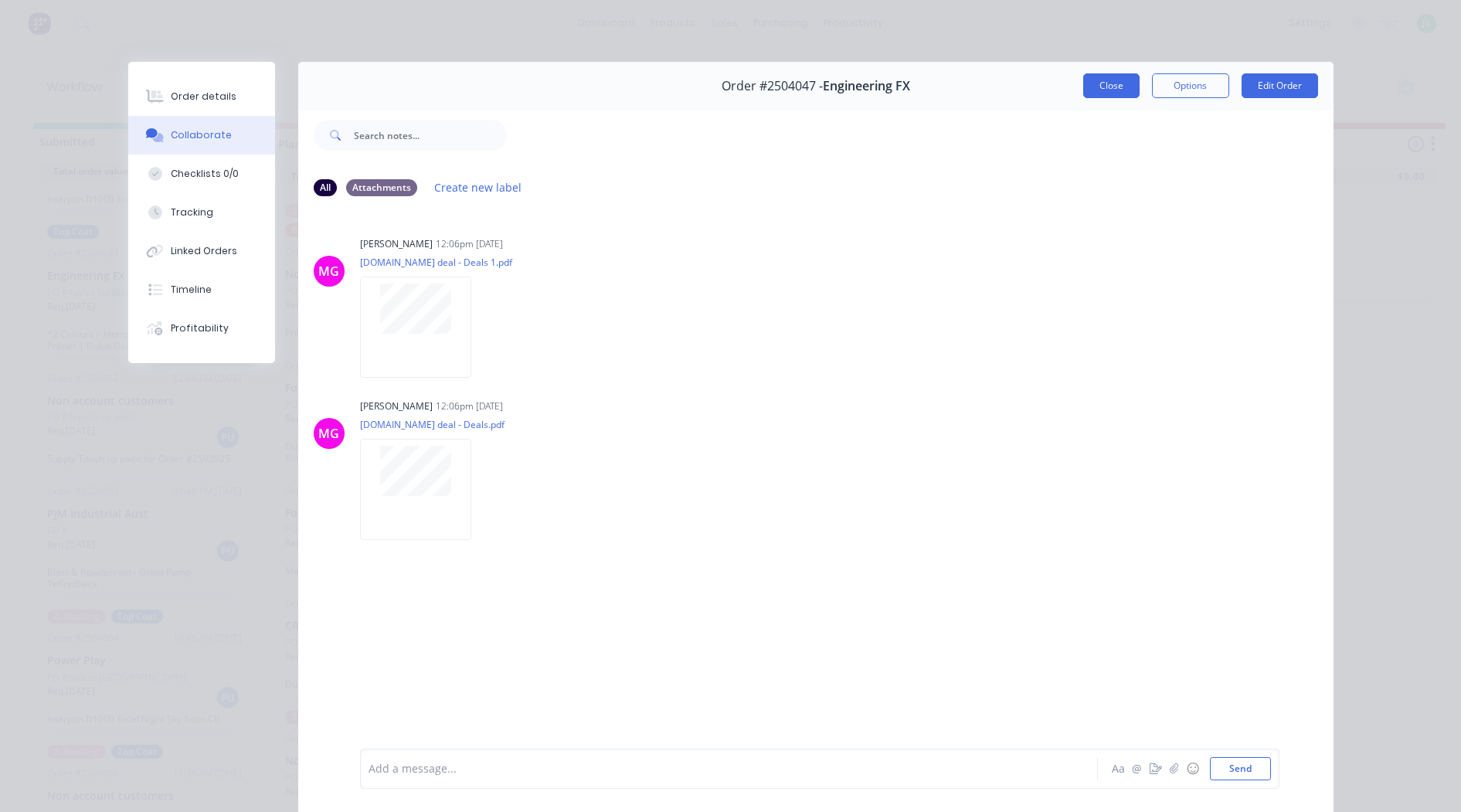
click at [1089, 89] on button "Close" at bounding box center [1112, 85] width 57 height 25
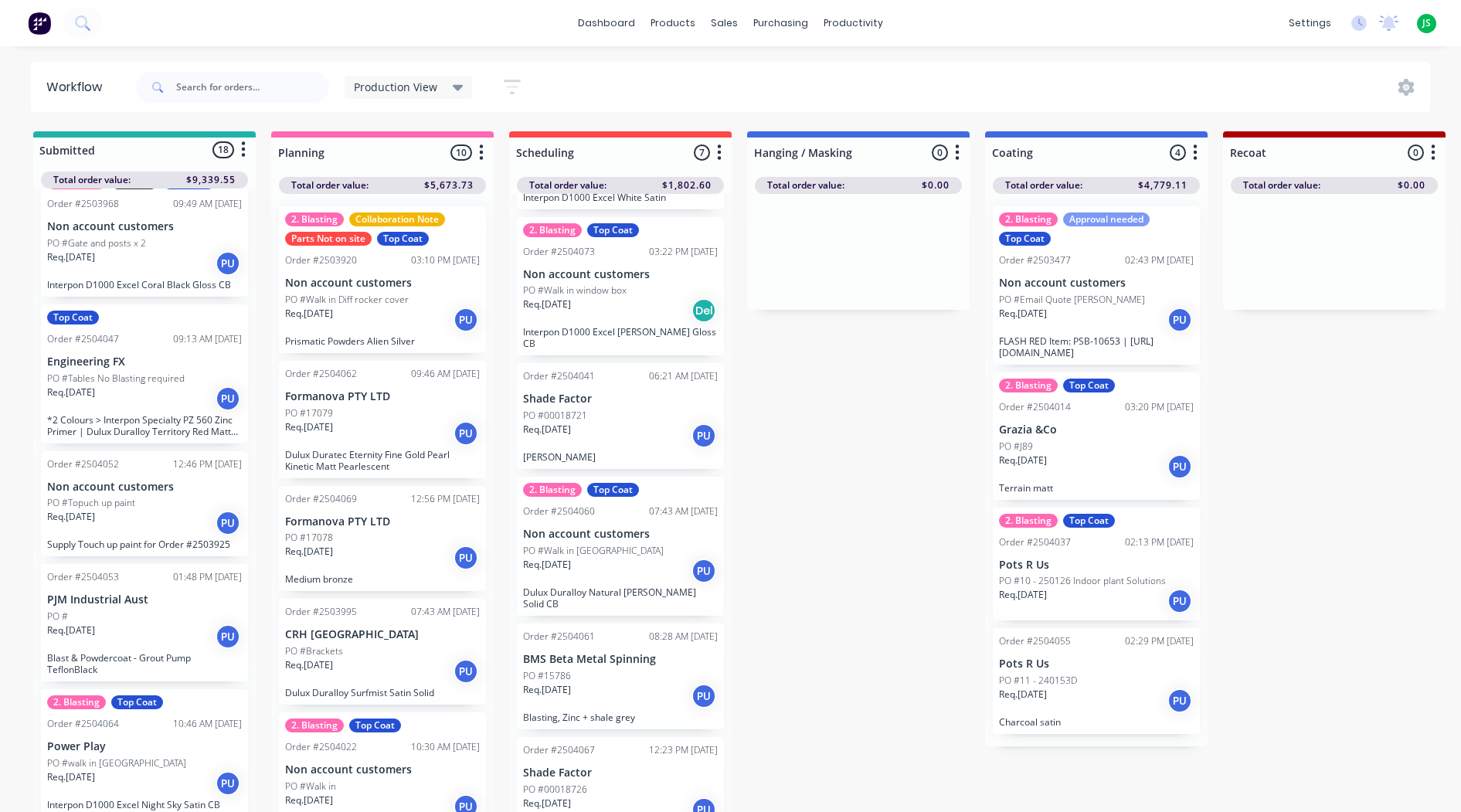
scroll to position [20, 0]
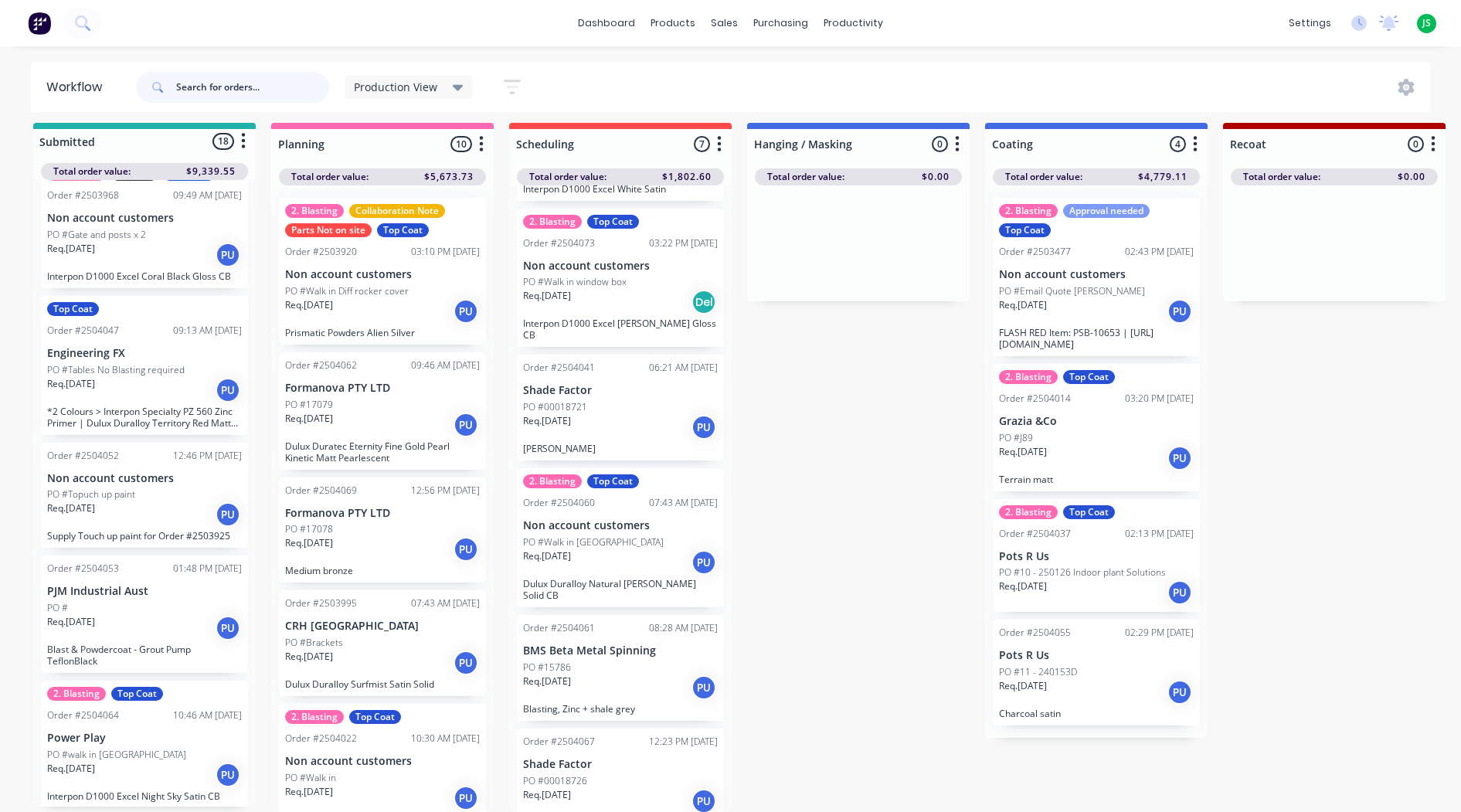
click at [312, 87] on input "text" at bounding box center [252, 88] width 153 height 31
click at [355, 88] on span "Production View" at bounding box center [395, 87] width 83 height 16
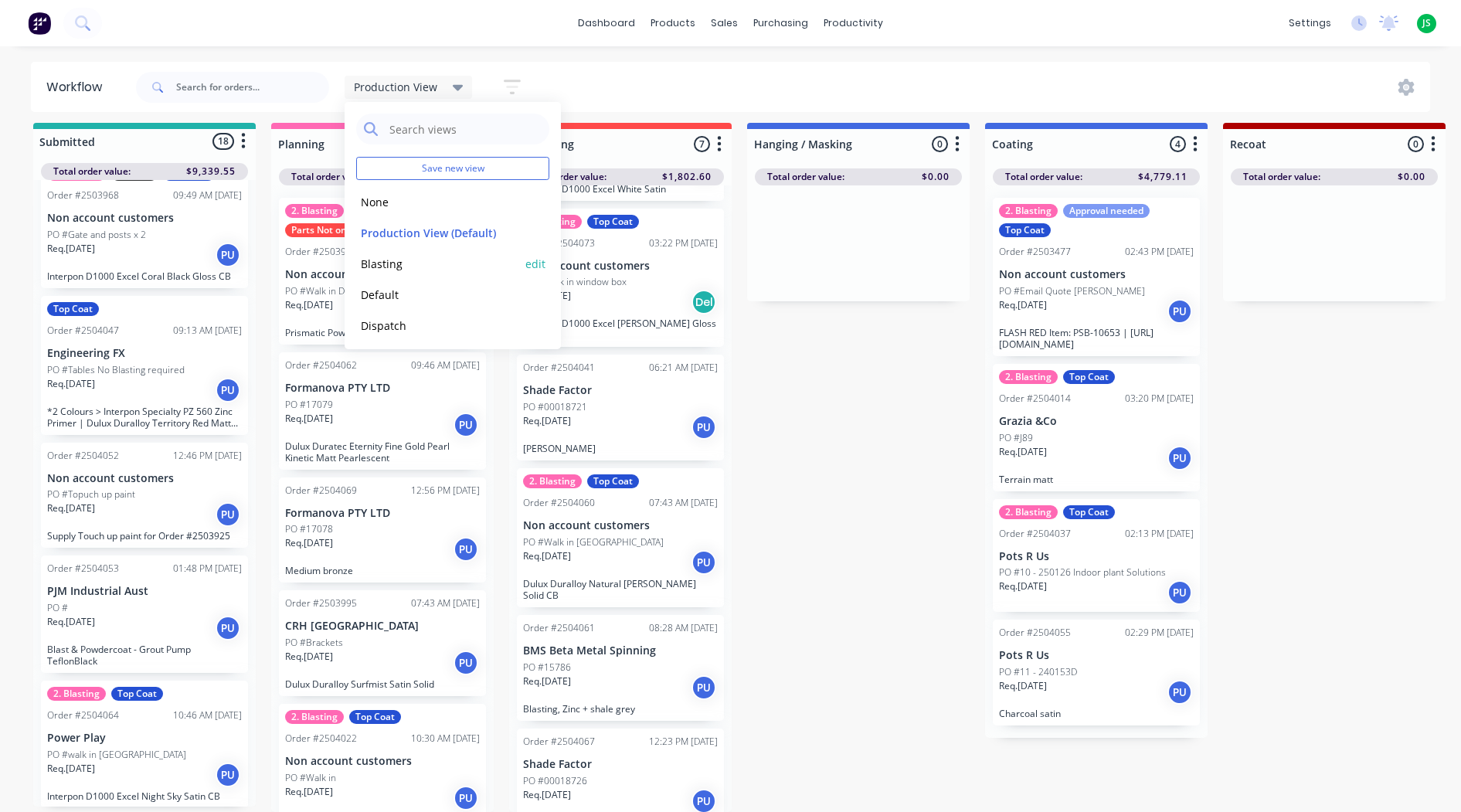
click at [427, 264] on button "Blasting" at bounding box center [438, 264] width 165 height 17
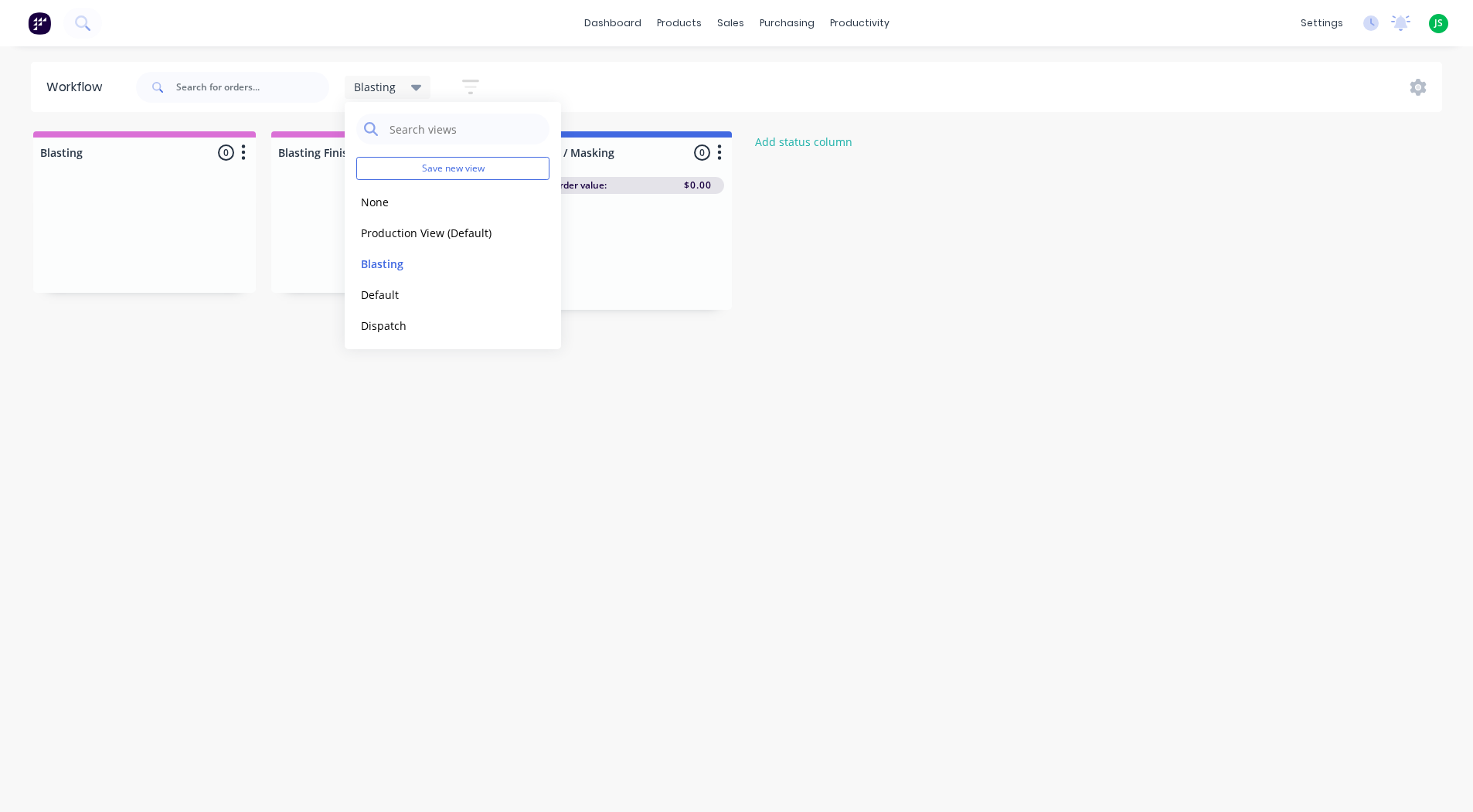
click at [198, 374] on div "Workflow Blasting Save new view None edit Production View (Default) edit Blasti…" at bounding box center [736, 422] width 1473 height 720
click at [235, 228] on div at bounding box center [144, 234] width 222 height 116
click at [244, 161] on icon "button" at bounding box center [243, 152] width 5 height 19
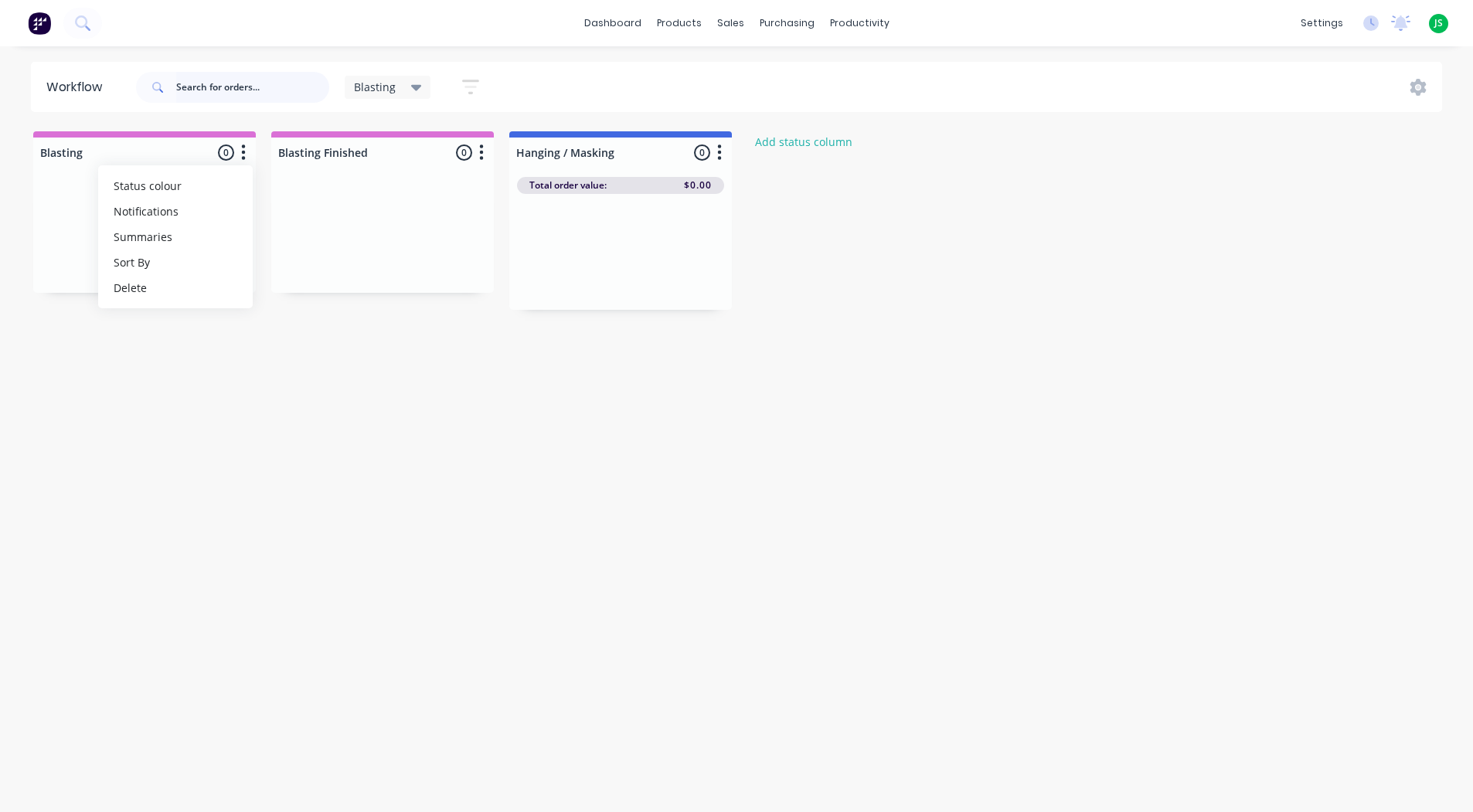
click at [182, 92] on input "text" at bounding box center [252, 88] width 153 height 31
click at [1110, 374] on div "Workflow Blasting Save new view None edit Production View (Default) edit Blasti…" at bounding box center [736, 422] width 1473 height 720
click at [1108, 377] on div "Workflow Blasting Save new view None edit Production View (Default) edit Blasti…" at bounding box center [736, 422] width 1473 height 720
